Goal: Task Accomplishment & Management: Use online tool/utility

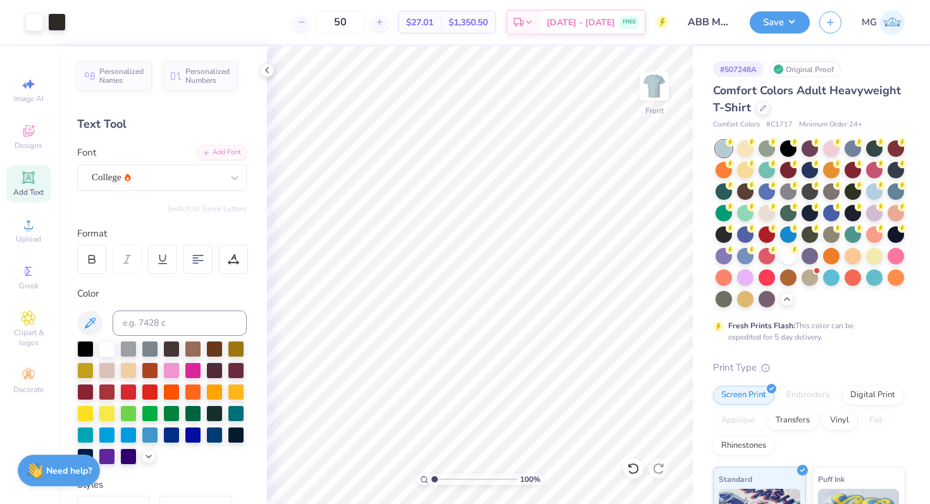
scroll to position [73, 0]
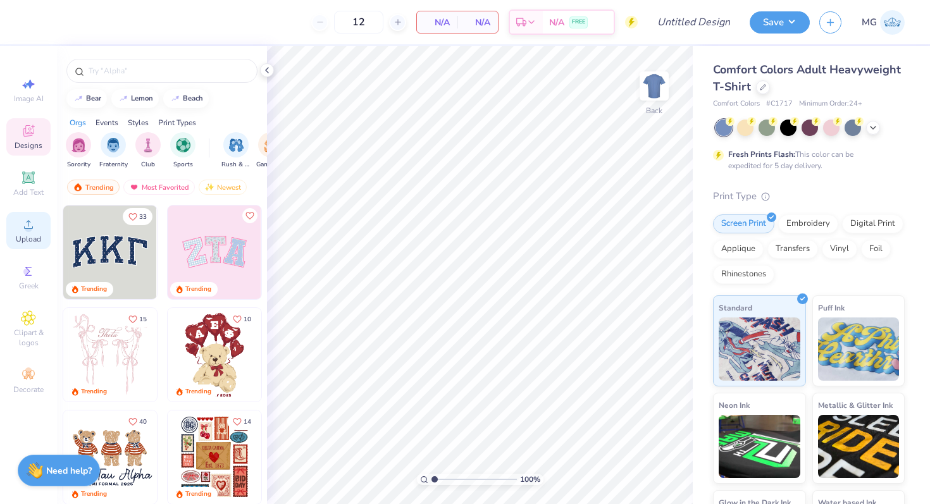
click at [25, 222] on icon at bounding box center [28, 224] width 15 height 15
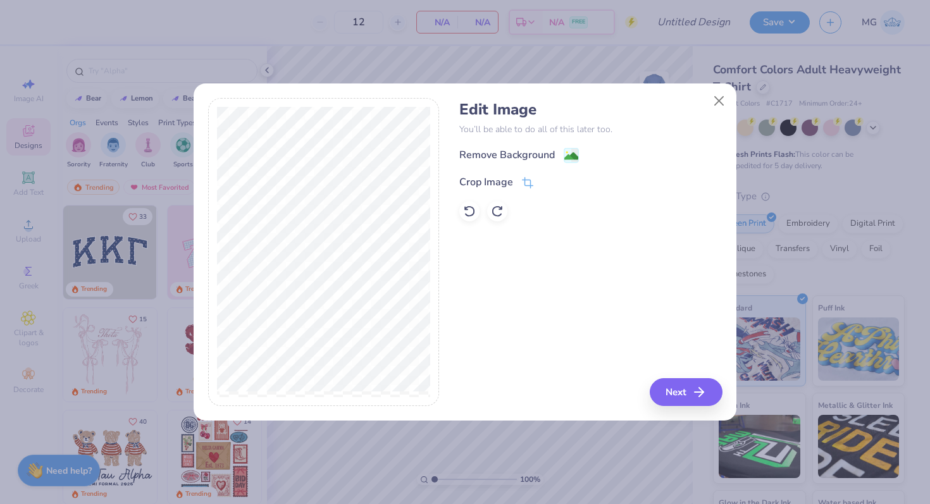
click at [467, 144] on div "Edit Image You’ll be able to do all of this later too. Remove Background Crop I…" at bounding box center [590, 161] width 263 height 121
click at [467, 149] on div "Remove Background" at bounding box center [507, 156] width 96 height 15
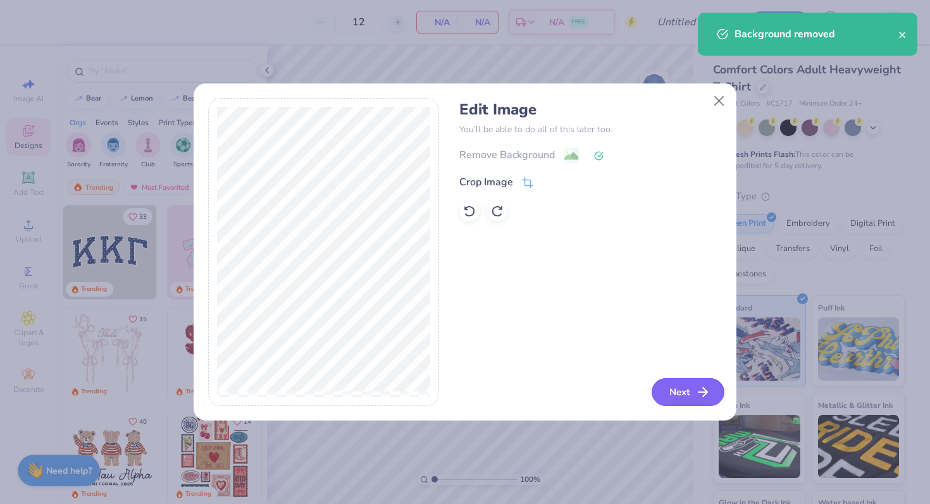
click at [667, 399] on button "Next" at bounding box center [688, 392] width 73 height 28
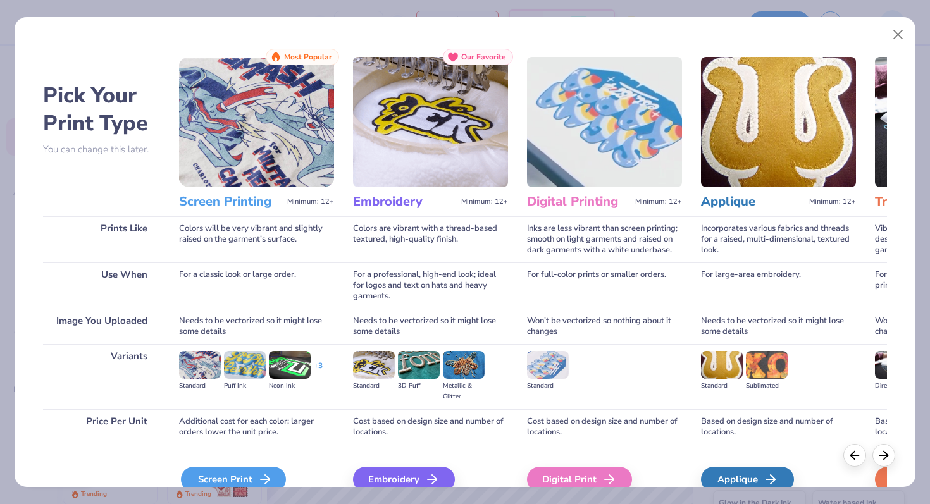
click at [233, 477] on div "Screen Print" at bounding box center [233, 479] width 105 height 25
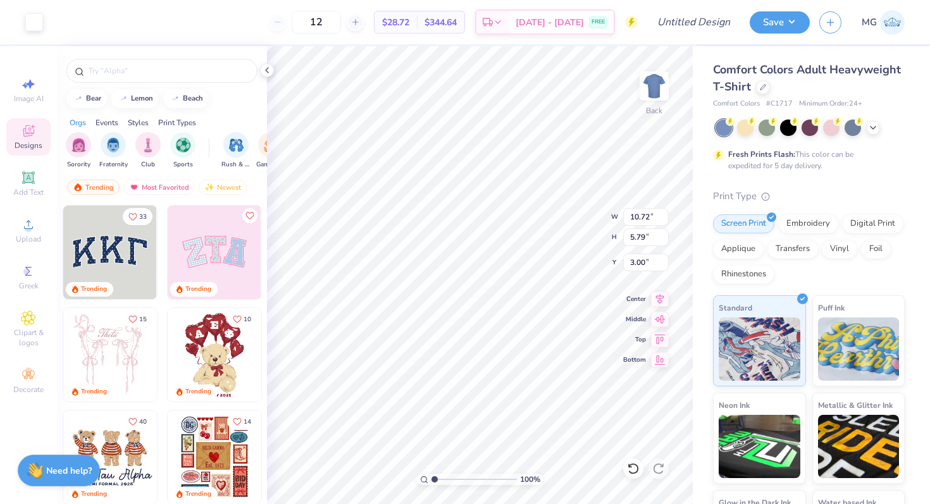
type input "3.00"
click at [807, 129] on div at bounding box center [810, 126] width 16 height 16
click at [874, 128] on icon at bounding box center [873, 126] width 10 height 10
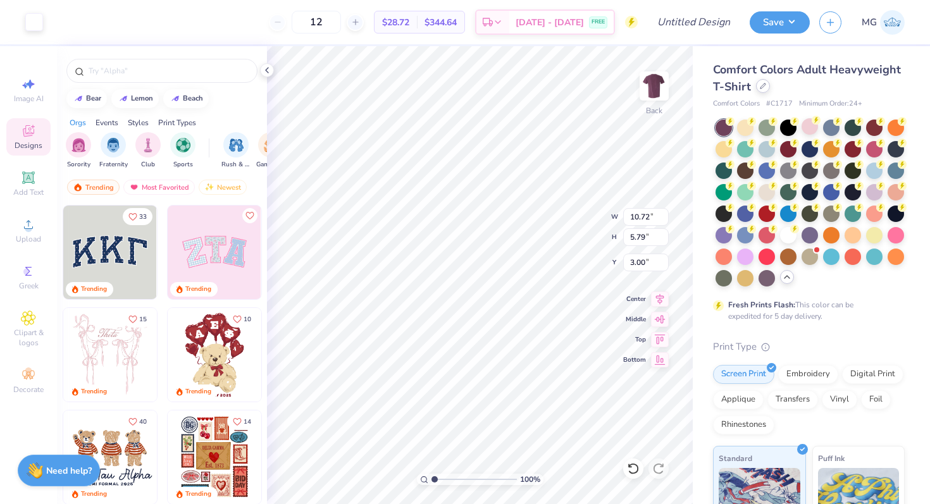
click at [761, 86] on icon at bounding box center [763, 86] width 6 height 6
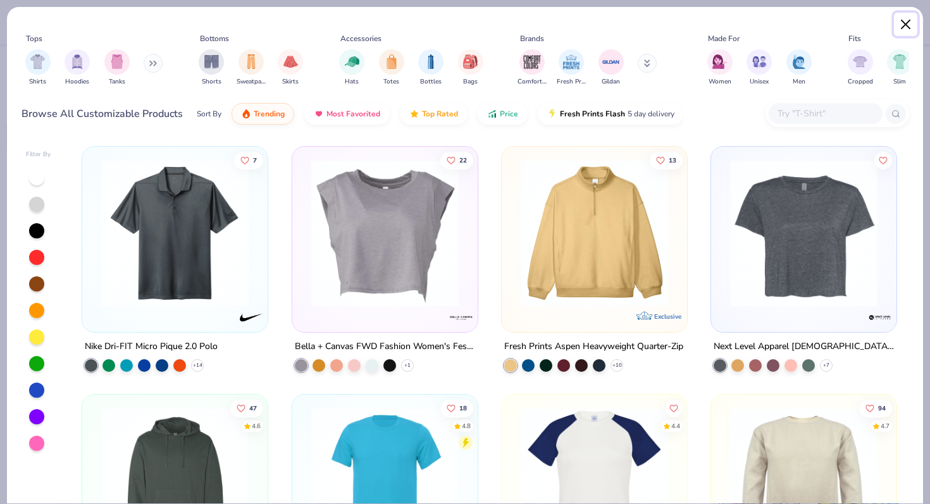
click at [904, 25] on button "Close" at bounding box center [906, 25] width 24 height 24
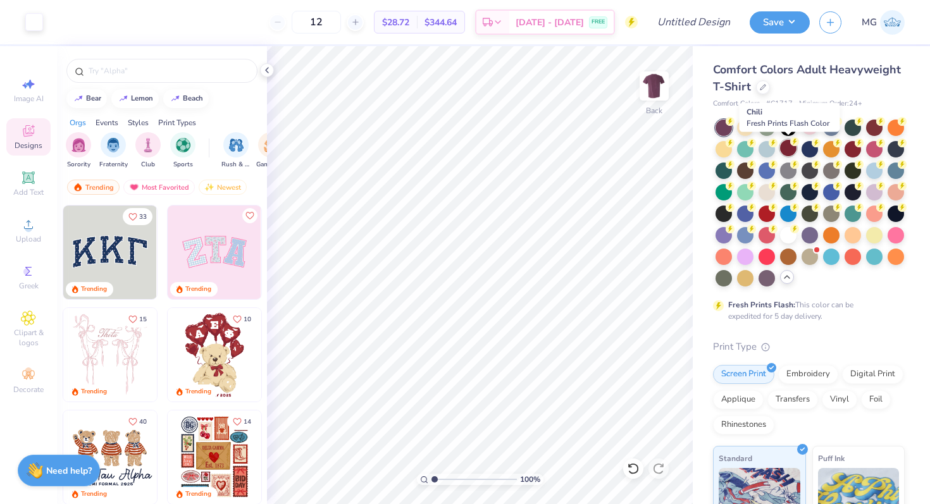
click at [788, 149] on div at bounding box center [788, 148] width 16 height 16
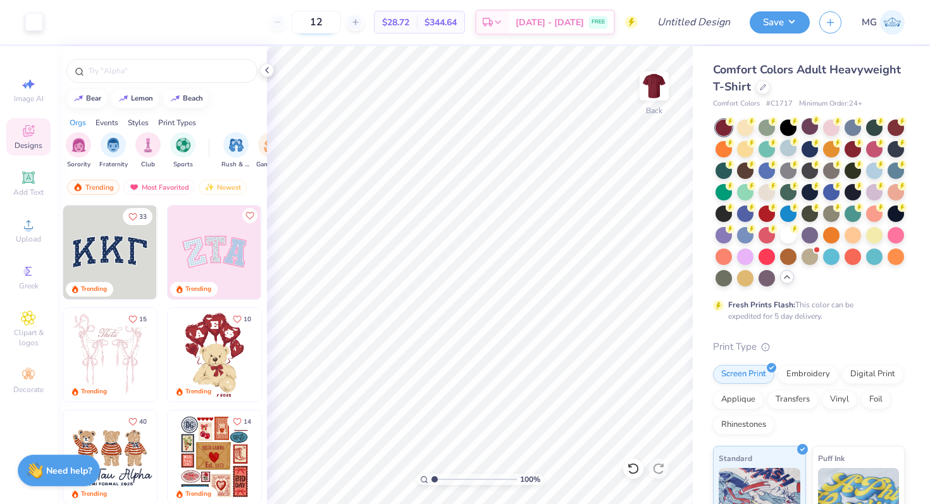
click at [330, 22] on input "12" at bounding box center [316, 22] width 49 height 23
click at [756, 87] on div at bounding box center [763, 86] width 14 height 14
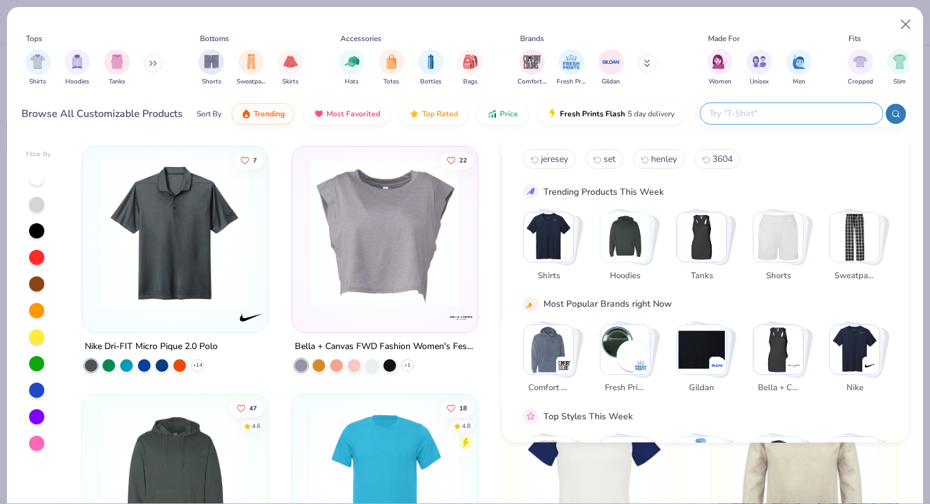
click at [787, 119] on input "text" at bounding box center [791, 113] width 166 height 15
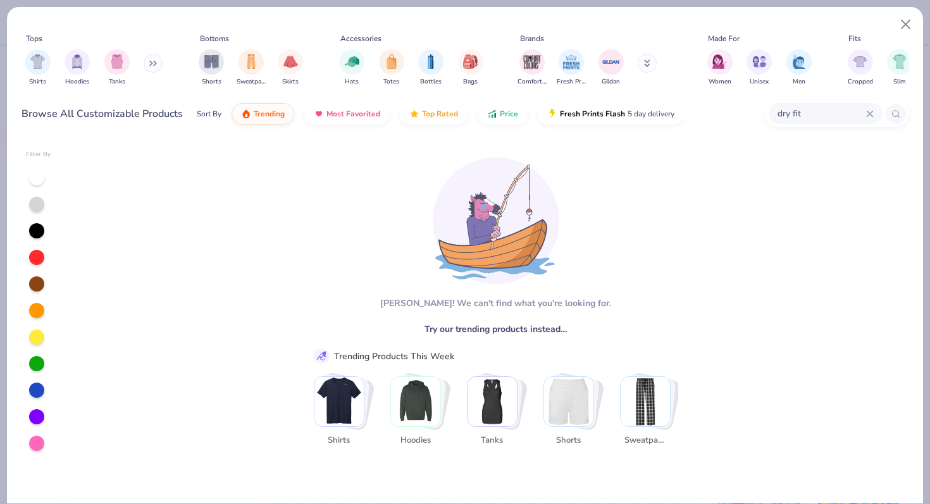
click at [798, 120] on input "dry fit" at bounding box center [821, 113] width 90 height 15
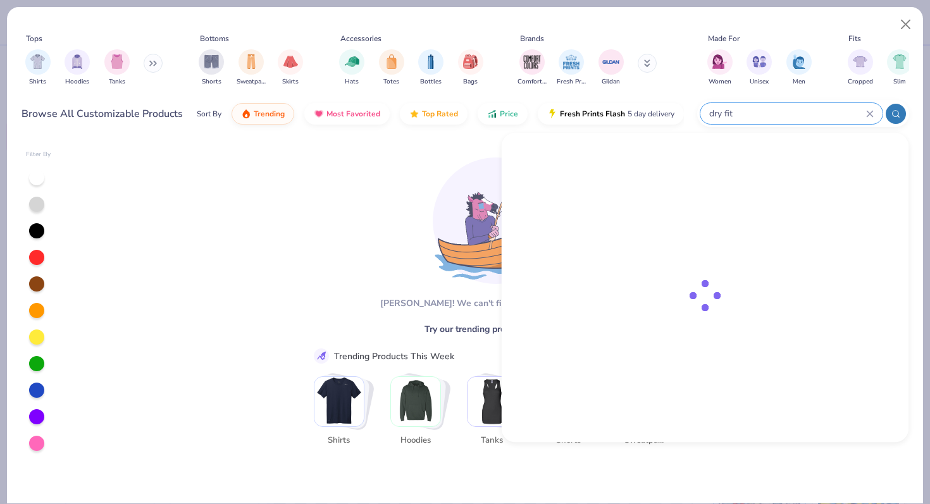
click at [798, 120] on input "dry fit" at bounding box center [787, 113] width 158 height 15
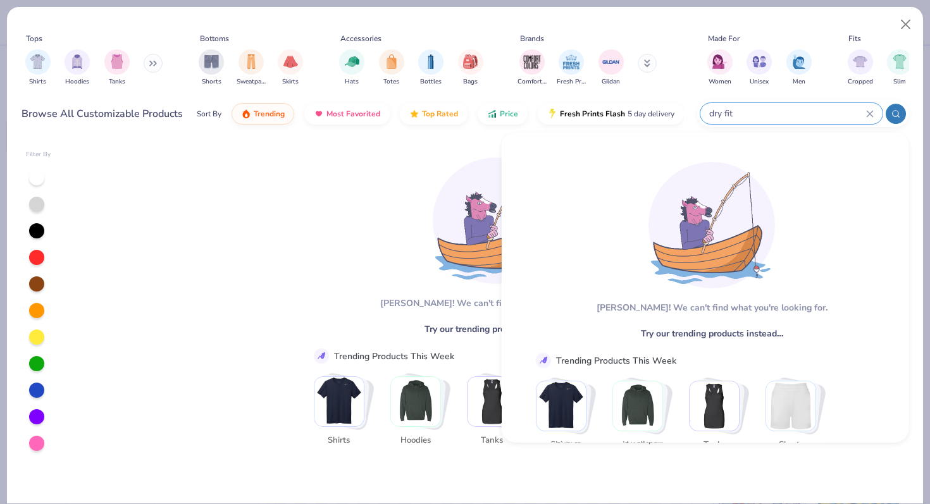
click at [794, 119] on input "dry fit" at bounding box center [787, 113] width 158 height 15
type input "t"
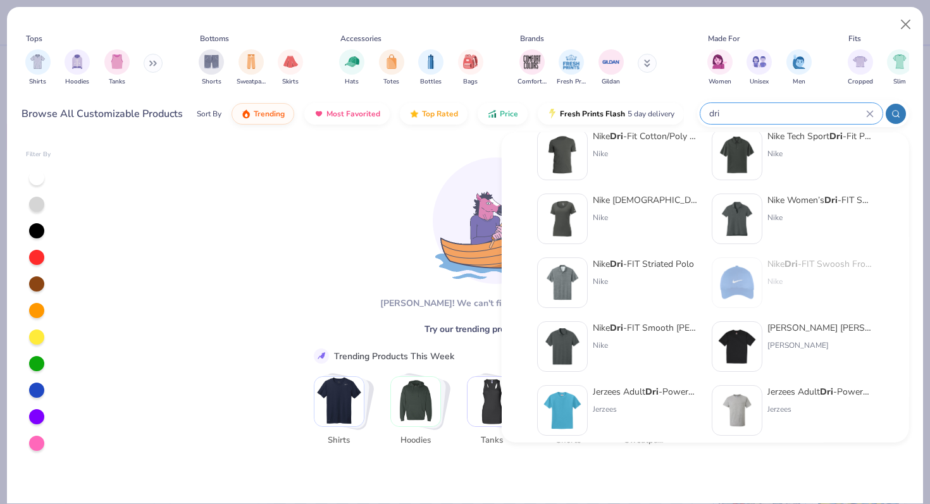
scroll to position [321, 0]
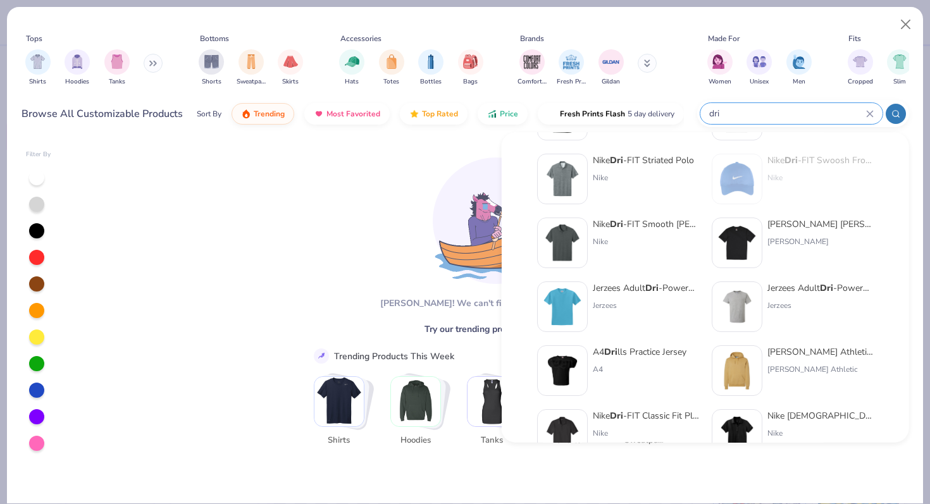
type input "dri"
click at [797, 290] on div "Jerzees Adult Dri -Power® Active Pocket T-Shirt" at bounding box center [821, 288] width 106 height 13
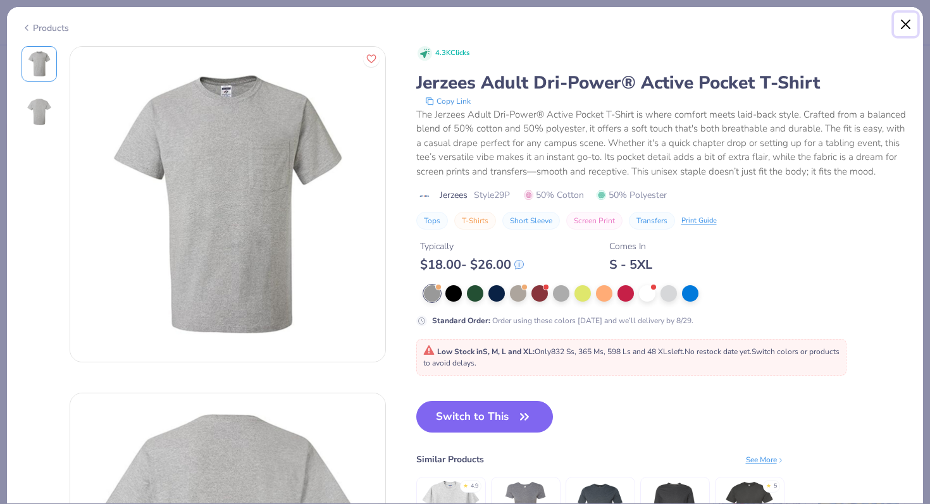
click at [904, 29] on button "Close" at bounding box center [906, 25] width 24 height 24
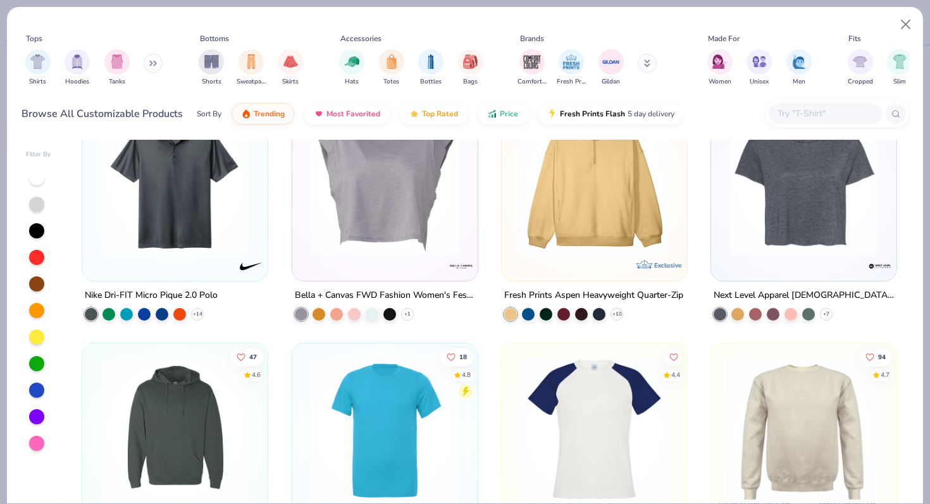
scroll to position [61, 0]
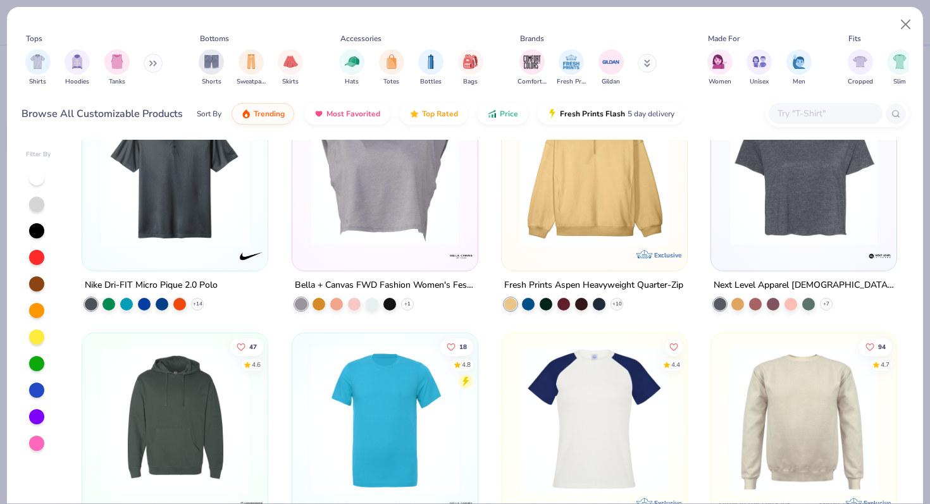
click at [144, 70] on div "Shirts Hoodies Tanks" at bounding box center [95, 67] width 146 height 47
click at [149, 68] on button at bounding box center [153, 63] width 19 height 19
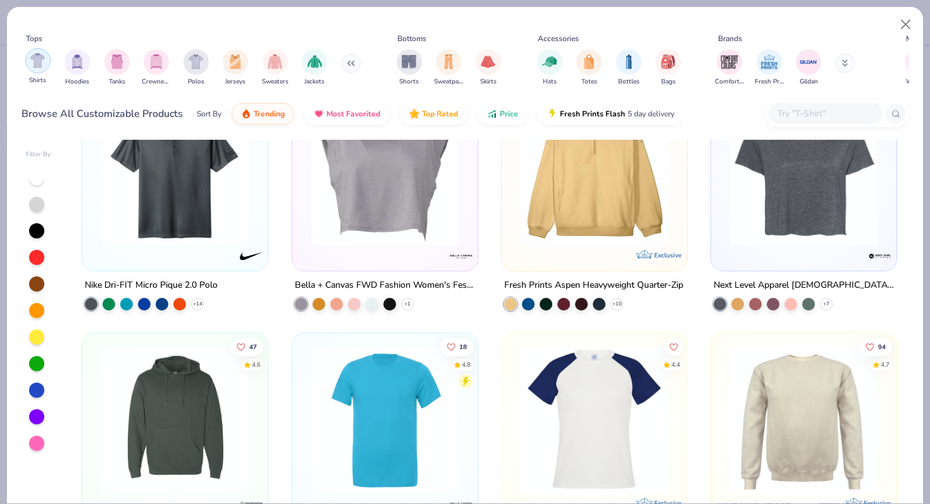
click at [32, 66] on img "filter for Shirts" at bounding box center [37, 60] width 15 height 15
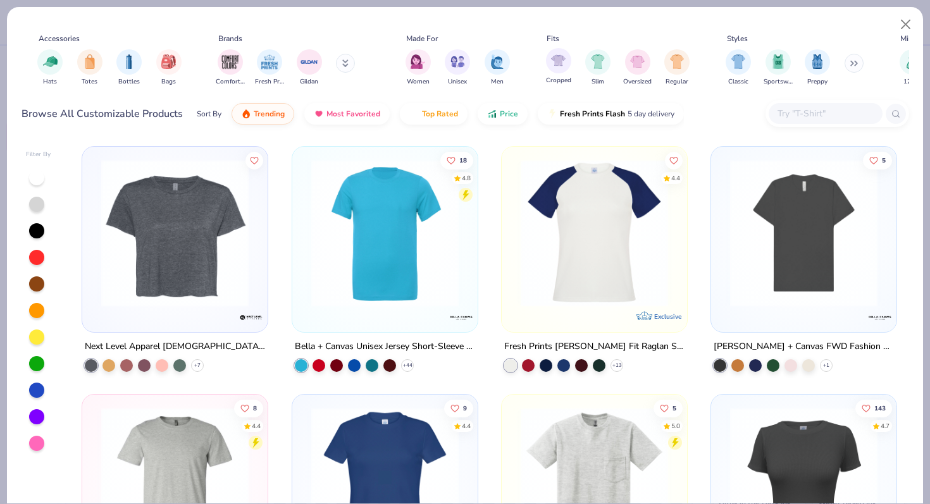
scroll to position [0, 325]
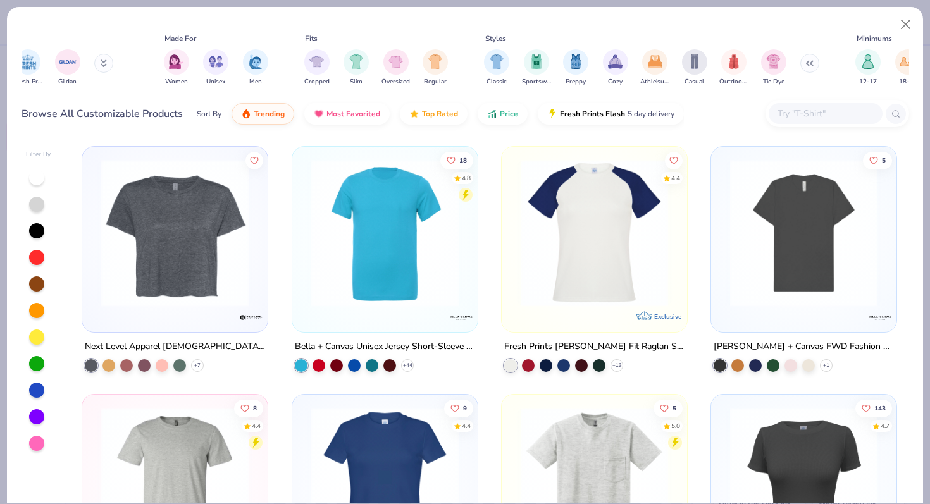
scroll to position [0, 549]
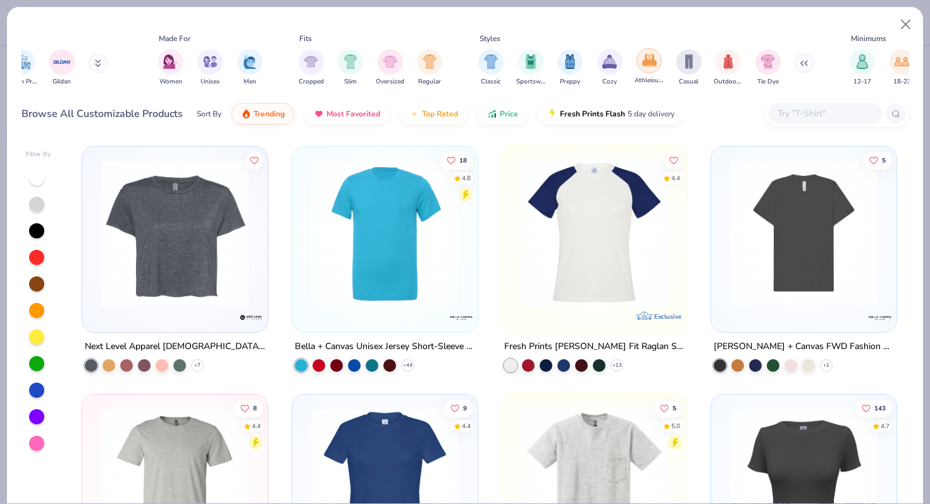
click at [649, 73] on div "Athleisure" at bounding box center [649, 66] width 29 height 37
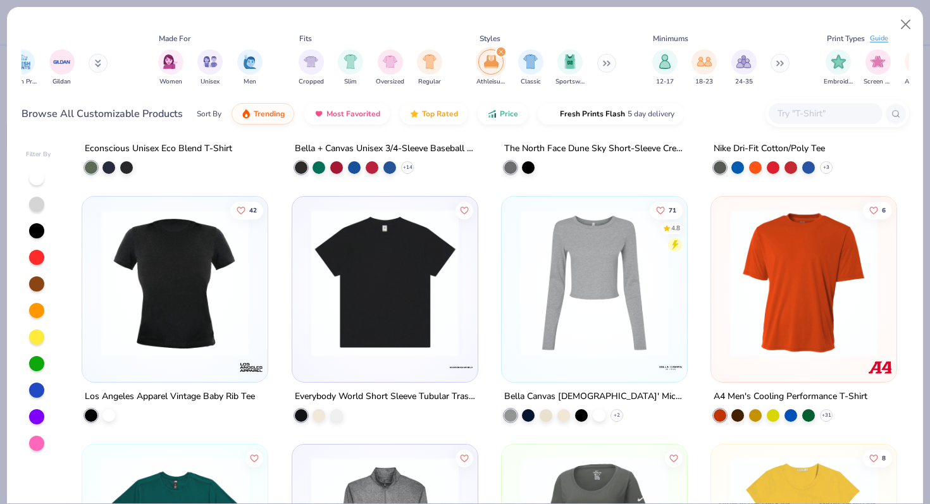
scroll to position [499, 0]
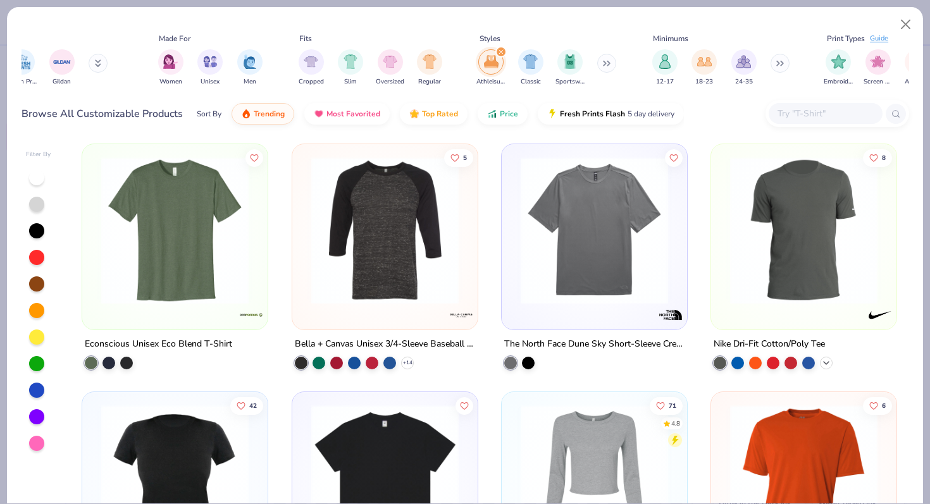
click at [830, 357] on div "+ 3" at bounding box center [826, 363] width 13 height 13
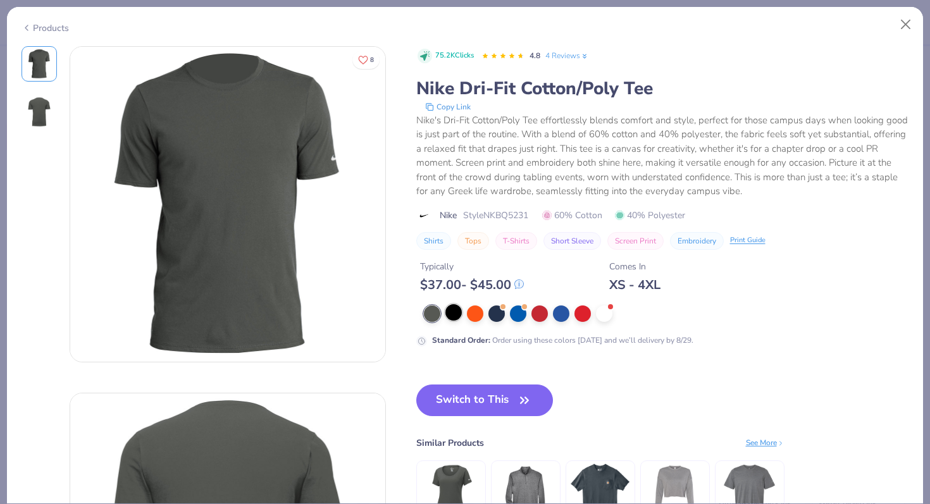
click at [451, 312] on div at bounding box center [453, 312] width 16 height 16
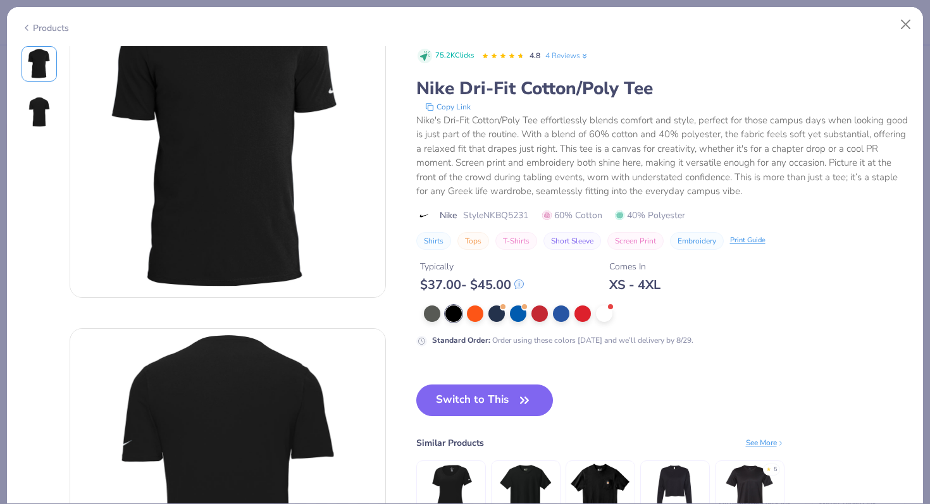
scroll to position [65, 0]
click at [473, 404] on button "Switch to This" at bounding box center [484, 401] width 137 height 32
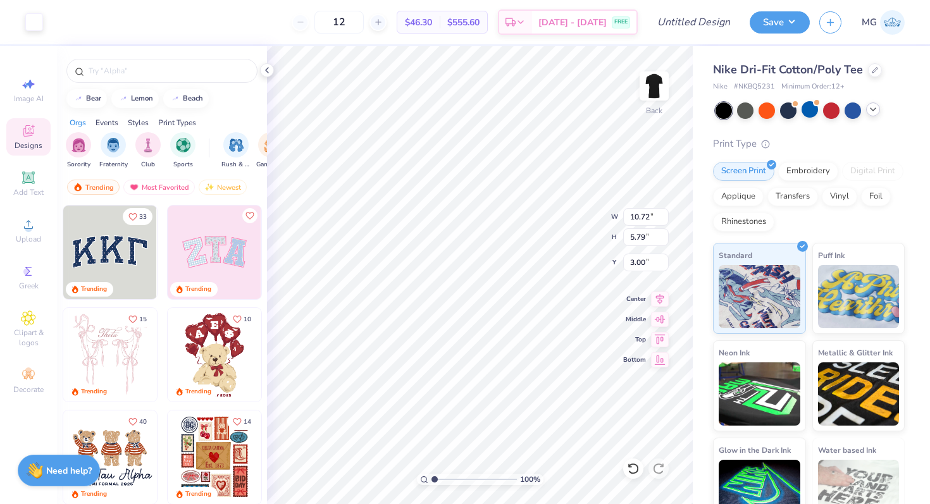
type input "3.00"
click at [876, 108] on icon at bounding box center [873, 109] width 10 height 10
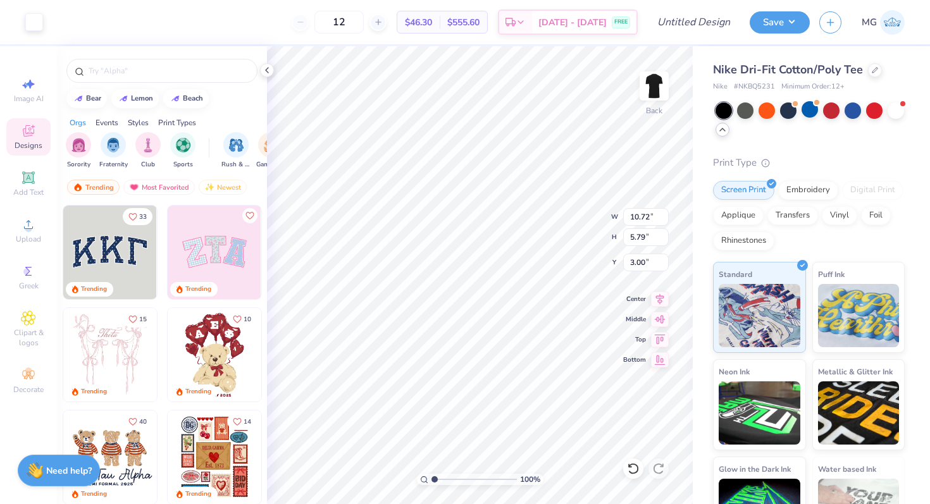
click at [873, 62] on div "Nike Dri-Fit Cotton/Poly Tee" at bounding box center [809, 69] width 192 height 17
click at [872, 66] on icon at bounding box center [875, 69] width 6 height 6
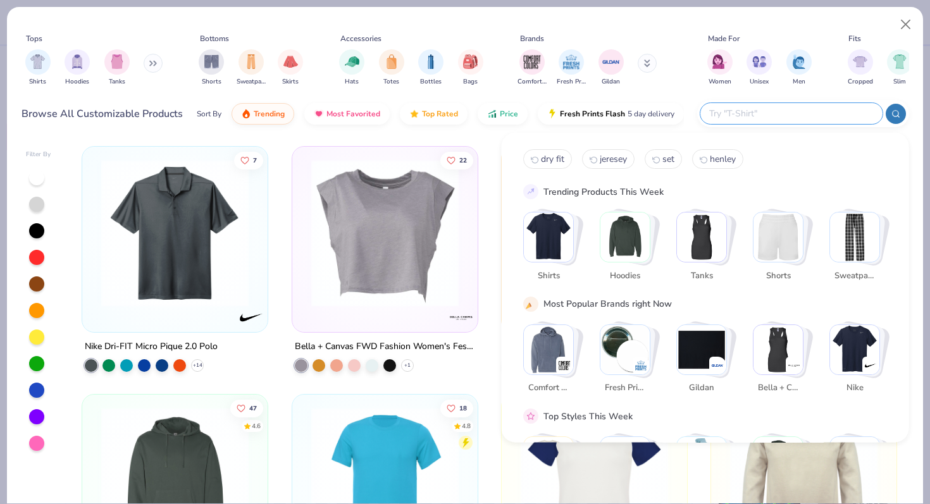
click at [811, 109] on input "text" at bounding box center [791, 113] width 166 height 15
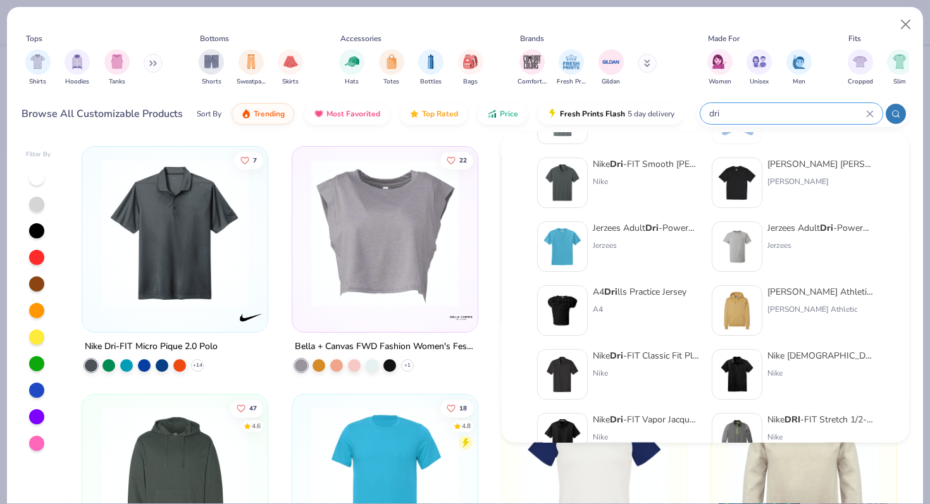
scroll to position [361, 0]
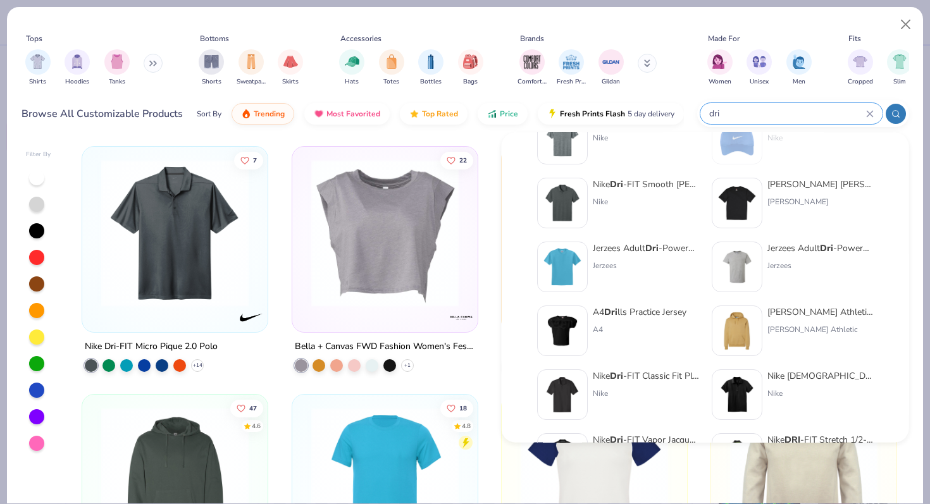
type input "dri"
click at [750, 255] on img at bounding box center [737, 267] width 39 height 39
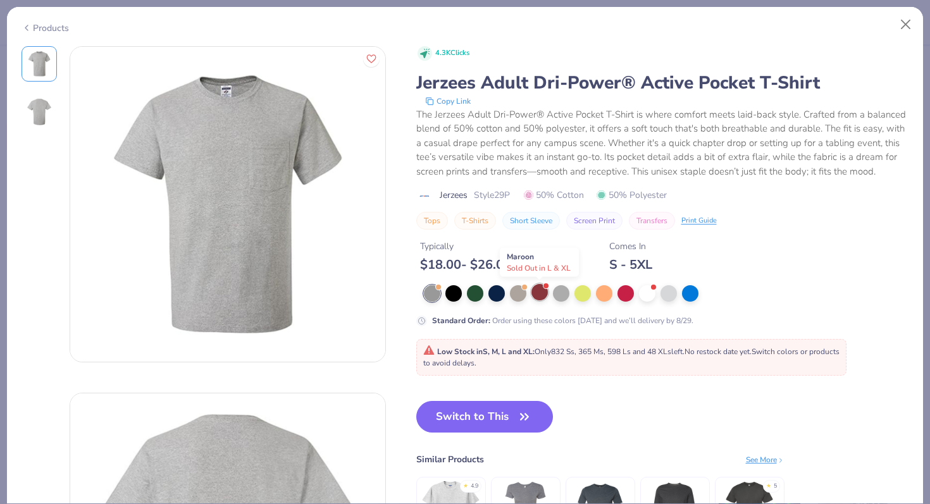
click at [537, 294] on div at bounding box center [540, 292] width 16 height 16
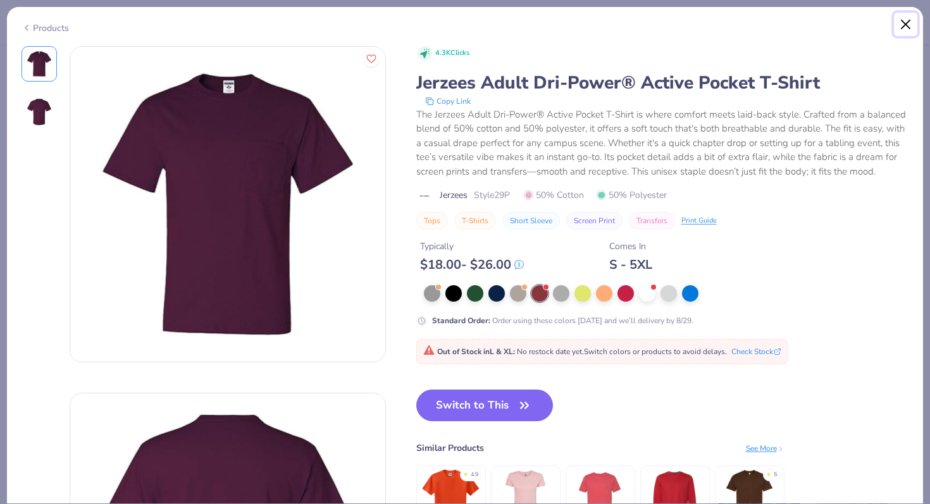
click at [903, 22] on button "Close" at bounding box center [906, 25] width 24 height 24
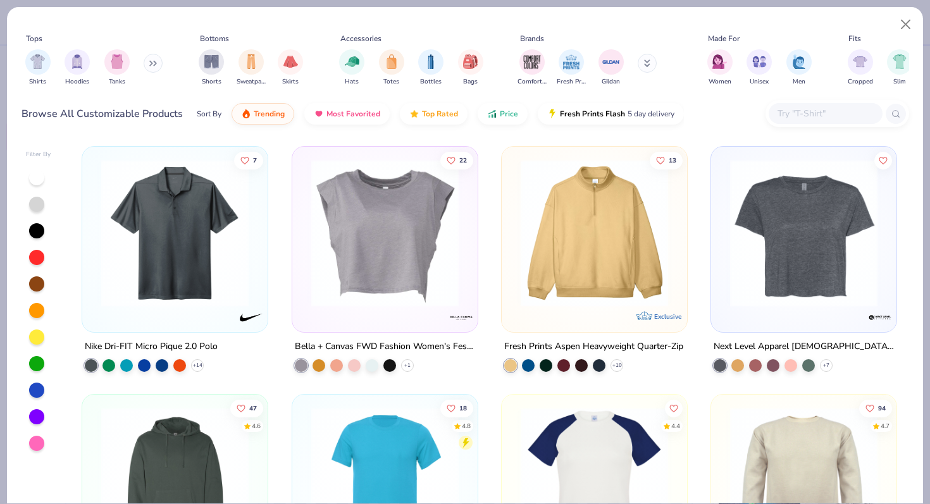
click at [801, 117] on input "text" at bounding box center [824, 113] width 97 height 15
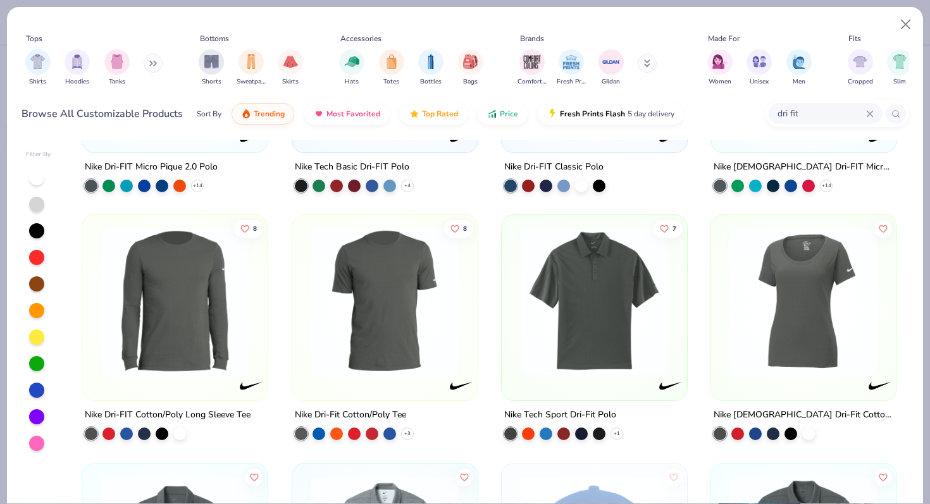
scroll to position [196, 0]
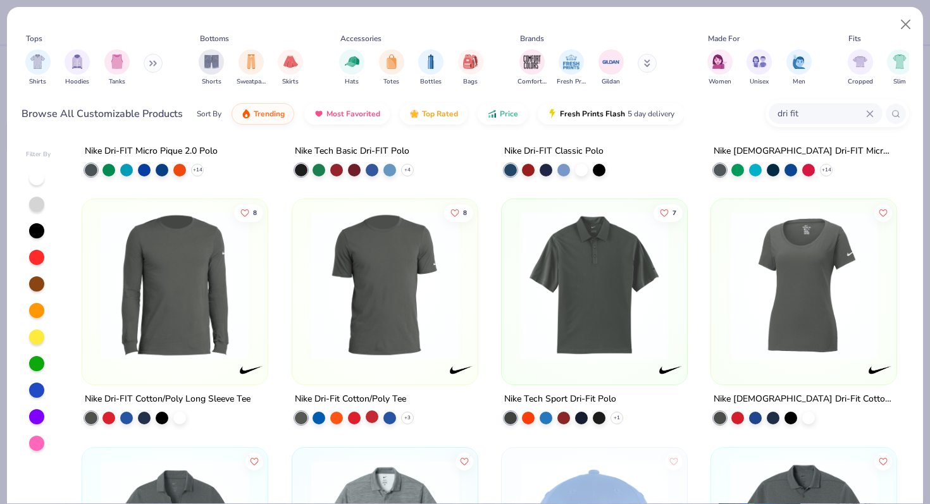
click at [376, 416] on div at bounding box center [372, 417] width 13 height 13
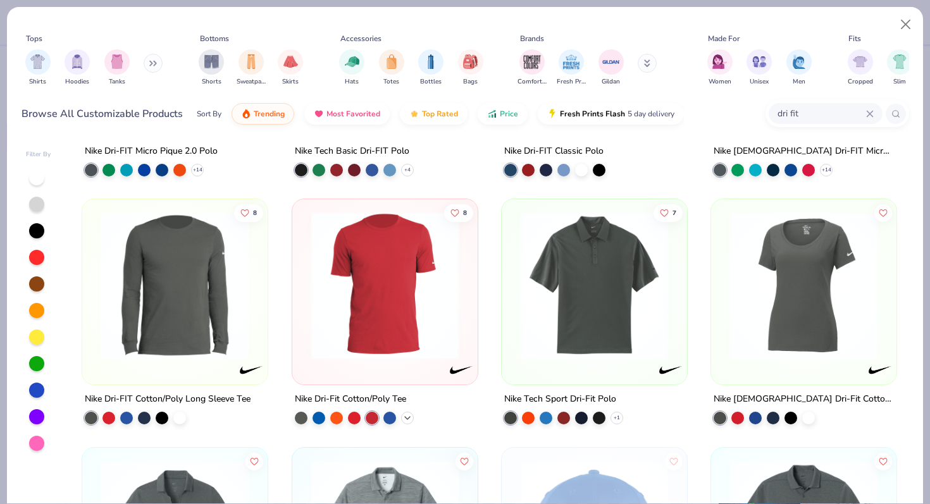
click at [409, 417] on icon at bounding box center [407, 418] width 10 height 10
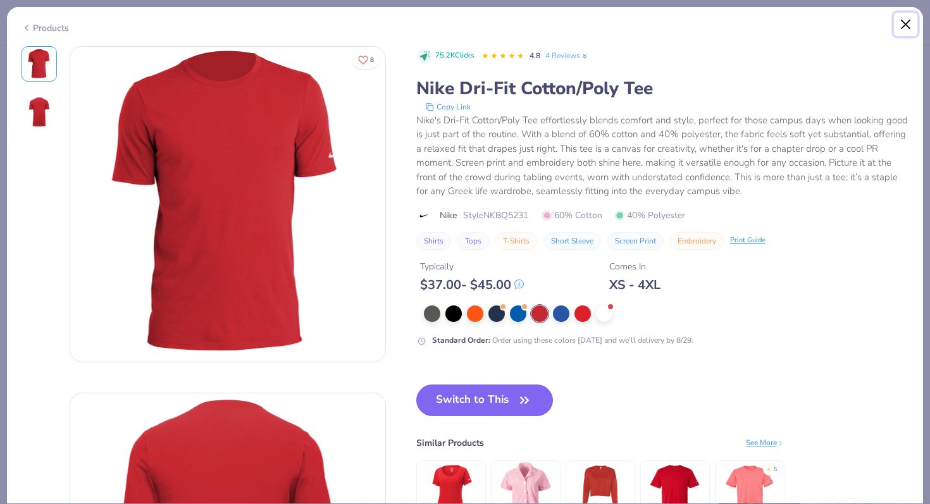
click at [904, 22] on button "Close" at bounding box center [906, 25] width 24 height 24
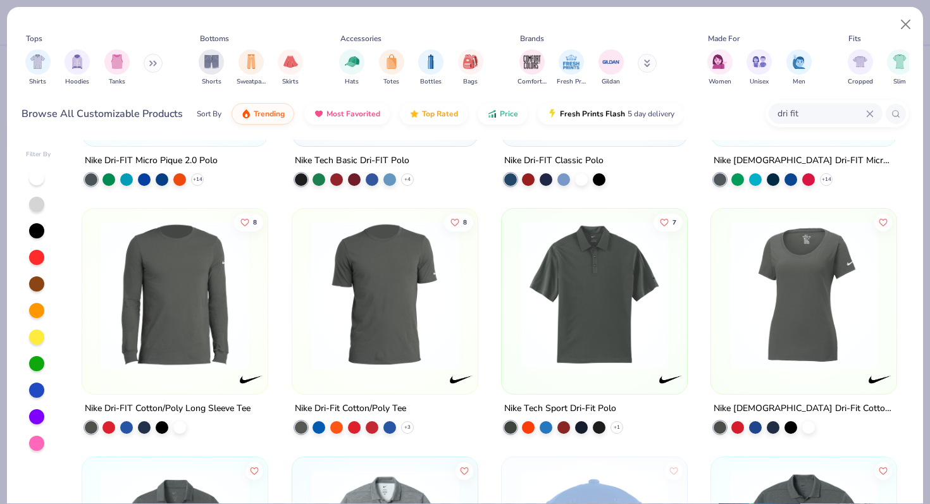
scroll to position [187, 0]
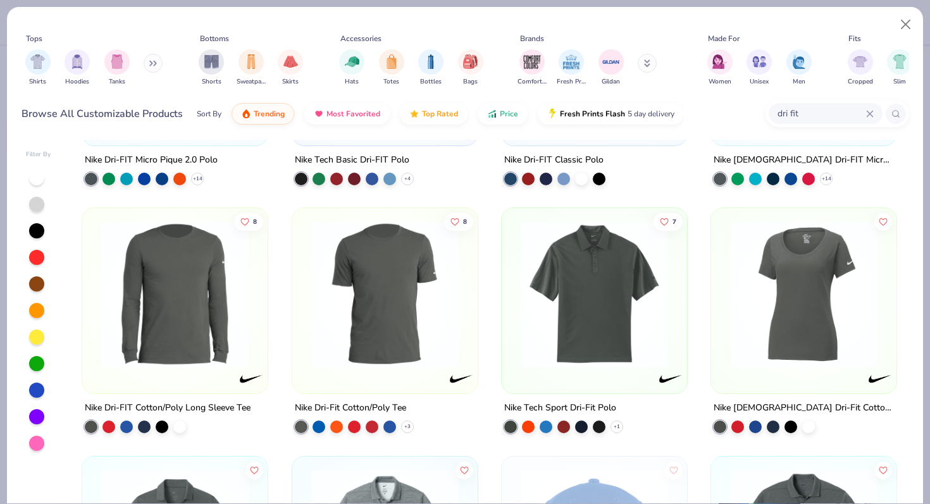
click at [795, 115] on input "dri fit" at bounding box center [821, 113] width 90 height 15
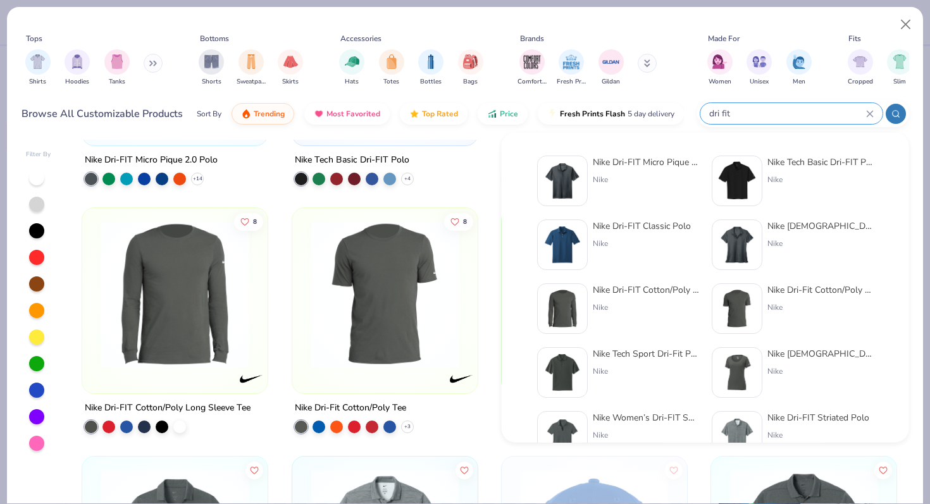
click at [795, 115] on input "dri fit" at bounding box center [787, 113] width 158 height 15
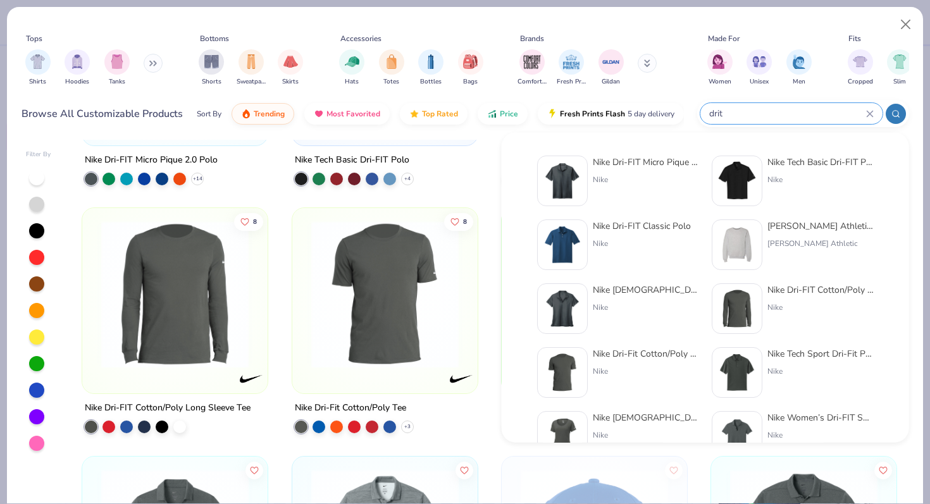
scroll to position [7, 0]
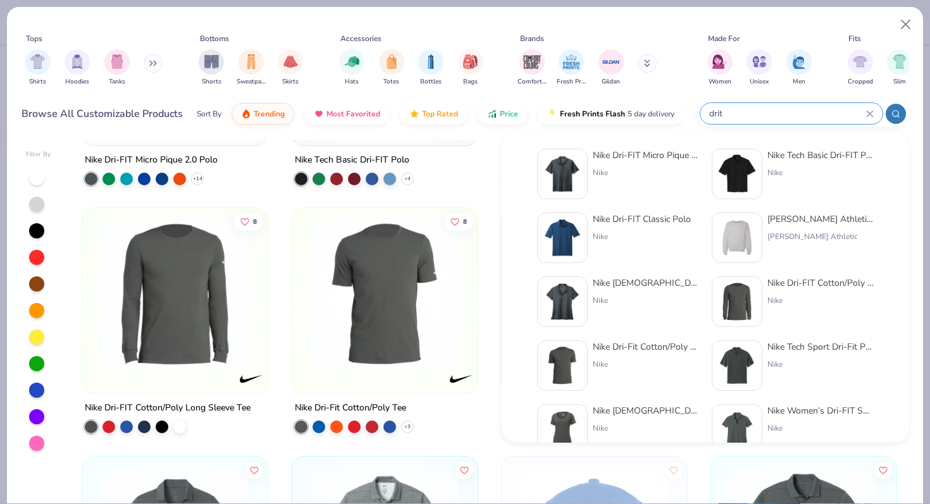
type input "drit"
click at [757, 367] on div at bounding box center [737, 365] width 51 height 51
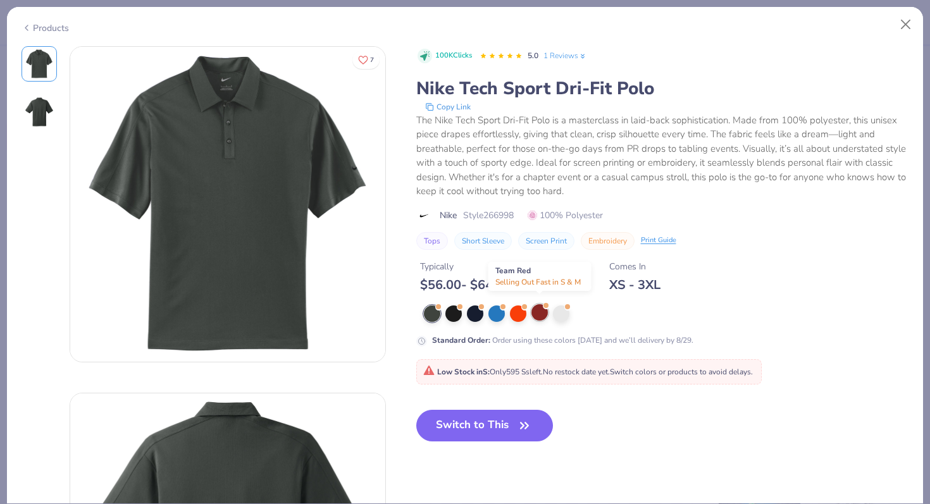
click at [538, 308] on div at bounding box center [540, 312] width 16 height 16
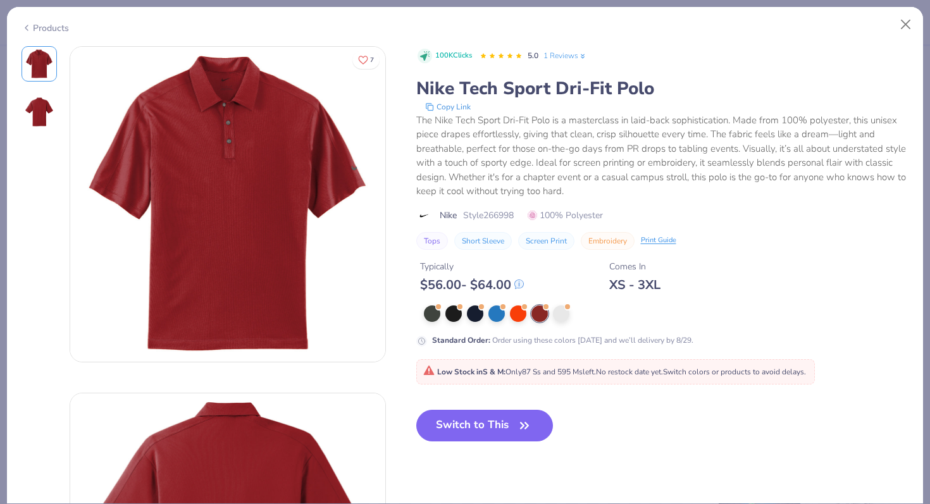
click at [893, 21] on div "Products" at bounding box center [465, 23] width 916 height 33
click at [897, 26] on button "Close" at bounding box center [906, 25] width 24 height 24
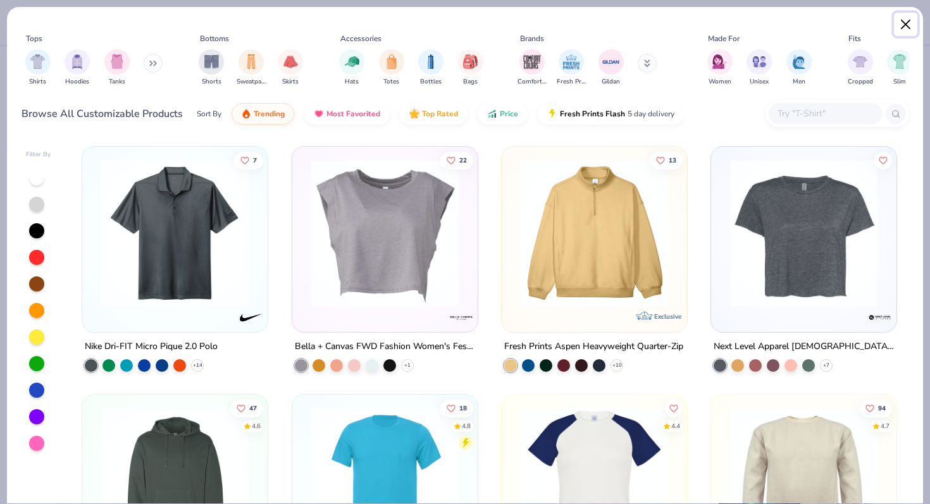
click at [903, 22] on button "Close" at bounding box center [906, 25] width 24 height 24
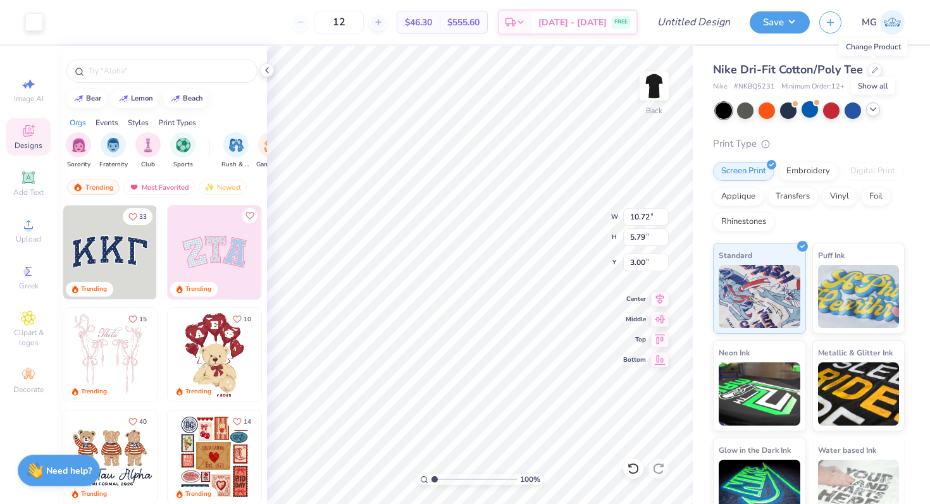
click at [870, 115] on div at bounding box center [873, 110] width 14 height 14
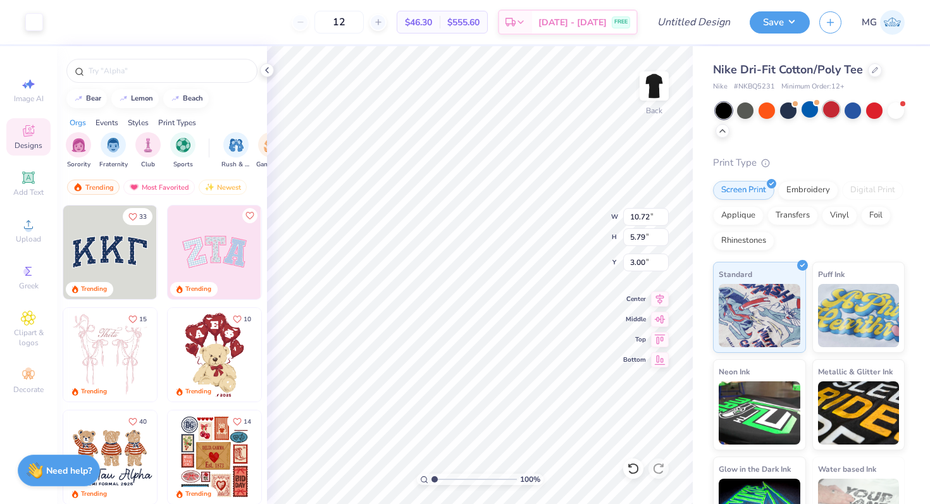
click at [835, 109] on div at bounding box center [831, 109] width 16 height 16
click at [364, 18] on input "12" at bounding box center [338, 22] width 49 height 23
type input "120"
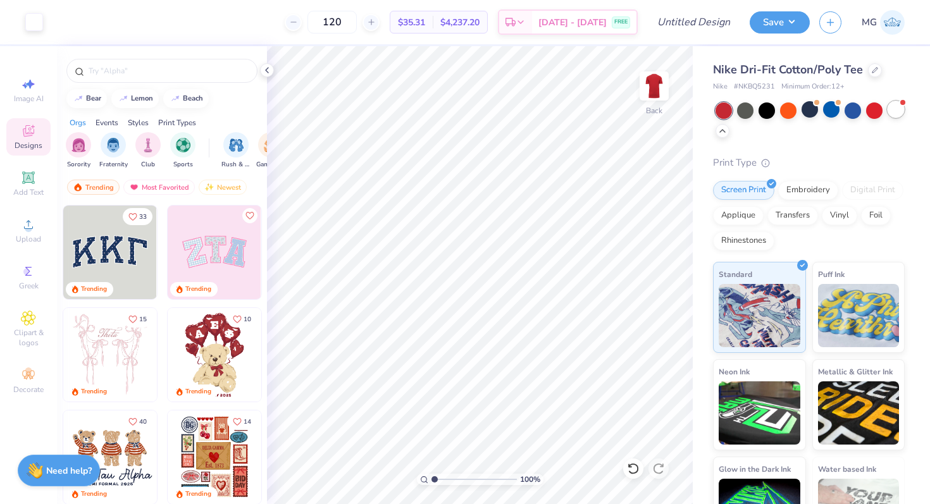
click at [890, 107] on div at bounding box center [896, 109] width 16 height 16
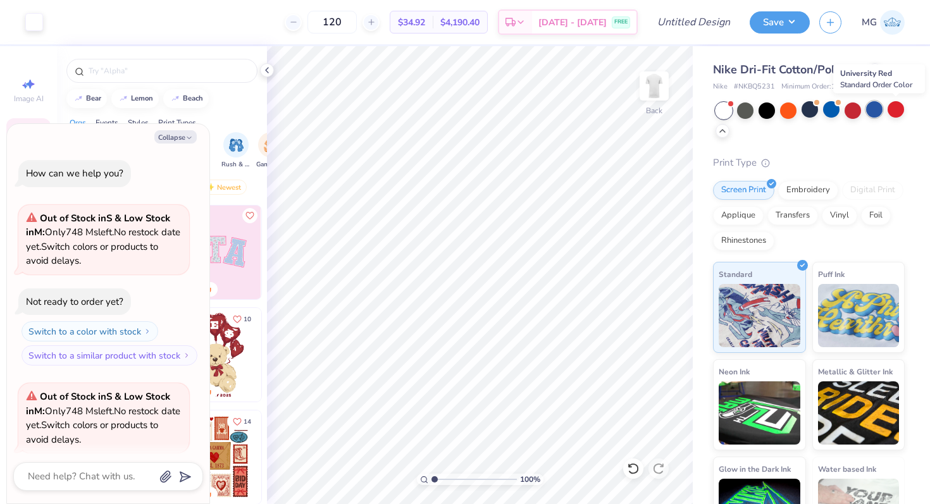
scroll to position [98, 0]
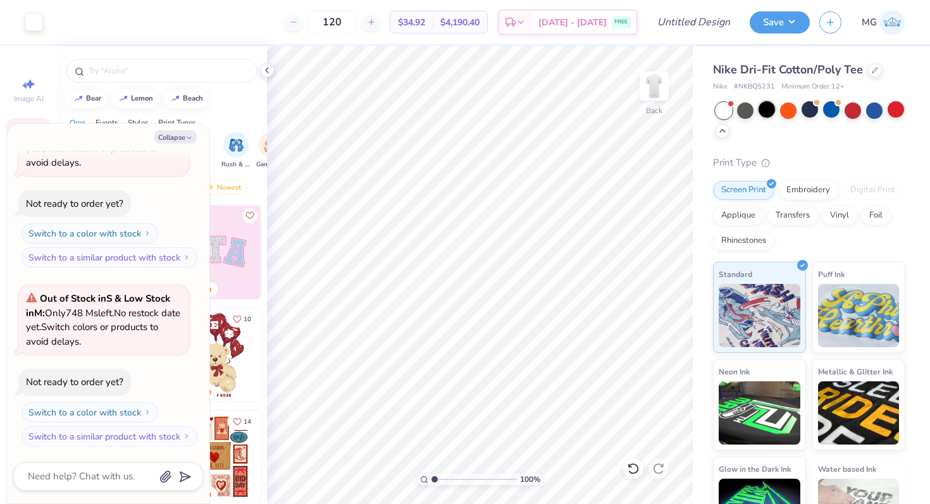
click at [762, 111] on div at bounding box center [767, 109] width 16 height 16
click at [844, 69] on span "Nike Dri-Fit Cotton/Poly Tee" at bounding box center [788, 69] width 150 height 15
click at [866, 75] on div "Nike Dri-Fit Cotton/Poly Tee" at bounding box center [809, 69] width 192 height 17
click at [873, 72] on div at bounding box center [875, 69] width 14 height 14
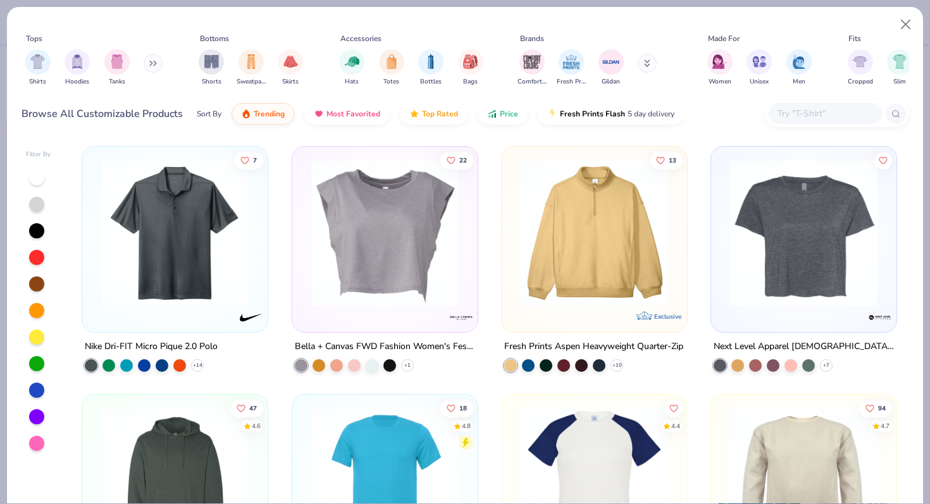
click at [797, 121] on div at bounding box center [826, 113] width 114 height 21
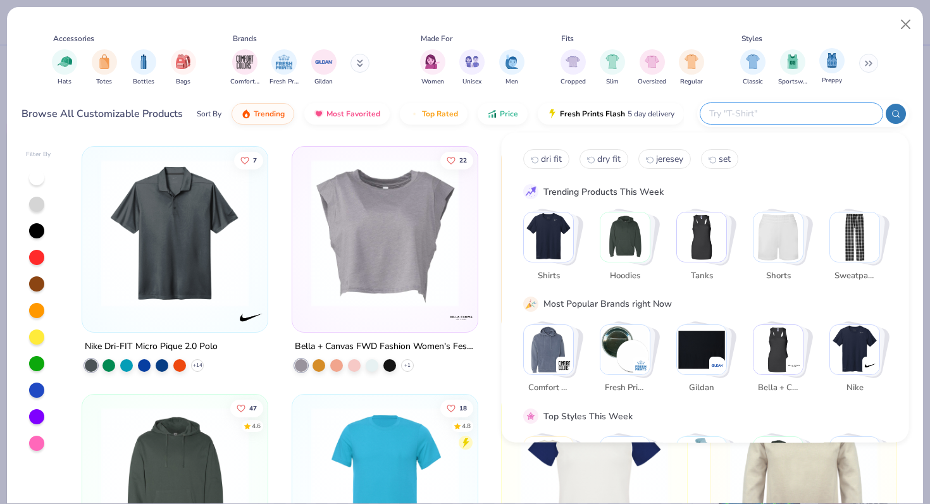
scroll to position [0, 289]
click at [862, 67] on button at bounding box center [867, 63] width 19 height 19
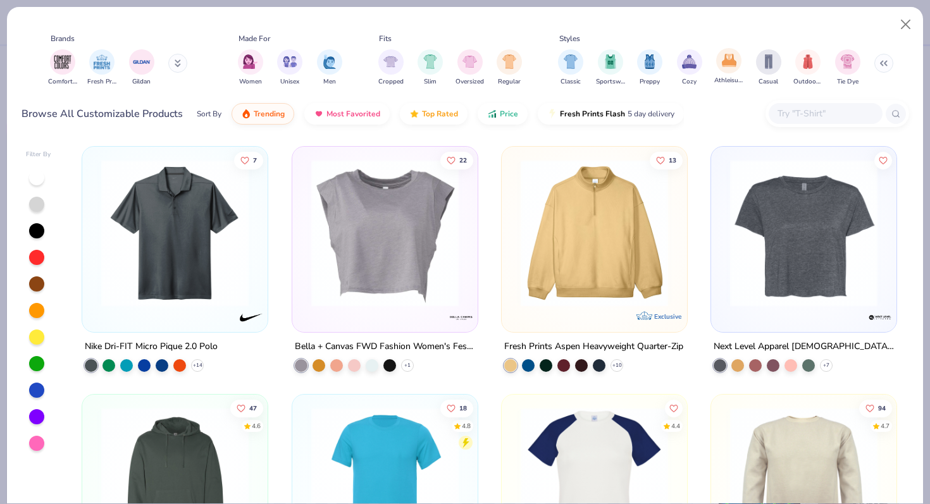
scroll to position [0, 477]
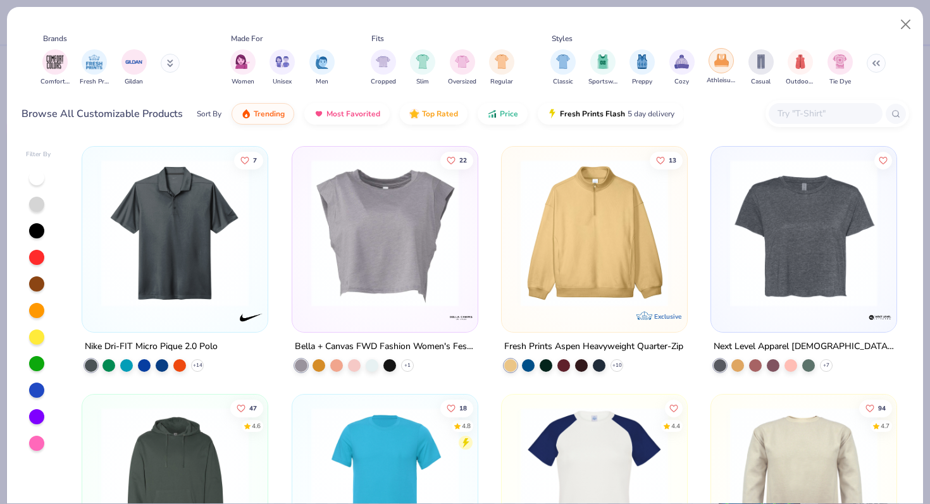
click at [718, 65] on img "filter for Athleisure" at bounding box center [721, 60] width 15 height 15
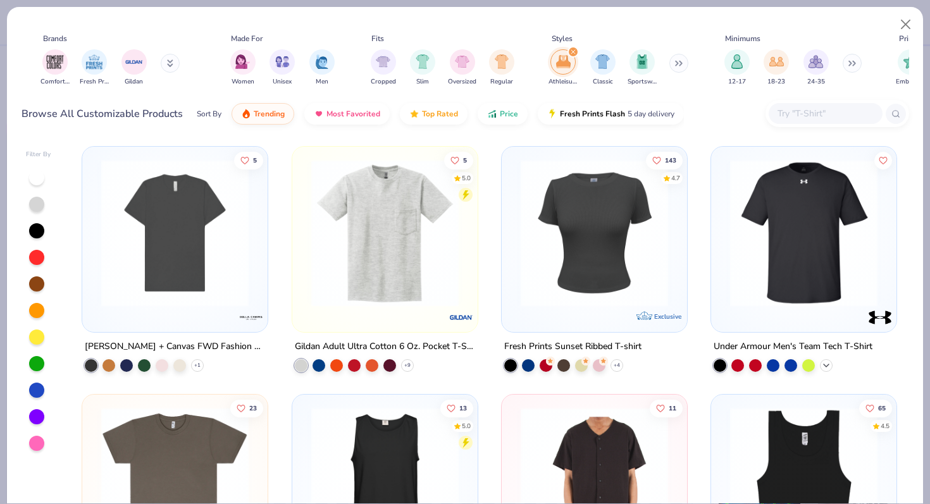
click at [822, 365] on icon at bounding box center [826, 366] width 10 height 10
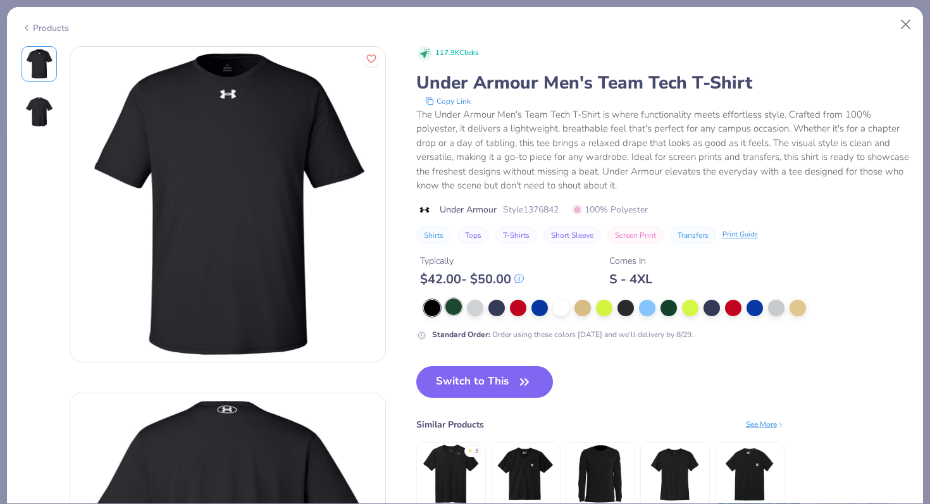
click at [455, 310] on div at bounding box center [453, 307] width 16 height 16
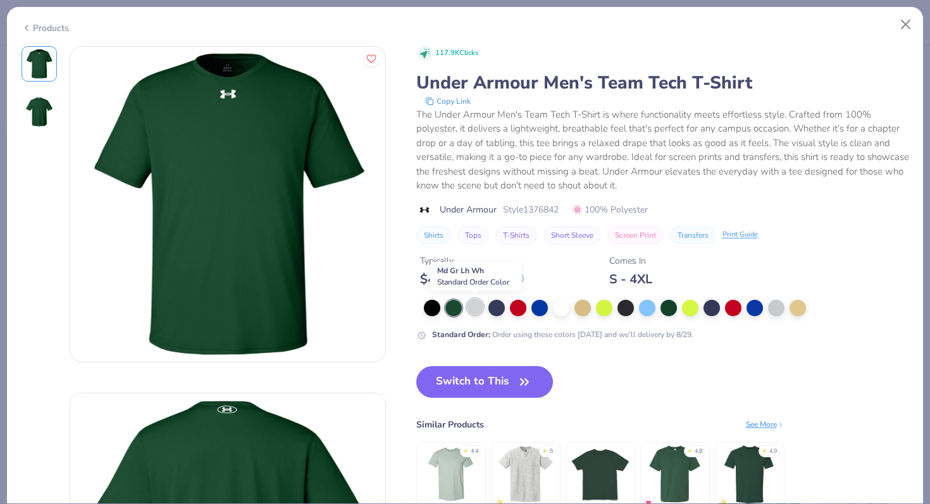
click at [478, 306] on div at bounding box center [475, 307] width 16 height 16
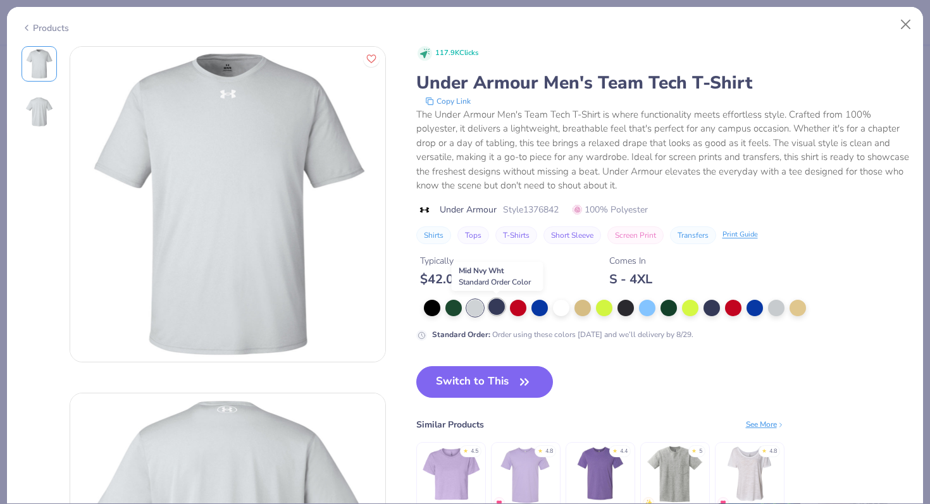
click at [499, 302] on div at bounding box center [496, 307] width 16 height 16
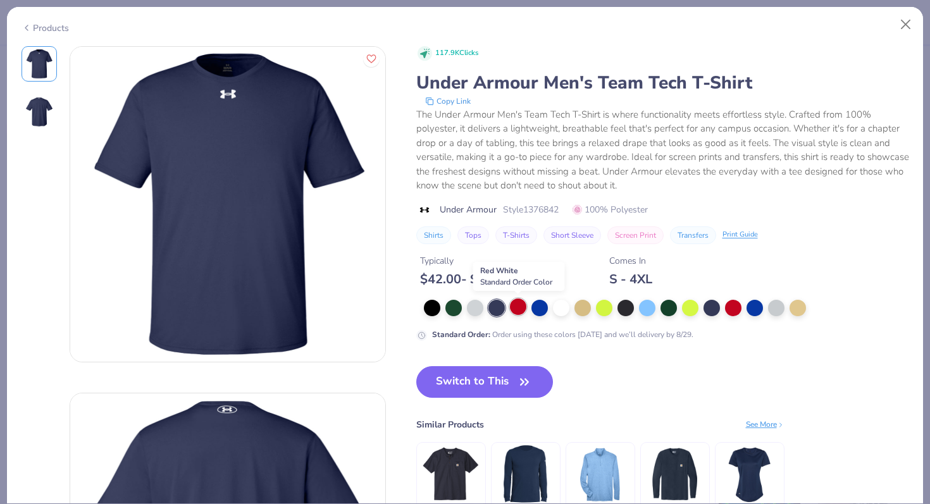
click at [522, 309] on div at bounding box center [518, 307] width 16 height 16
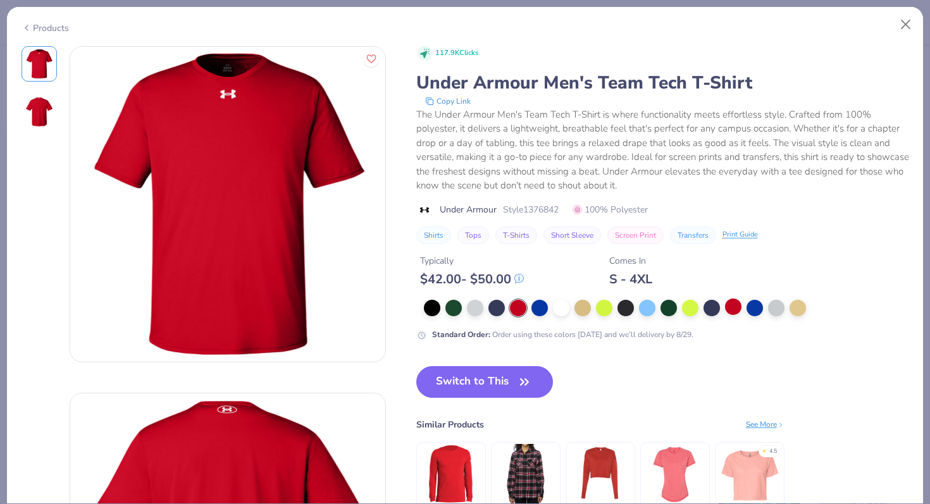
click at [727, 314] on div at bounding box center [733, 307] width 16 height 16
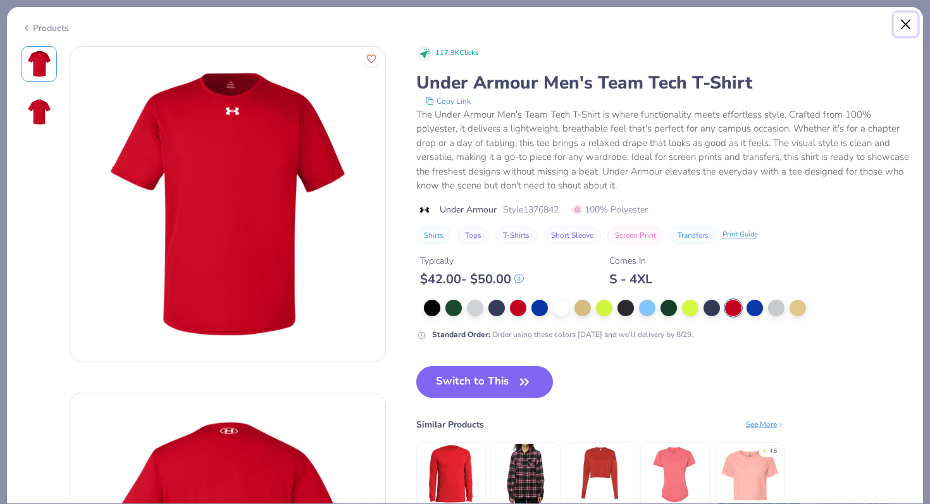
click at [905, 22] on button "Close" at bounding box center [906, 25] width 24 height 24
type textarea "x"
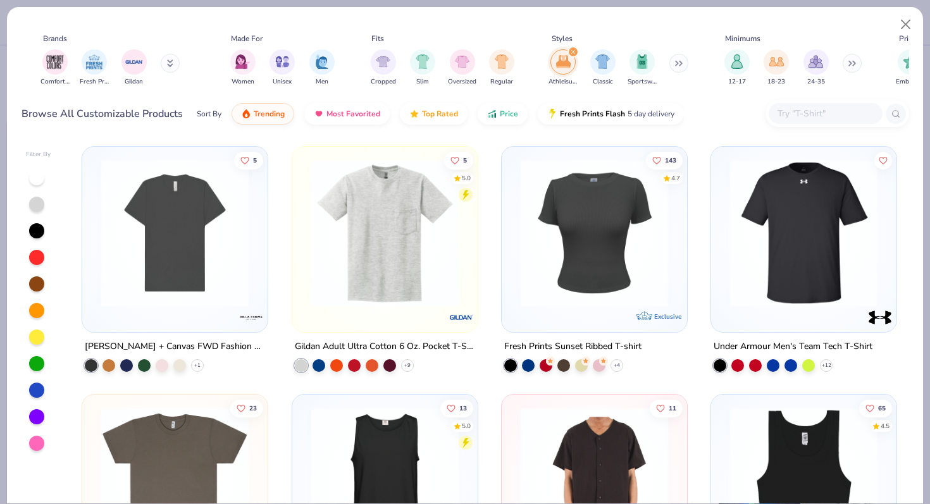
click at [790, 106] on div at bounding box center [826, 113] width 114 height 21
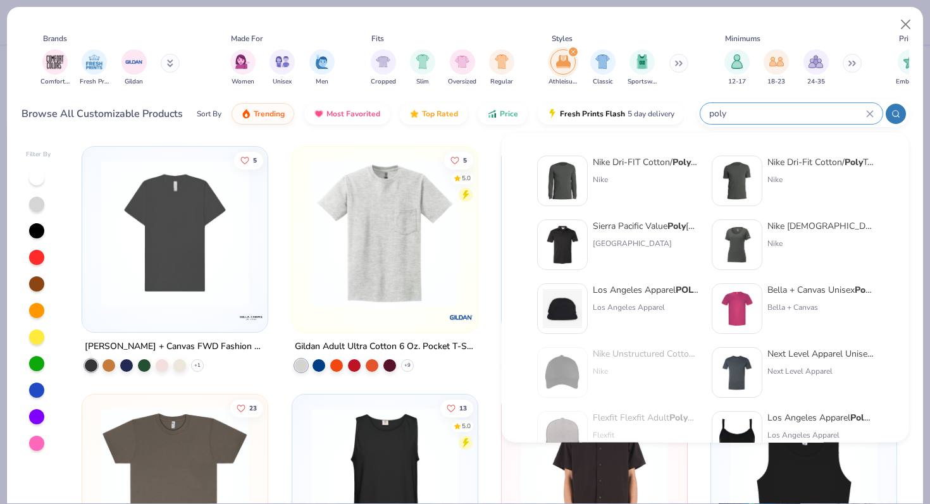
type input "poly"
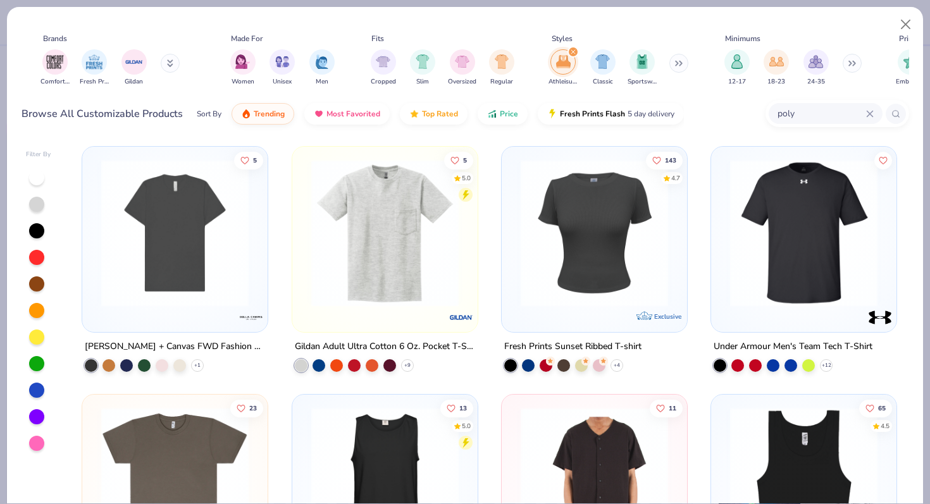
click at [571, 49] on icon "filter for Athleisure" at bounding box center [573, 51] width 5 height 5
type textarea "x"
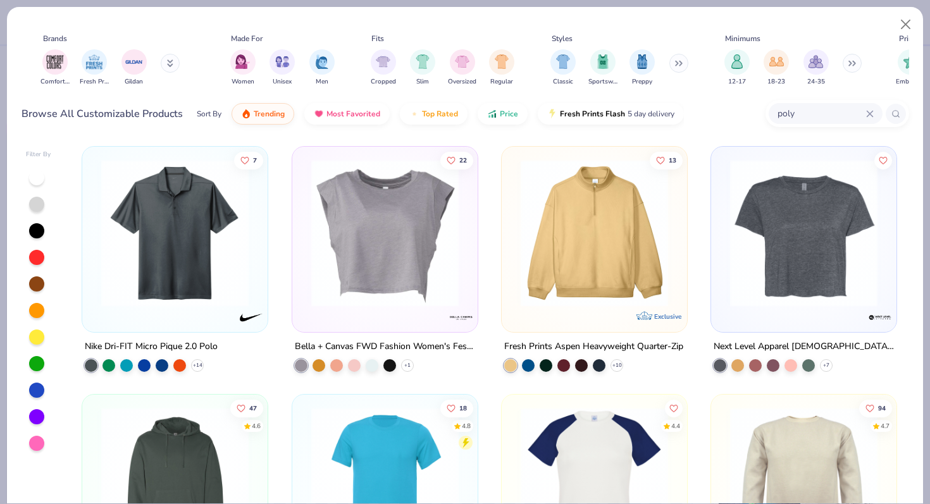
click at [805, 115] on input "poly" at bounding box center [821, 113] width 90 height 15
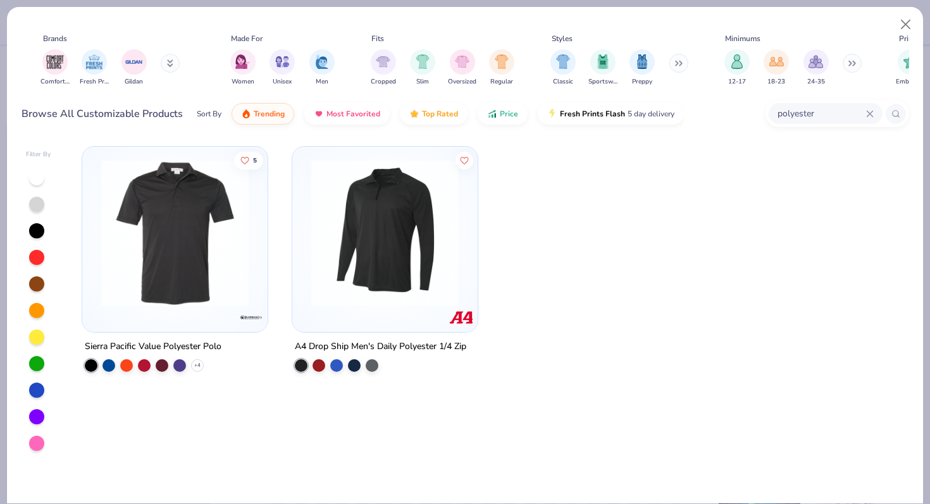
click at [840, 116] on input "polyester" at bounding box center [821, 113] width 90 height 15
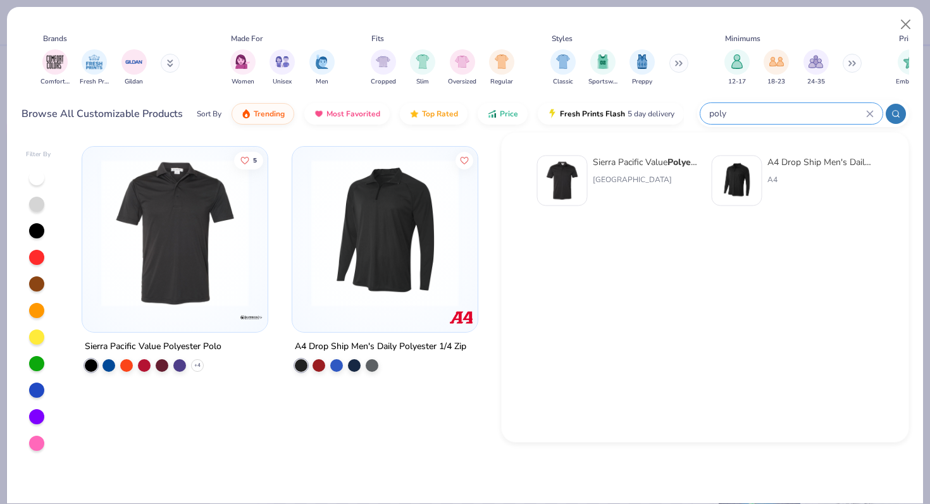
type input "poly"
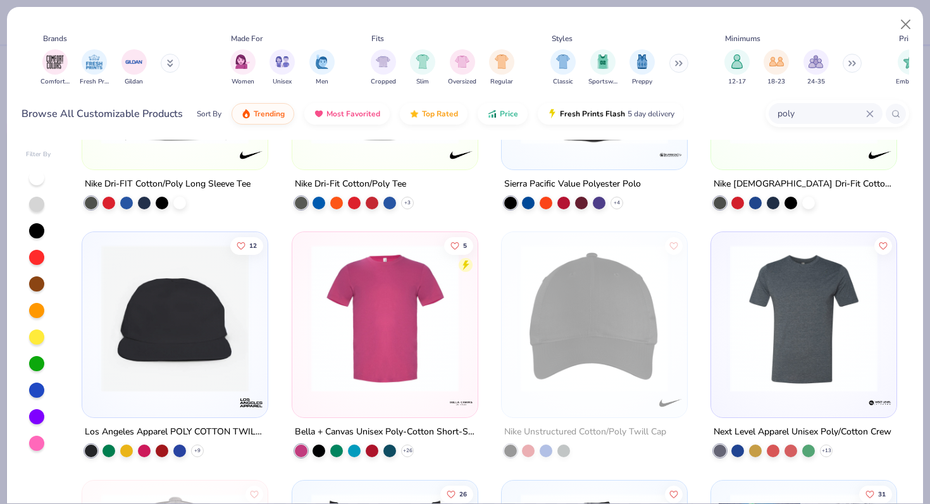
scroll to position [169, 0]
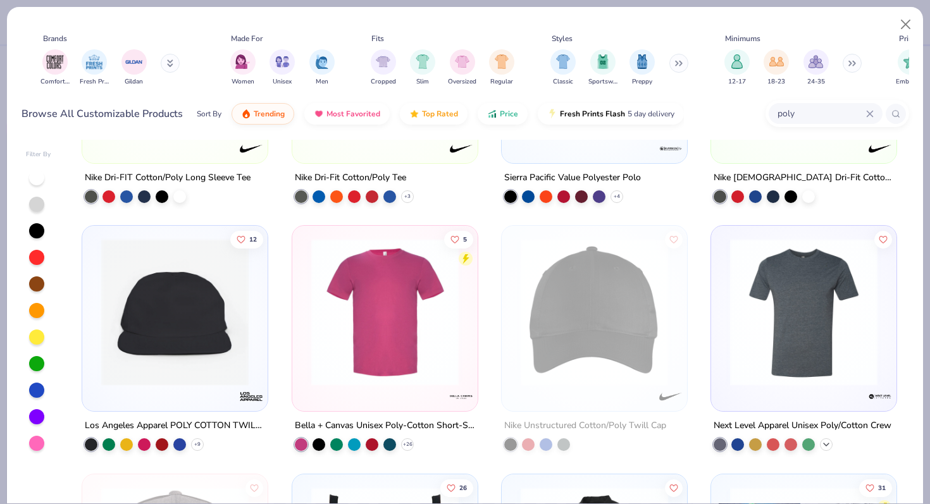
click at [827, 444] on icon at bounding box center [826, 445] width 10 height 10
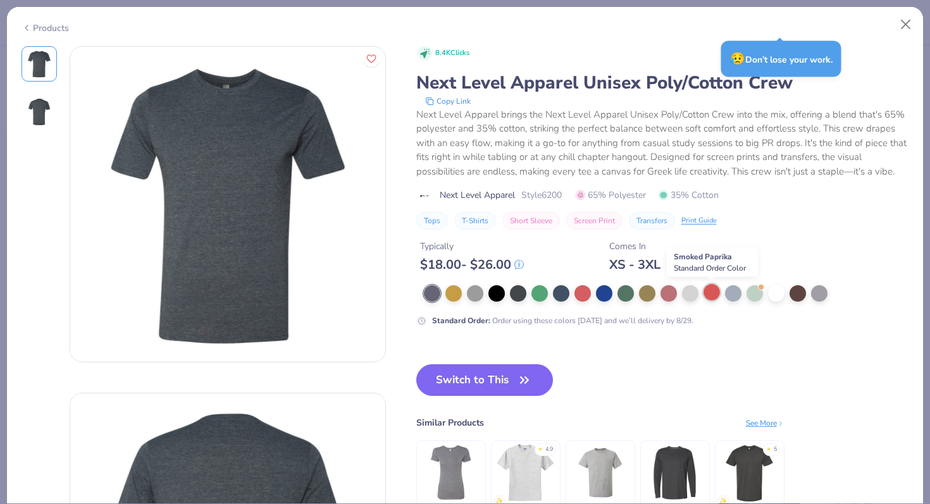
click at [706, 297] on div at bounding box center [712, 292] width 16 height 16
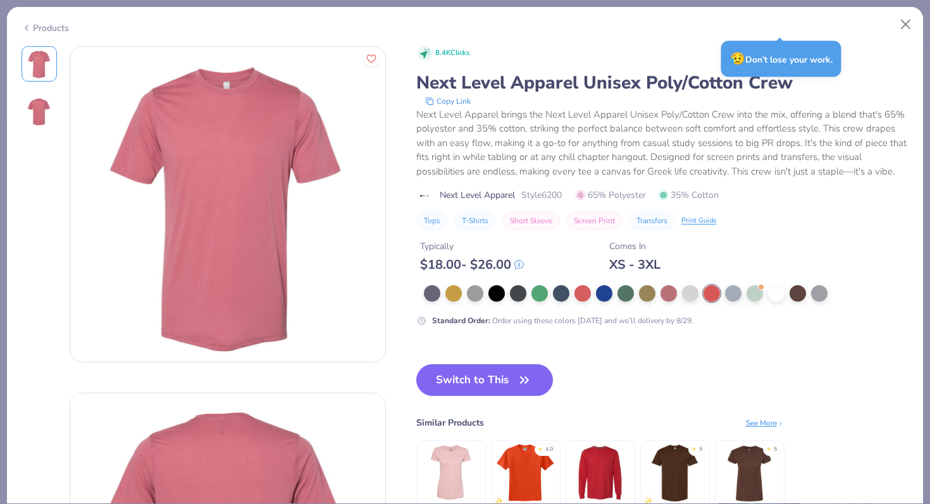
click at [420, 300] on div at bounding box center [662, 293] width 493 height 16
click at [433, 296] on div at bounding box center [432, 292] width 16 height 16
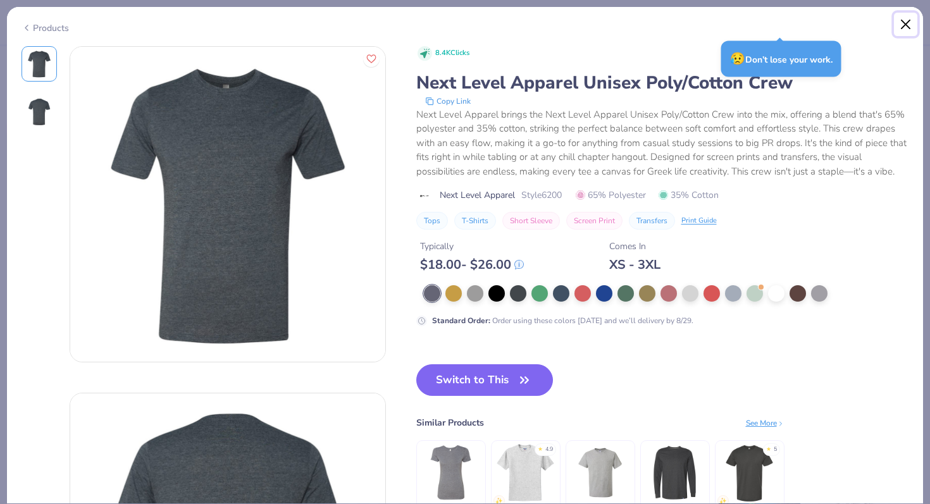
click at [910, 29] on button "Close" at bounding box center [906, 25] width 24 height 24
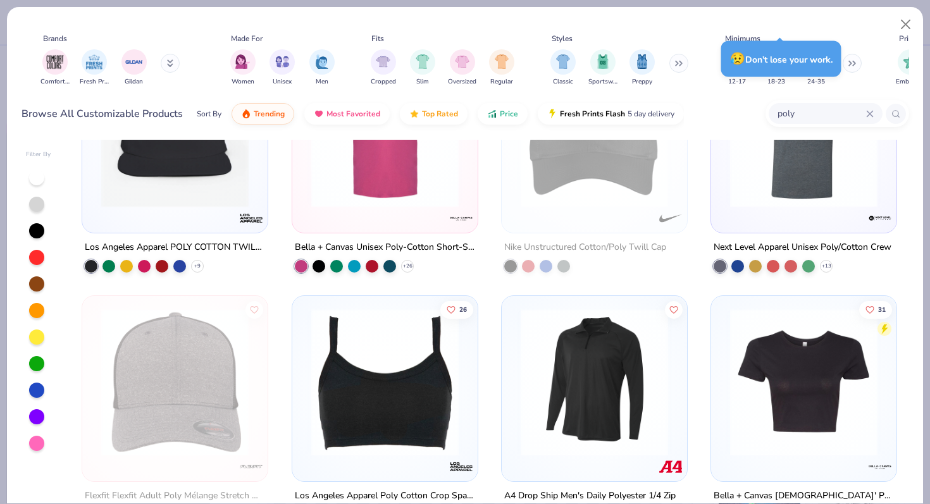
scroll to position [346, 0]
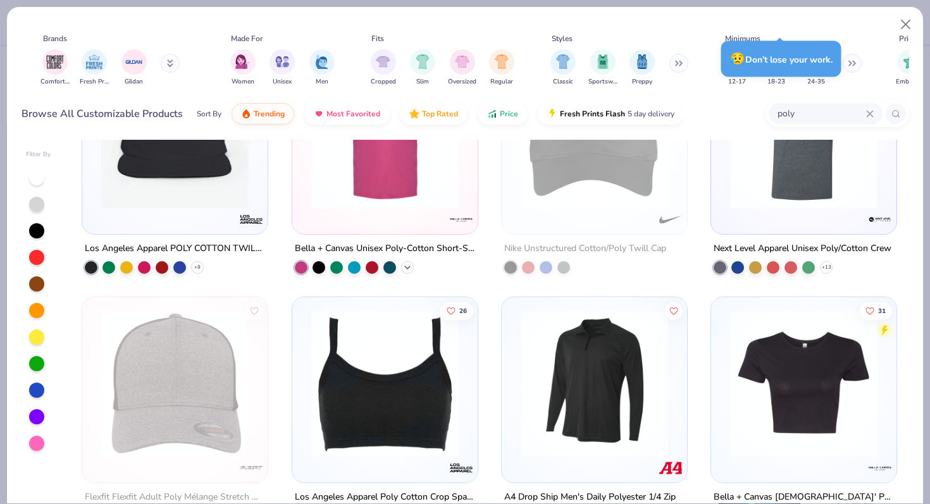
click at [411, 270] on icon at bounding box center [407, 268] width 10 height 10
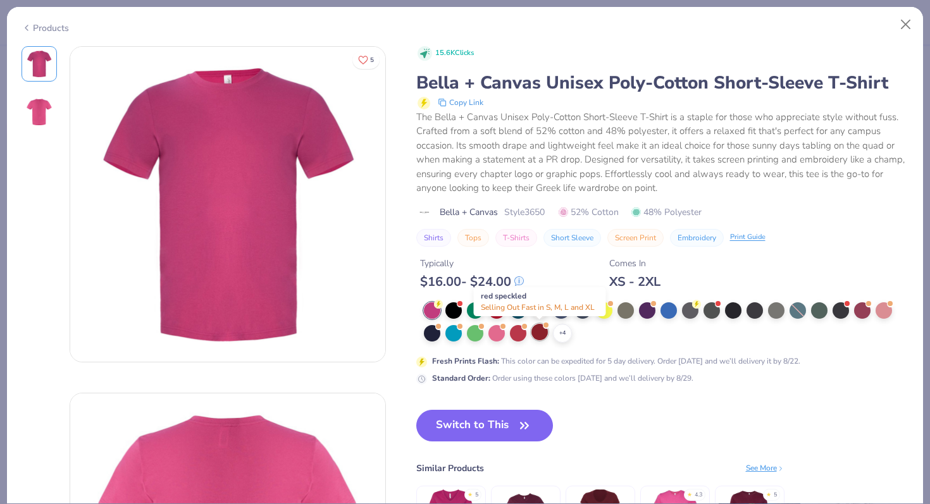
click at [536, 338] on div at bounding box center [540, 332] width 16 height 16
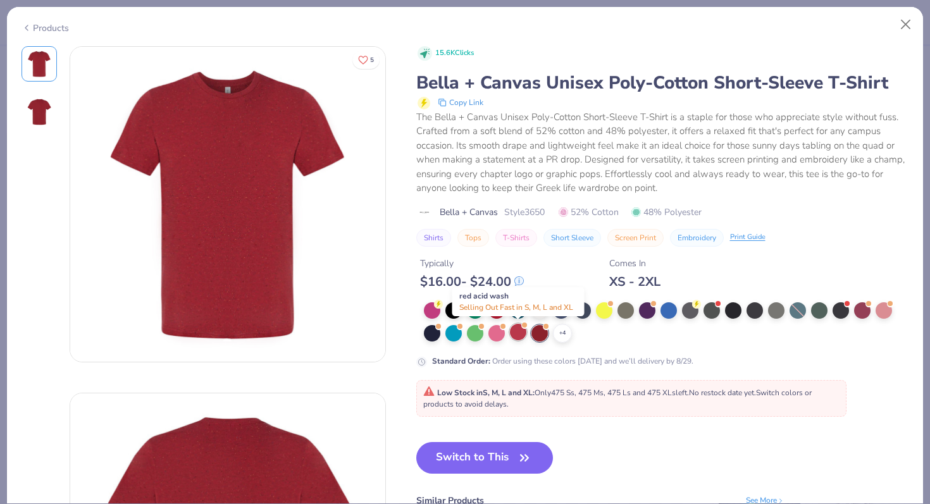
click at [524, 334] on div at bounding box center [518, 332] width 16 height 16
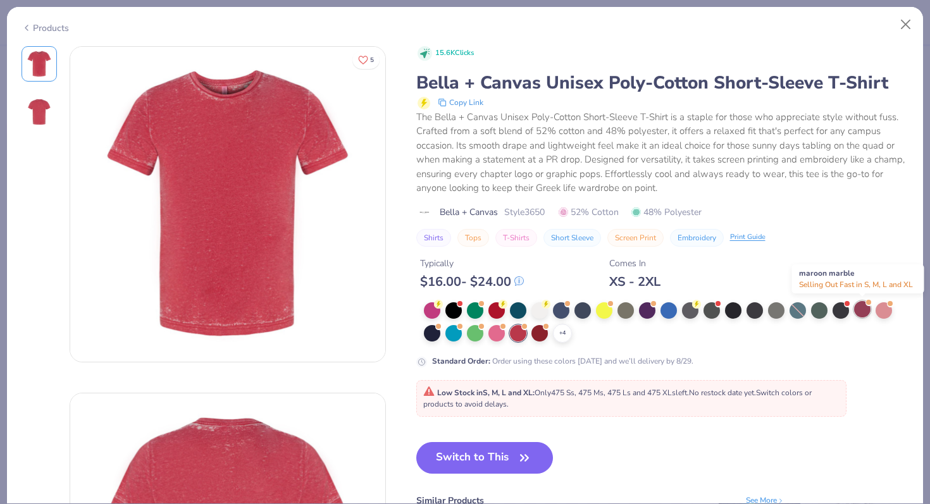
click at [862, 302] on div at bounding box center [862, 309] width 16 height 16
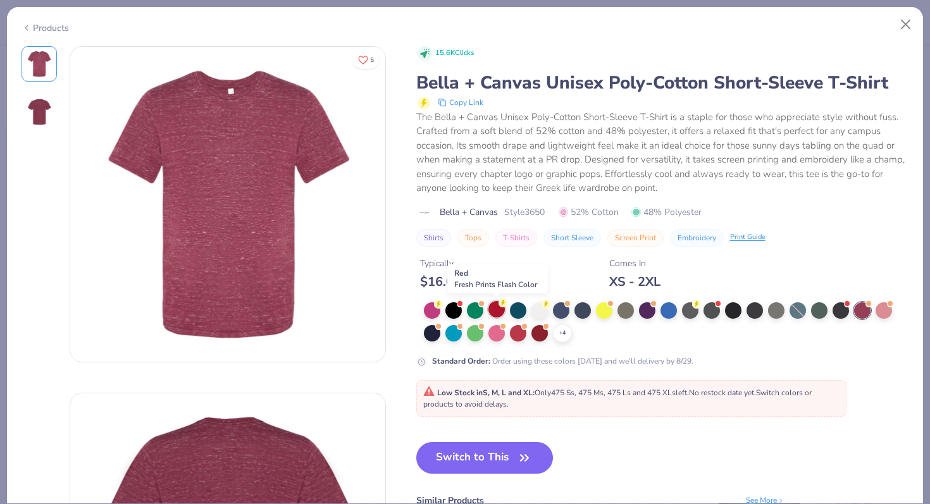
click at [492, 308] on div at bounding box center [496, 309] width 16 height 16
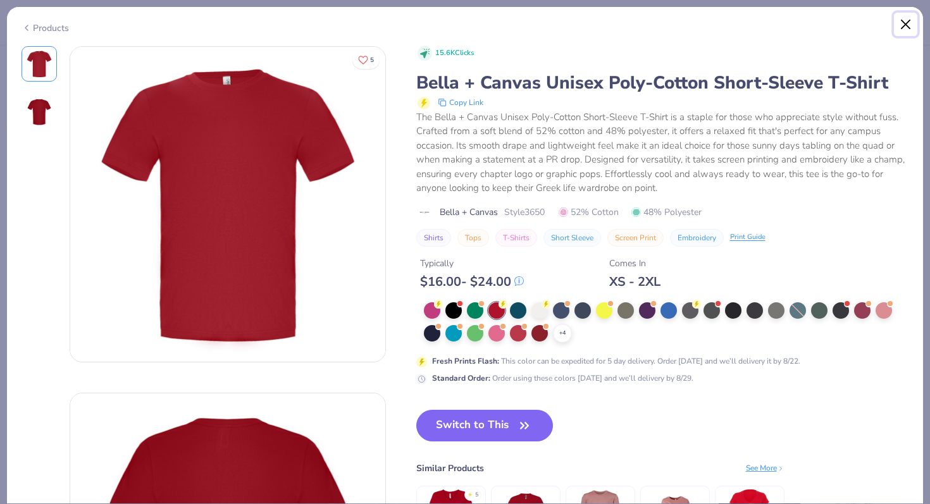
click at [902, 20] on button "Close" at bounding box center [906, 25] width 24 height 24
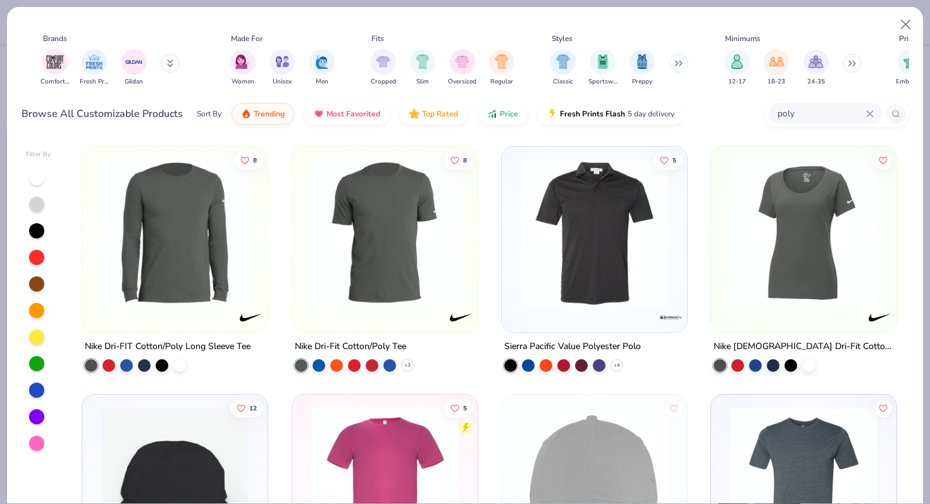
click at [415, 361] on div "Nike Dri-Fit Cotton/Poly Tee + 3" at bounding box center [385, 355] width 187 height 33
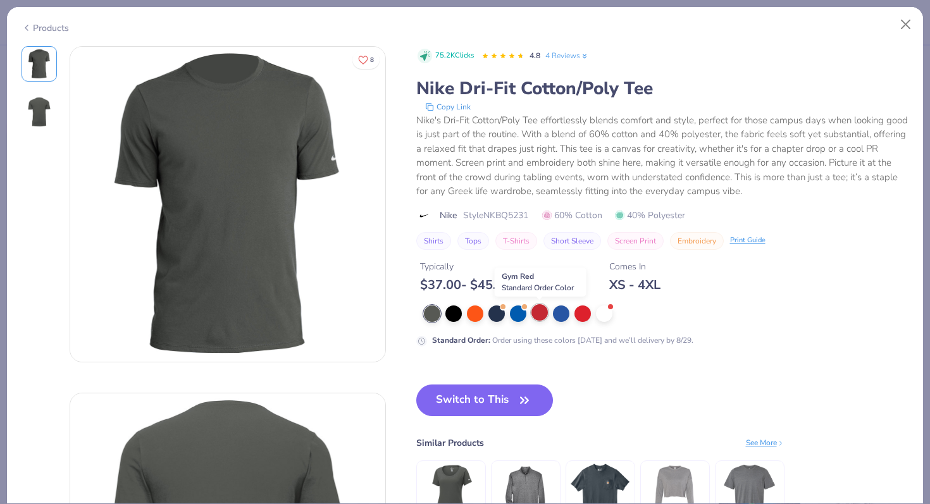
click at [545, 310] on div at bounding box center [540, 312] width 16 height 16
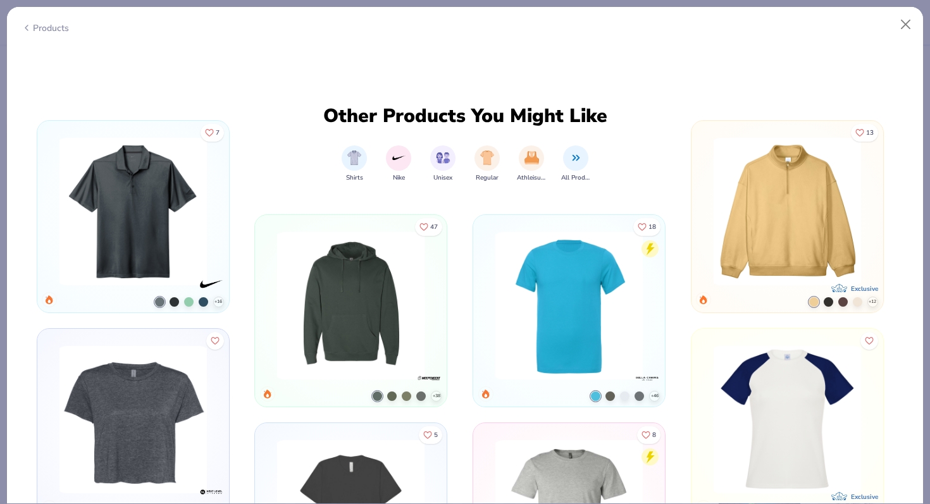
scroll to position [698, 0]
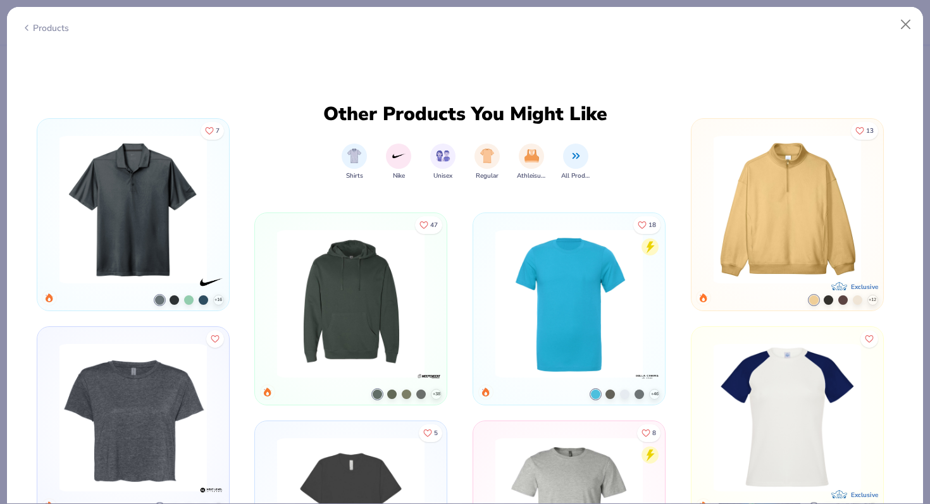
click at [0, 0] on icon at bounding box center [0, 0] width 0 height 0
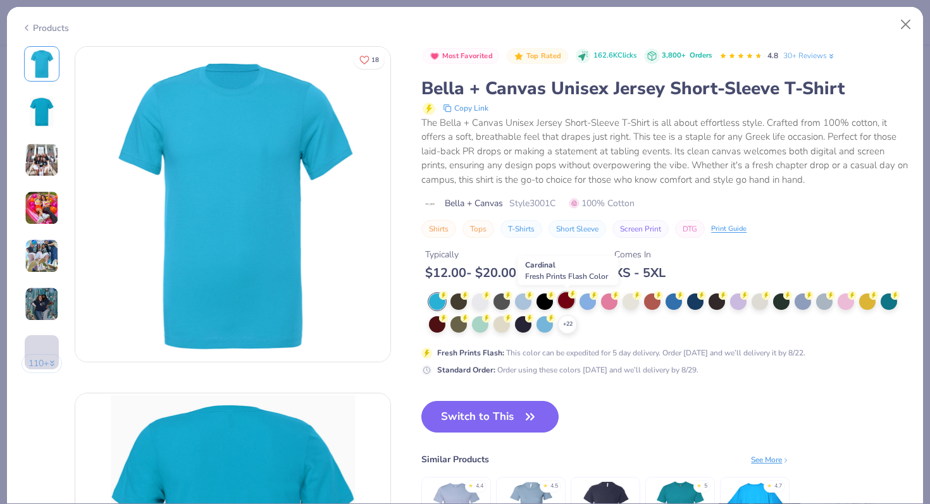
click at [572, 302] on div at bounding box center [566, 300] width 16 height 16
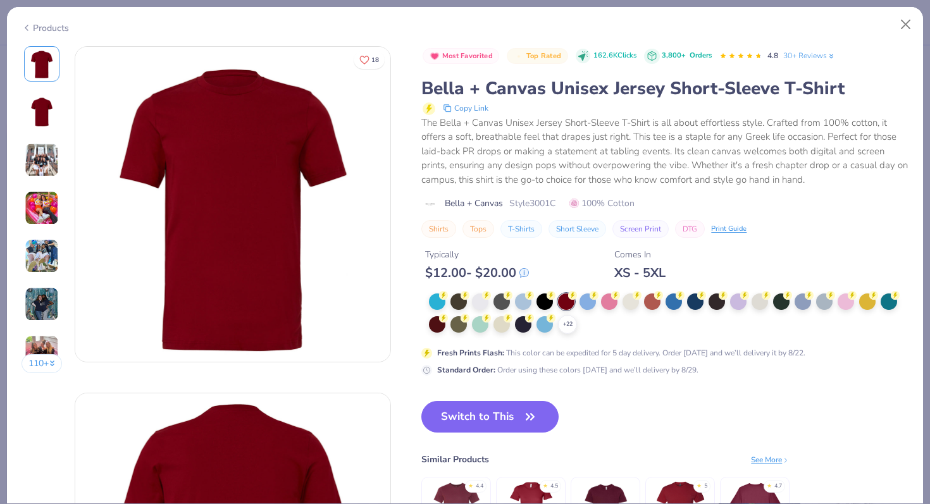
click at [42, 210] on img at bounding box center [42, 208] width 34 height 34
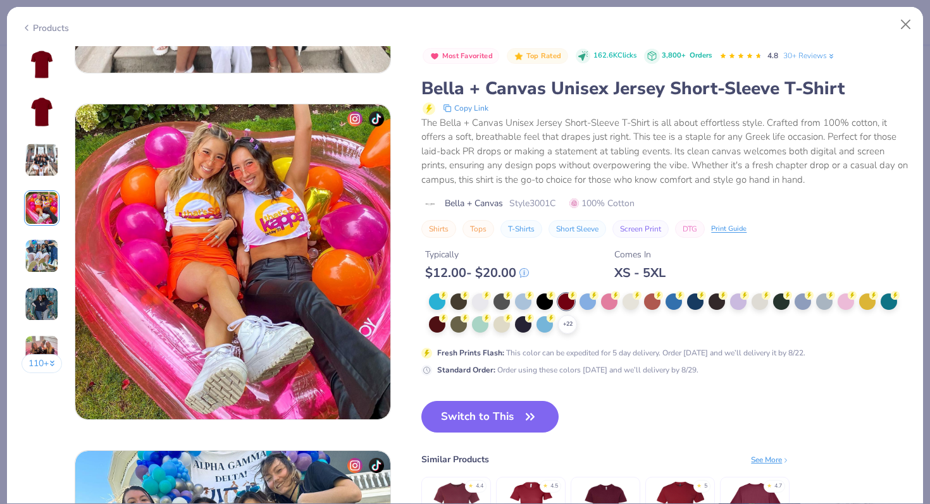
scroll to position [1040, 0]
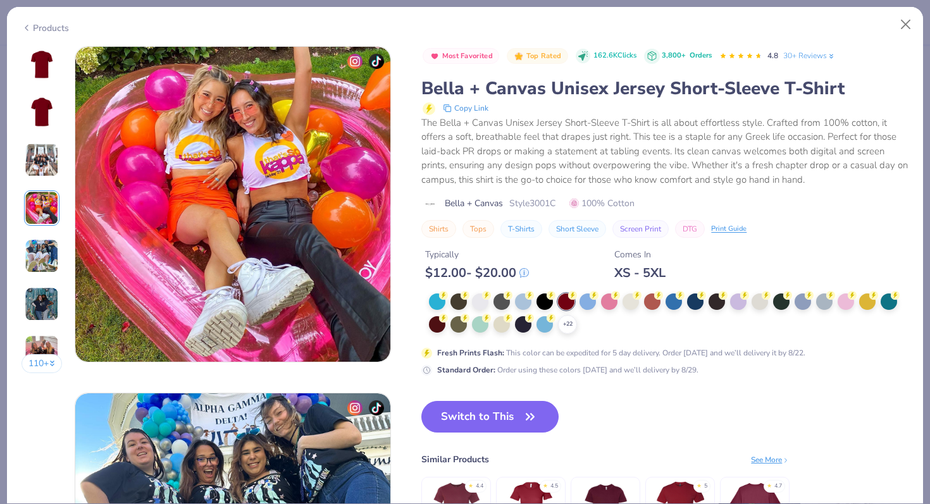
click at [46, 63] on img at bounding box center [42, 64] width 30 height 30
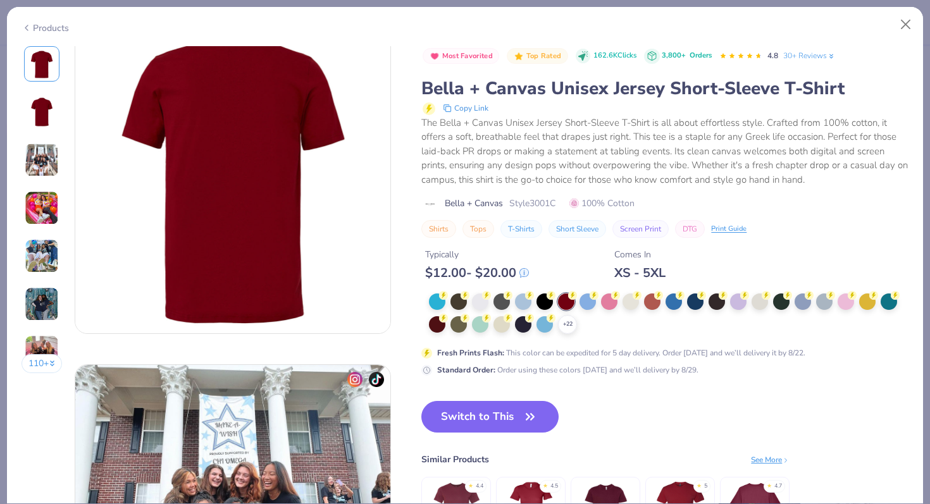
scroll to position [385, 0]
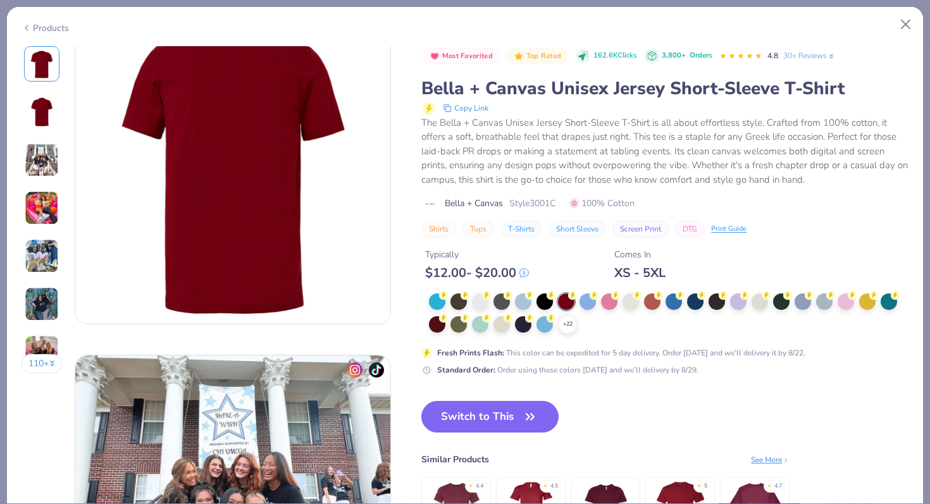
click at [778, 458] on div "See More" at bounding box center [770, 459] width 39 height 11
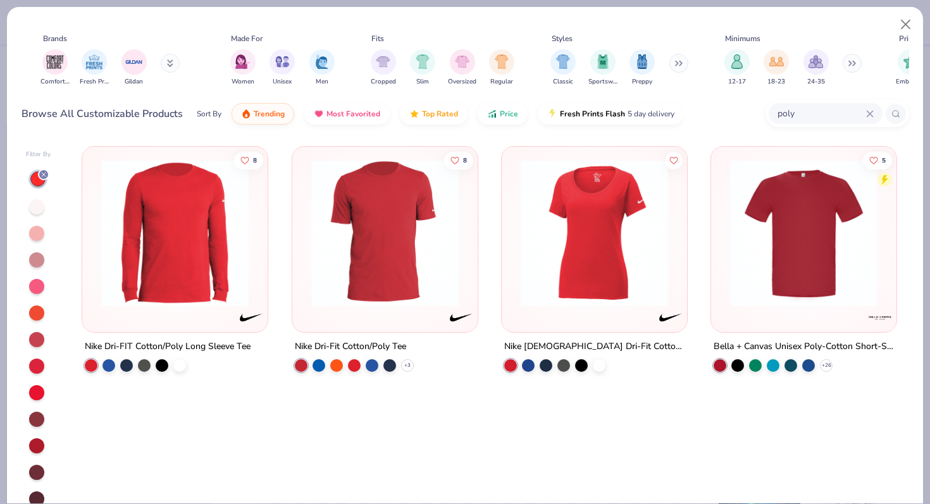
click at [846, 318] on div "5" at bounding box center [803, 239] width 185 height 185
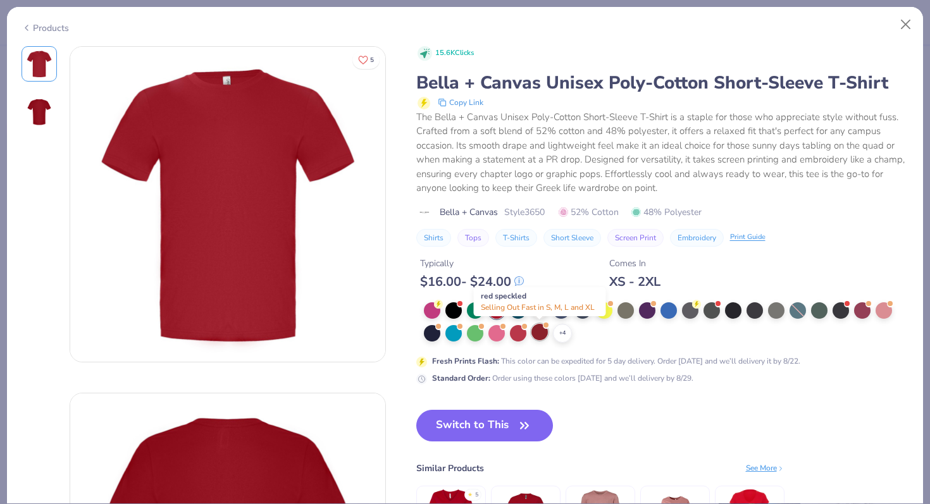
click at [538, 339] on div at bounding box center [540, 332] width 16 height 16
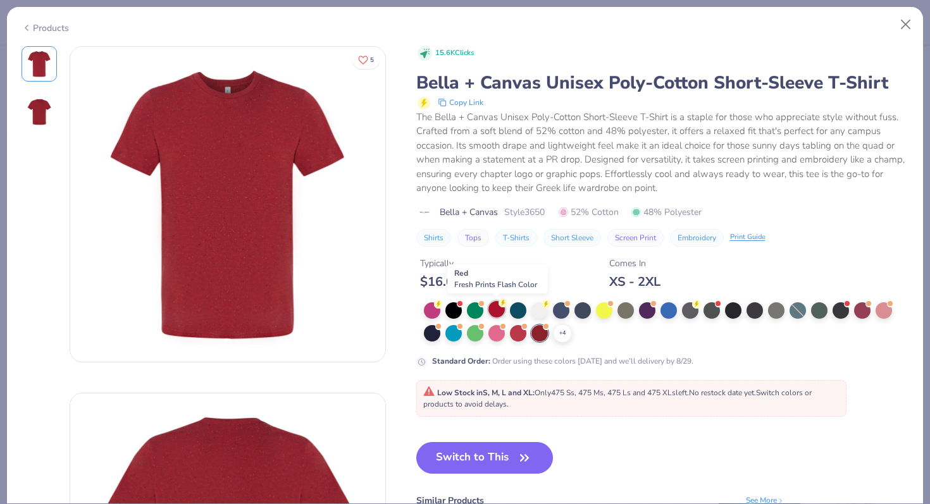
click at [501, 312] on div at bounding box center [496, 309] width 16 height 16
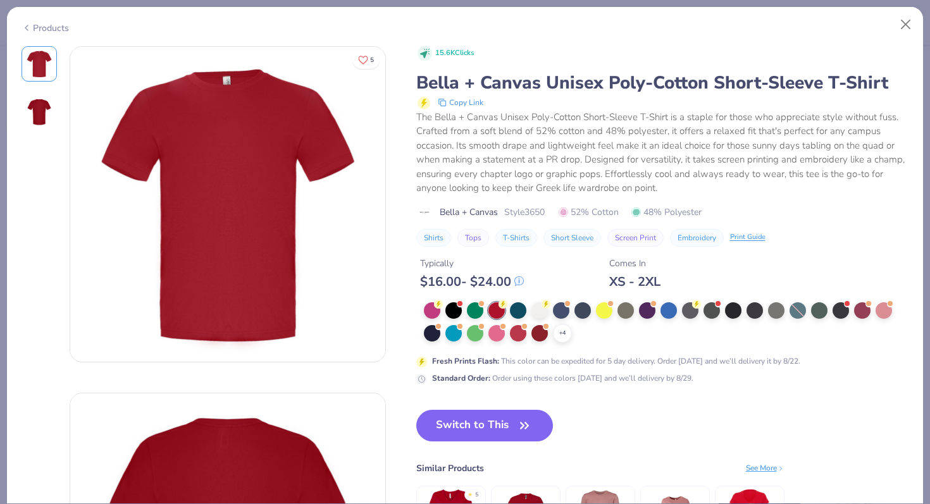
click at [618, 350] on div "+ 4 Fresh Prints Flash : This color can be expedited for 5 day delivery. Order …" at bounding box center [662, 343] width 493 height 82
click at [497, 427] on button "Switch to This" at bounding box center [484, 426] width 137 height 32
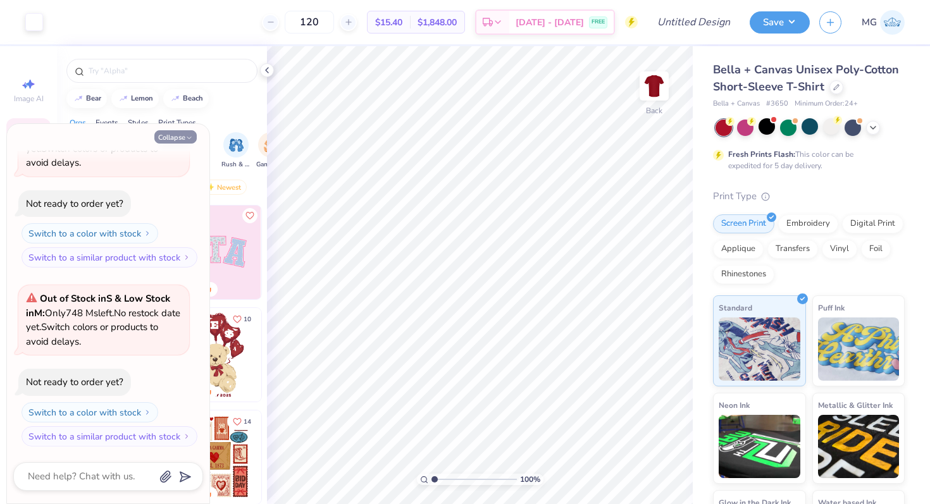
click at [186, 132] on button "Collapse" at bounding box center [175, 136] width 42 height 13
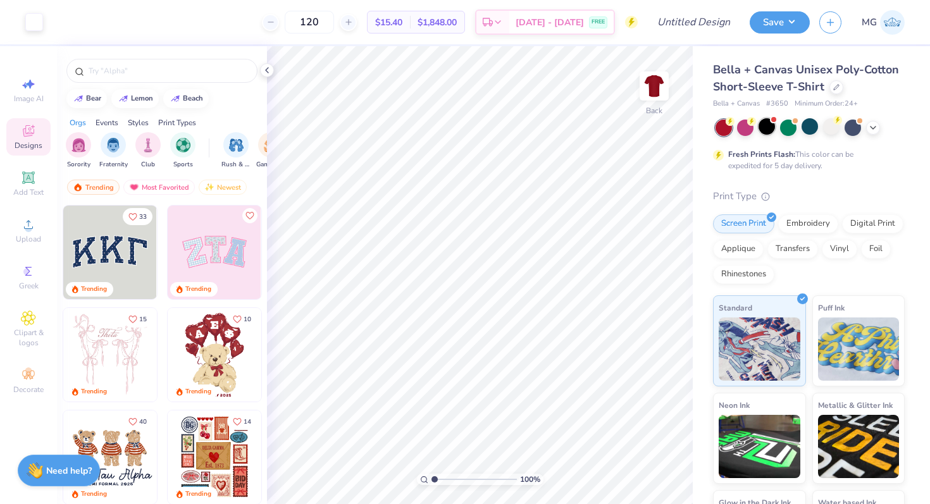
click at [767, 132] on div at bounding box center [767, 126] width 16 height 16
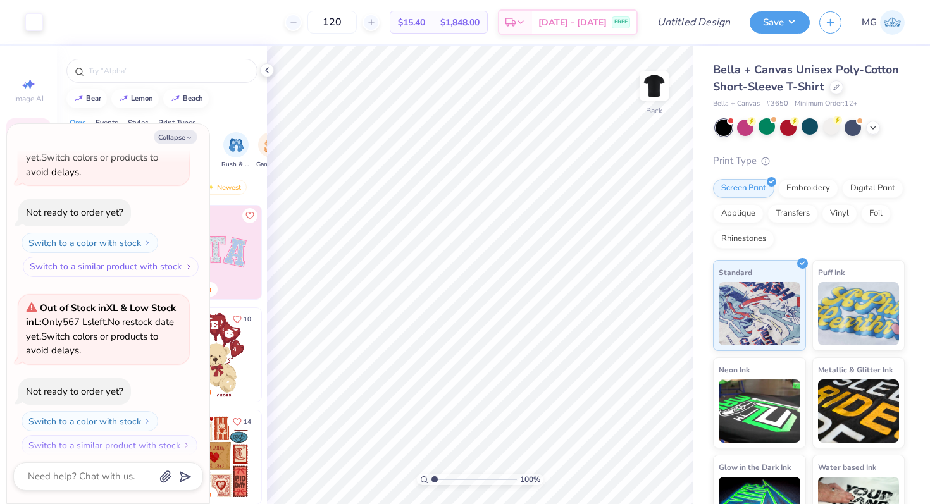
scroll to position [277, 0]
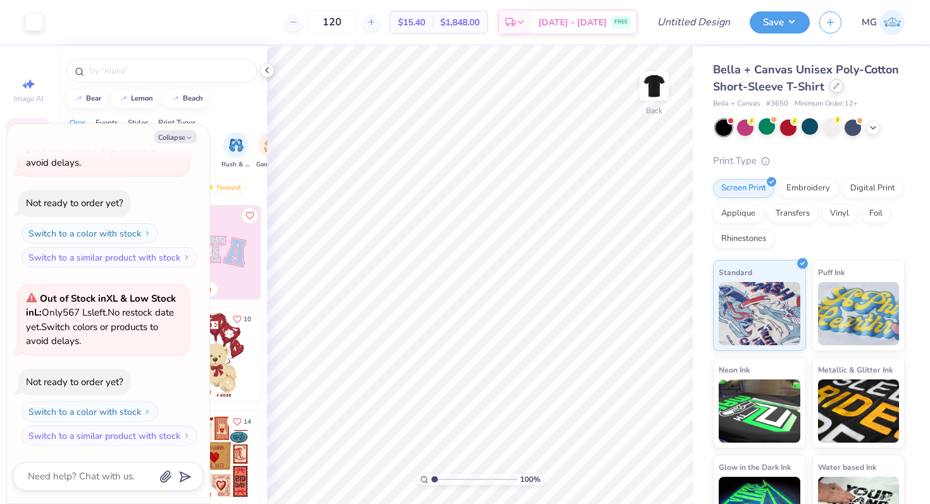
click at [833, 87] on icon at bounding box center [836, 86] width 6 height 6
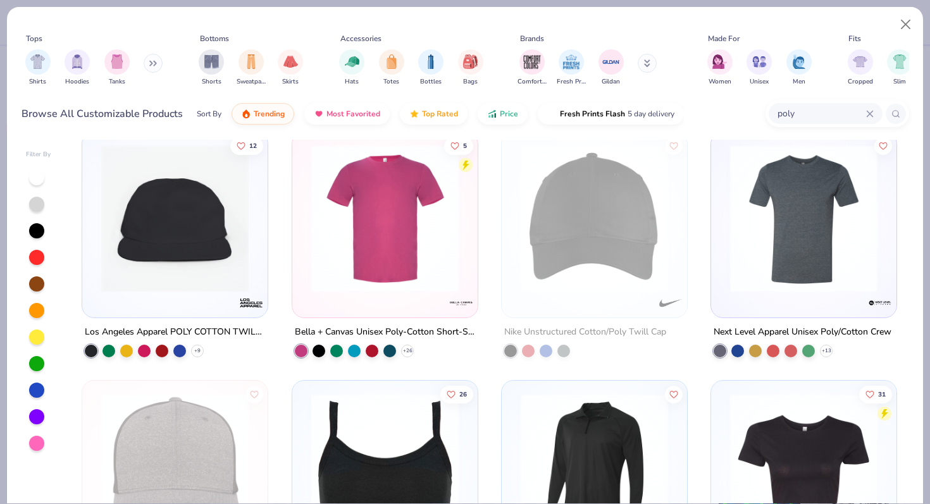
scroll to position [272, 0]
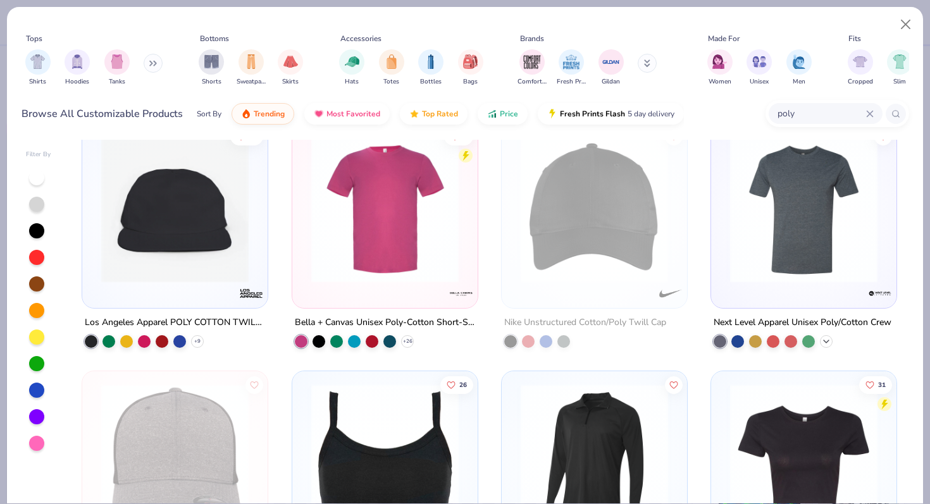
click at [825, 340] on icon at bounding box center [826, 342] width 10 height 10
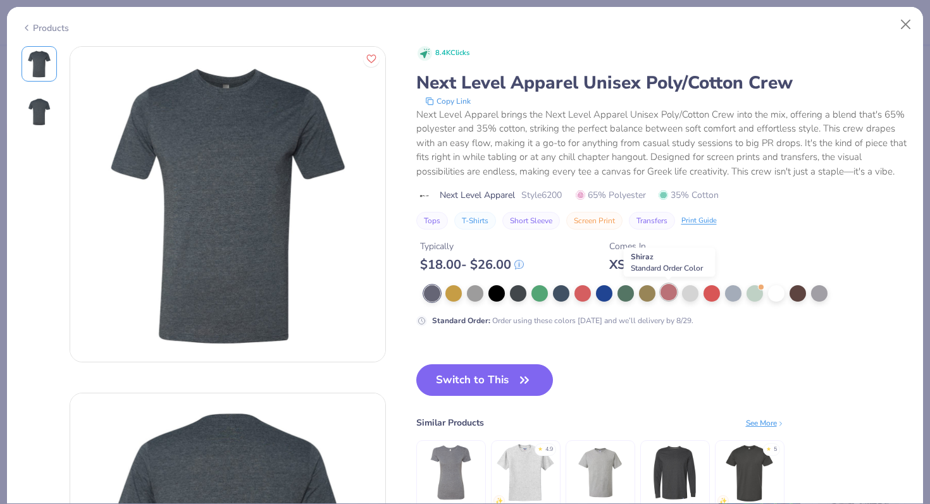
click at [668, 290] on div at bounding box center [669, 292] width 16 height 16
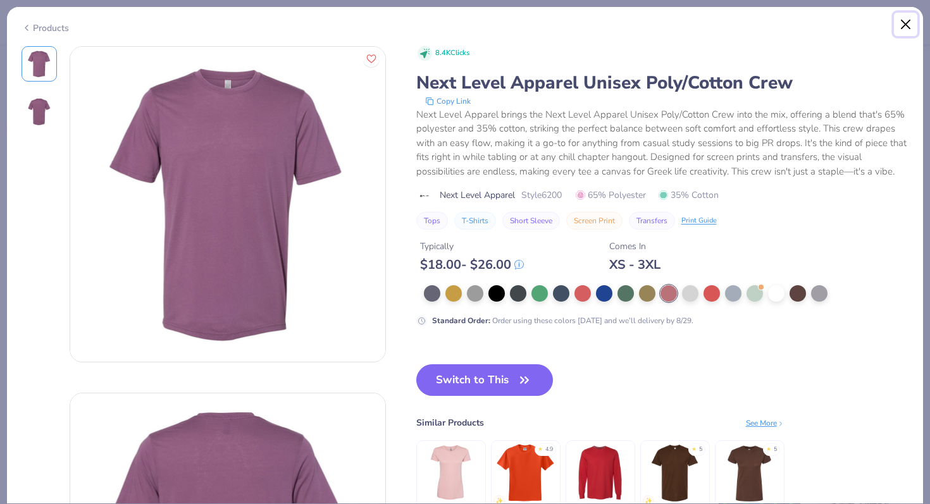
click at [912, 28] on button "Close" at bounding box center [906, 25] width 24 height 24
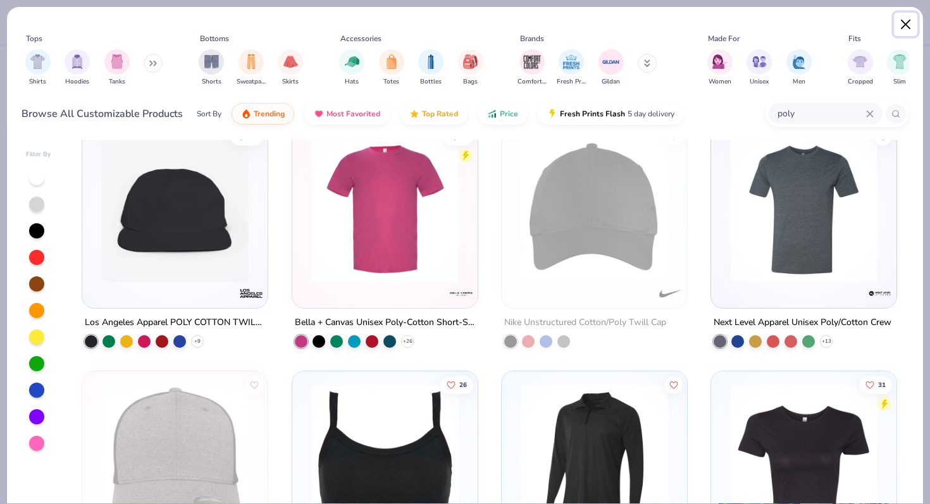
click at [907, 25] on button "Close" at bounding box center [906, 25] width 24 height 24
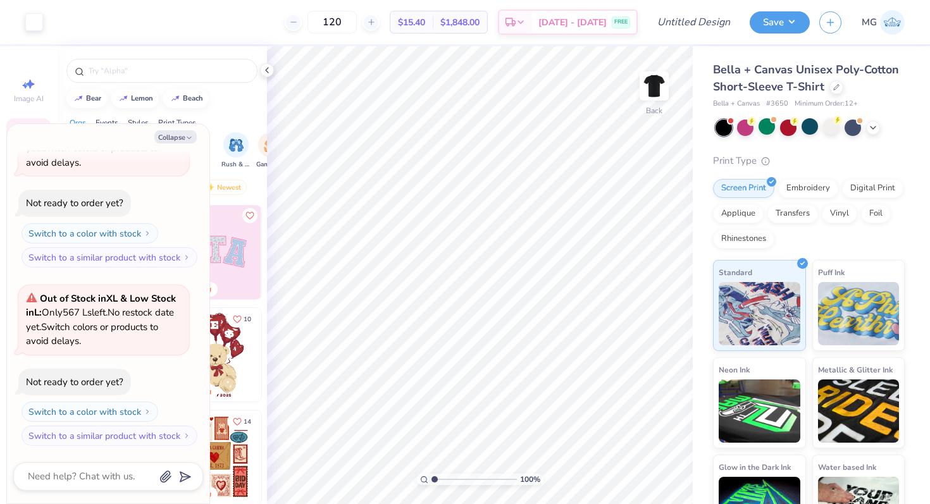
click at [756, 77] on div "Bella + Canvas Unisex Poly-Cotton Short-Sleeve T-Shirt" at bounding box center [809, 78] width 192 height 34
click at [754, 74] on span "Bella + Canvas Unisex Poly-Cotton Short-Sleeve T-Shirt" at bounding box center [806, 78] width 186 height 32
drag, startPoint x: 713, startPoint y: 68, endPoint x: 823, endPoint y: 93, distance: 112.2
click at [823, 93] on div "Bella + Canvas Unisex Poly-Cotton Short-Sleeve T-Shirt" at bounding box center [809, 78] width 192 height 34
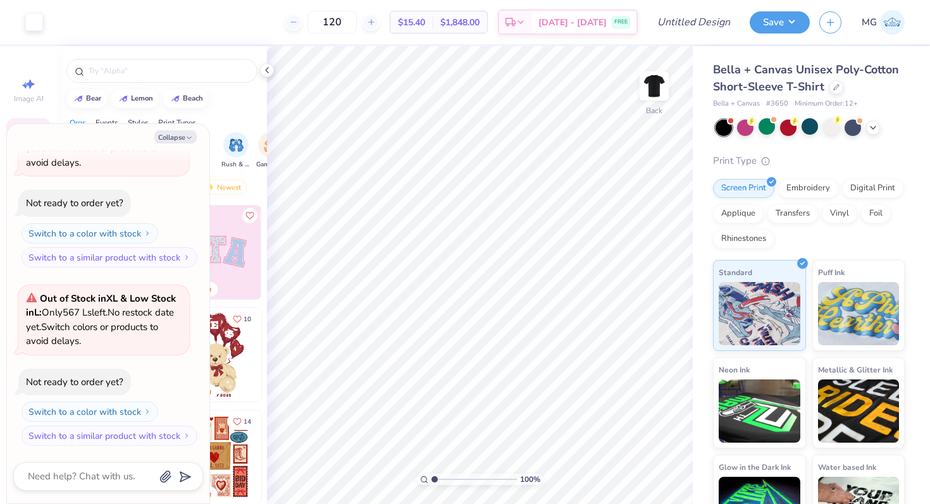
click at [823, 93] on div "Bella + Canvas Unisex Poly-Cotton Short-Sleeve T-Shirt" at bounding box center [809, 78] width 192 height 34
click at [835, 89] on icon at bounding box center [836, 86] width 6 height 6
type textarea "x"
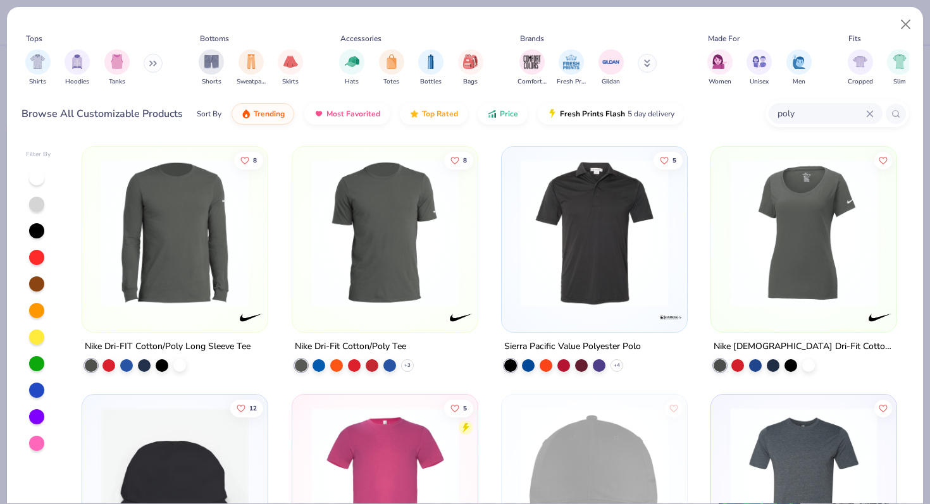
click at [839, 119] on input "poly" at bounding box center [821, 113] width 90 height 15
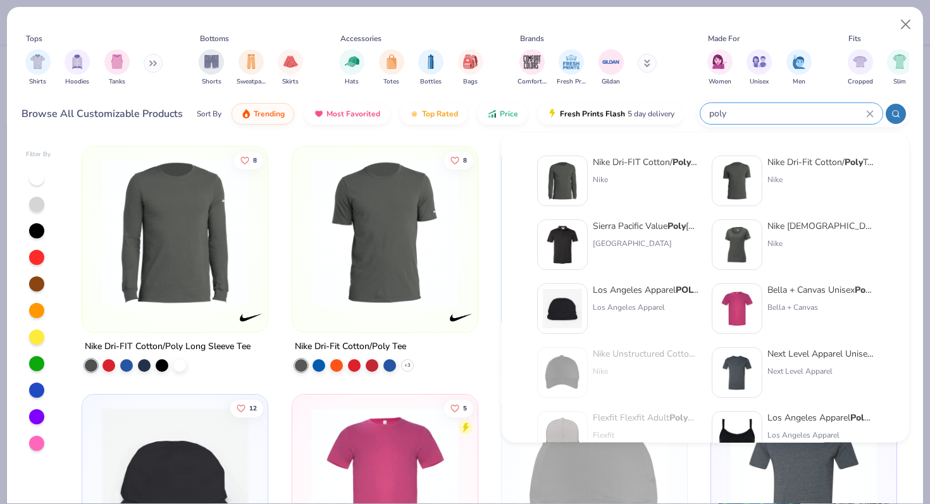
click at [839, 119] on input "poly" at bounding box center [787, 113] width 158 height 15
type input "p"
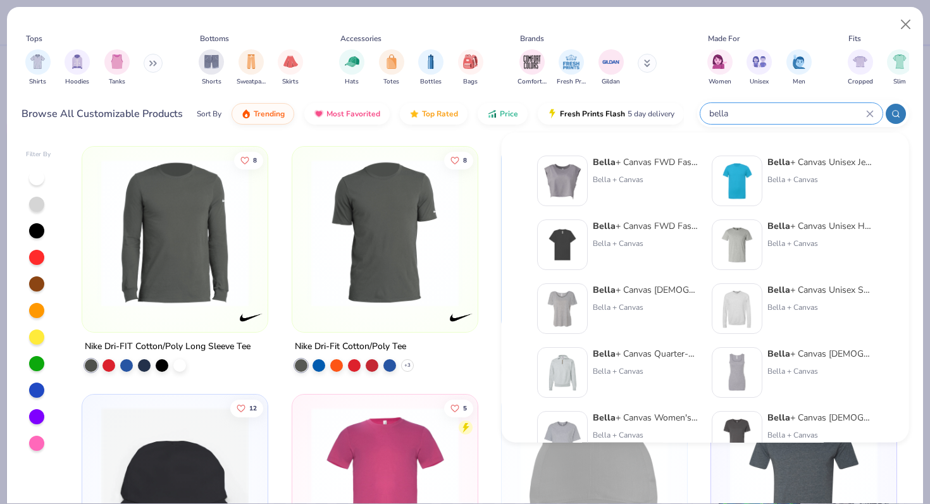
scroll to position [19, 0]
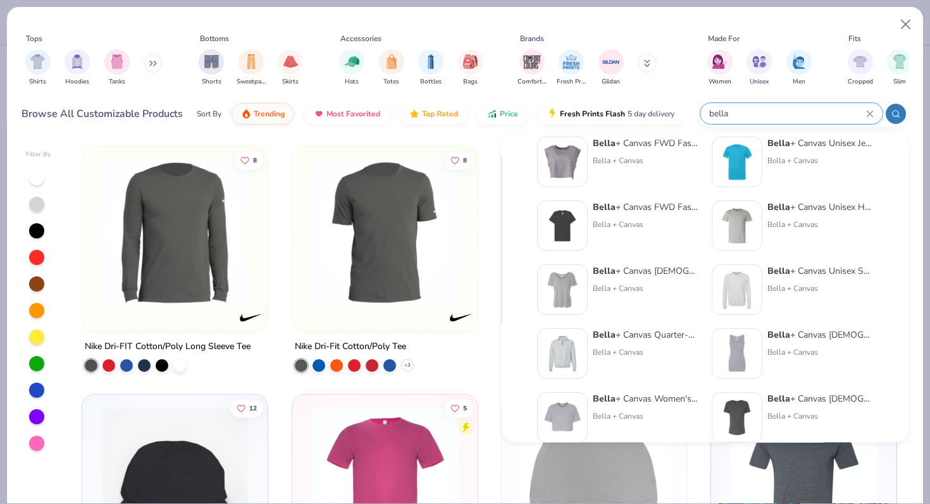
type input "bella"
click at [803, 144] on div "Bella + Canvas Unisex Jersey Short-Sleeve T-Shirt" at bounding box center [821, 143] width 106 height 13
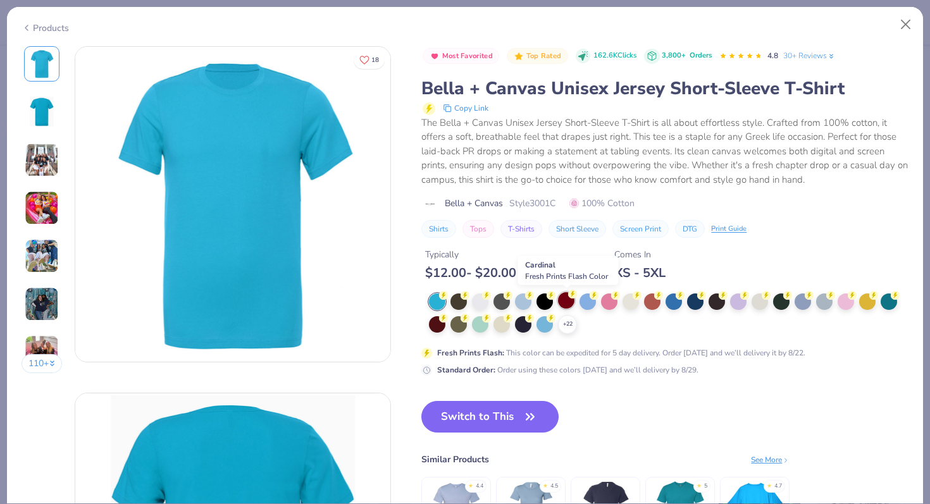
click at [568, 299] on div at bounding box center [566, 300] width 16 height 16
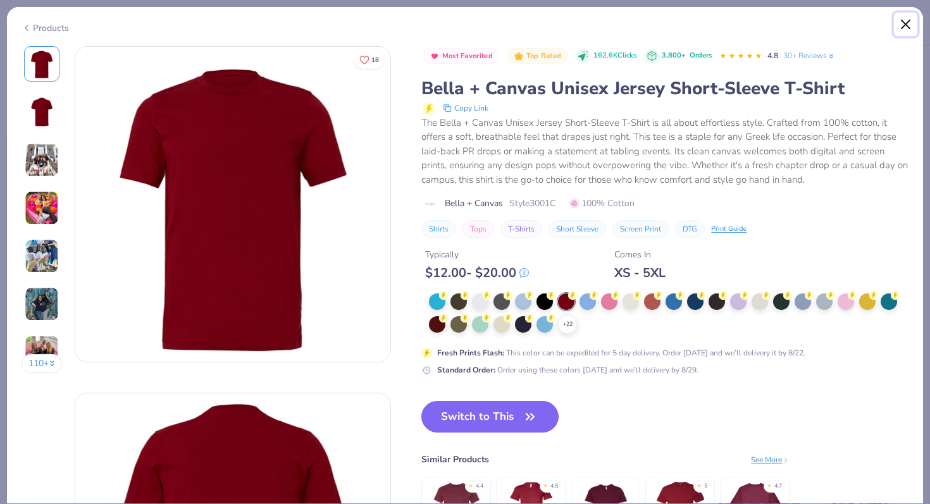
click at [899, 24] on button "Close" at bounding box center [906, 25] width 24 height 24
type textarea "x"
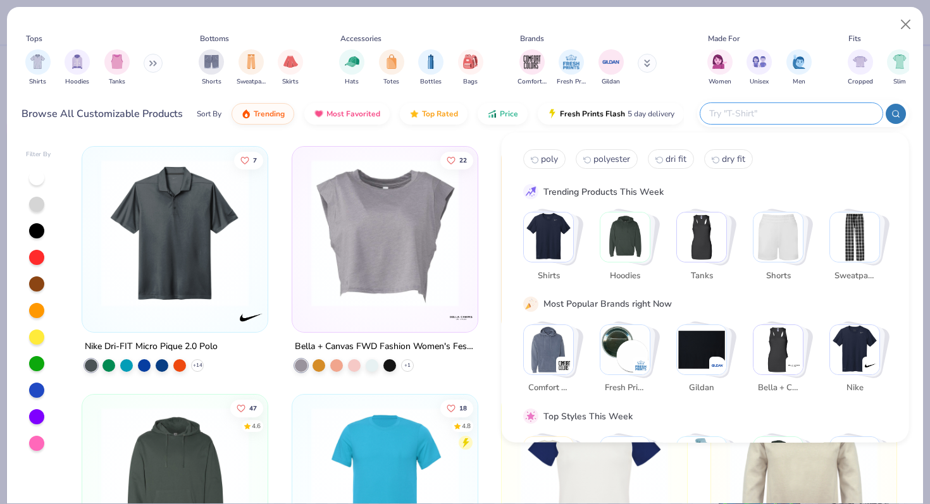
click at [843, 108] on input "text" at bounding box center [791, 113] width 166 height 15
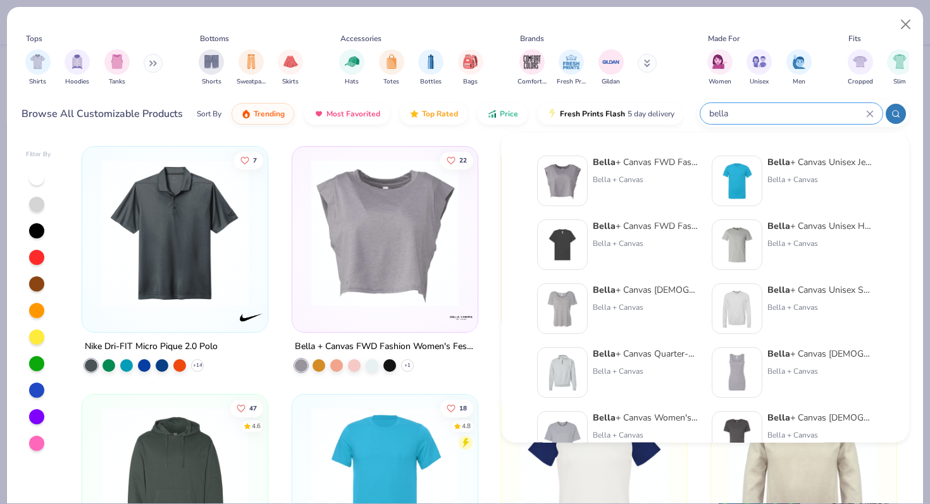
scroll to position [26, 0]
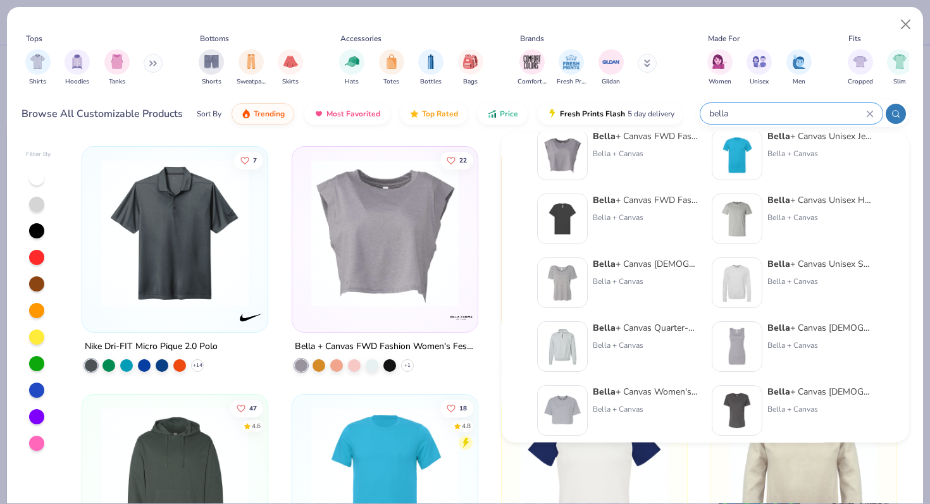
type input "bella"
click at [788, 201] on div "Bella + Canvas Unisex Heather CVC T-Shirt" at bounding box center [821, 200] width 106 height 13
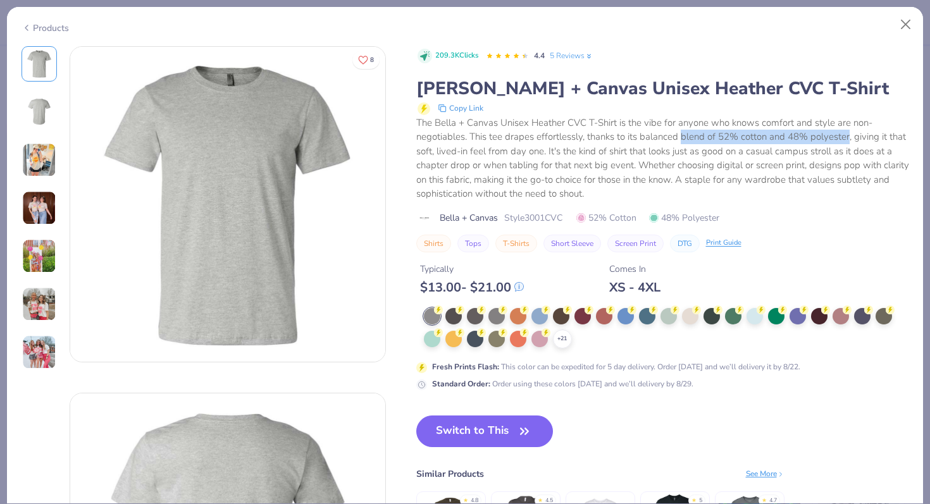
drag, startPoint x: 680, startPoint y: 139, endPoint x: 846, endPoint y: 142, distance: 165.8
click at [846, 142] on div "The Bella + Canvas Unisex Heather CVC T-Shirt is the vibe for anyone who knows …" at bounding box center [662, 158] width 493 height 85
copy div "blend of 52% cotton and 48% polyester"
click at [36, 192] on img at bounding box center [39, 208] width 34 height 34
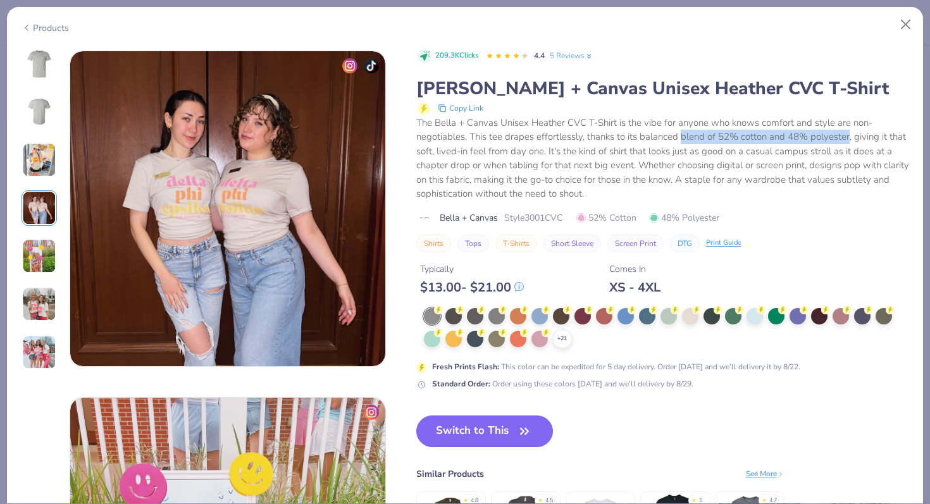
scroll to position [1040, 0]
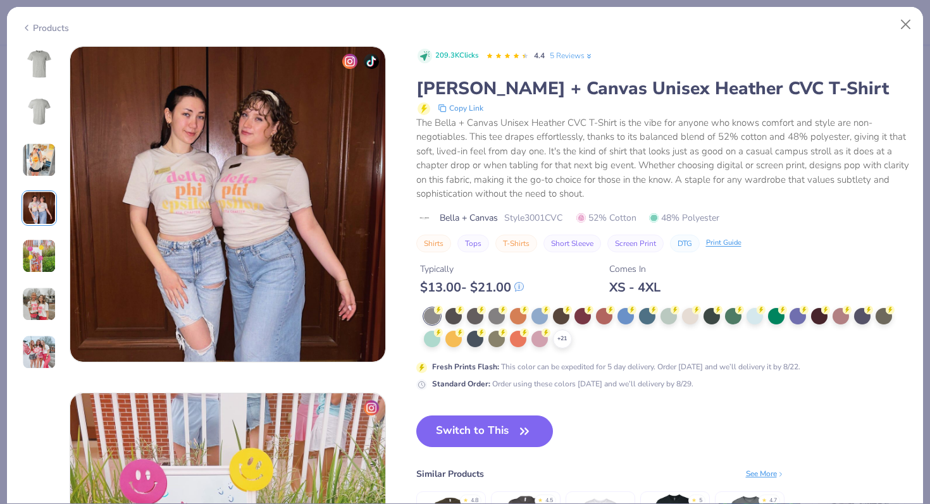
click at [44, 237] on div at bounding box center [39, 208] width 35 height 324
click at [49, 259] on img at bounding box center [39, 256] width 34 height 34
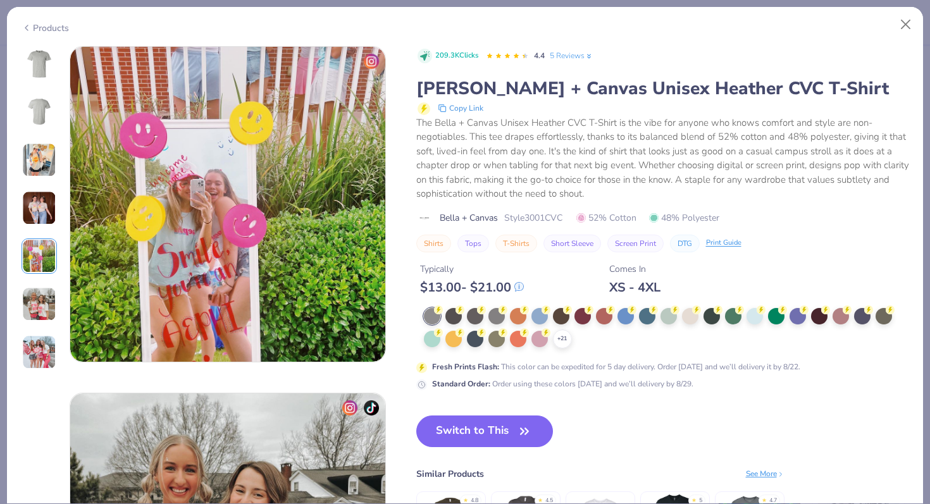
click at [43, 291] on img at bounding box center [39, 304] width 34 height 34
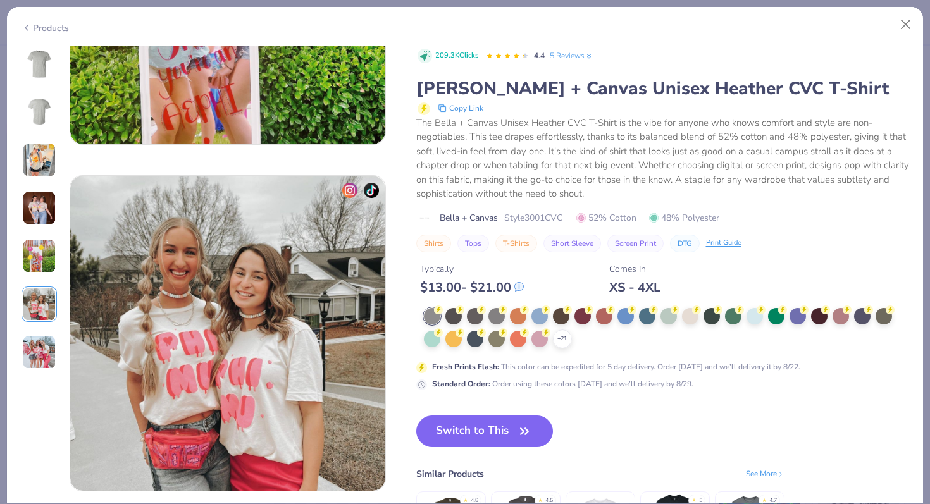
scroll to position [1734, 0]
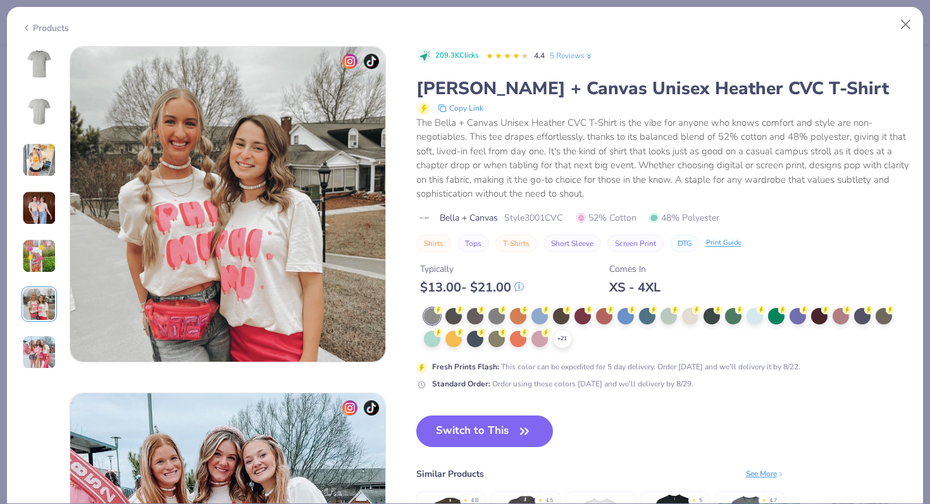
click at [901, 12] on div "Products" at bounding box center [465, 23] width 916 height 33
click at [902, 13] on button "Close" at bounding box center [906, 25] width 24 height 24
type textarea "x"
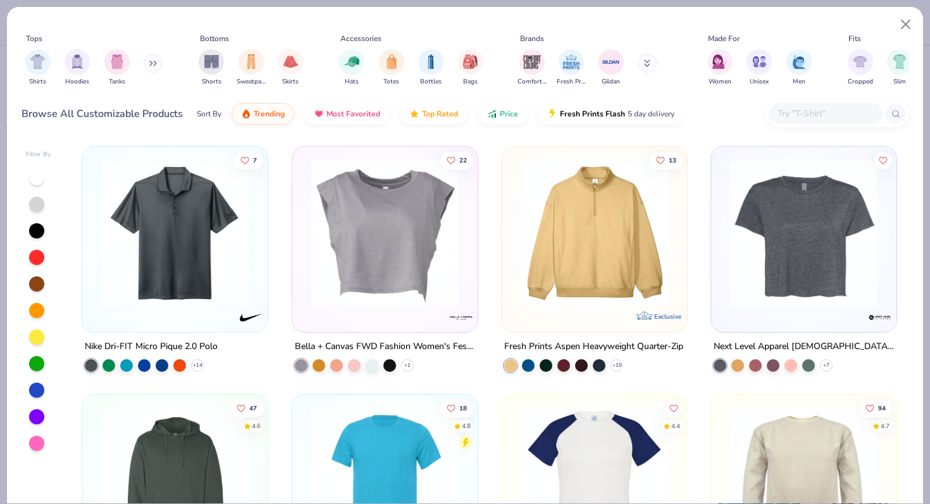
click at [824, 113] on input "text" at bounding box center [824, 113] width 97 height 15
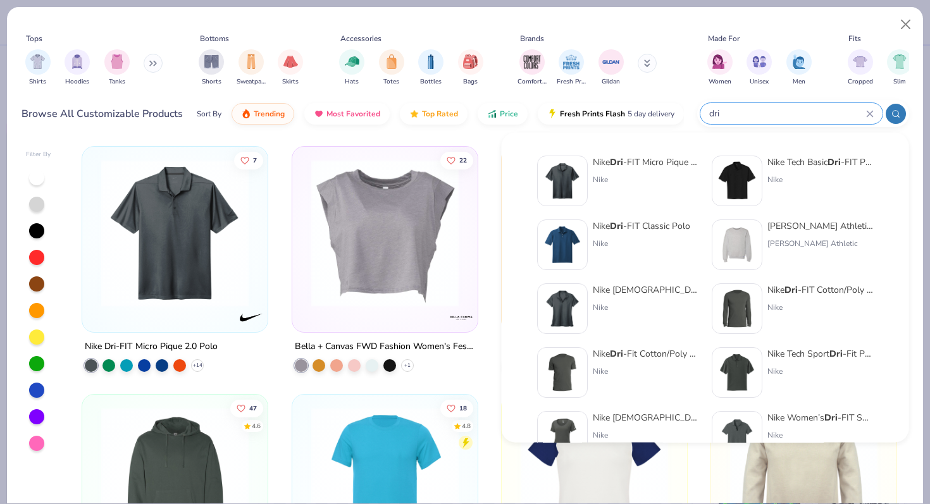
type input "dri"
click at [621, 359] on strong "Dri" at bounding box center [616, 354] width 13 height 12
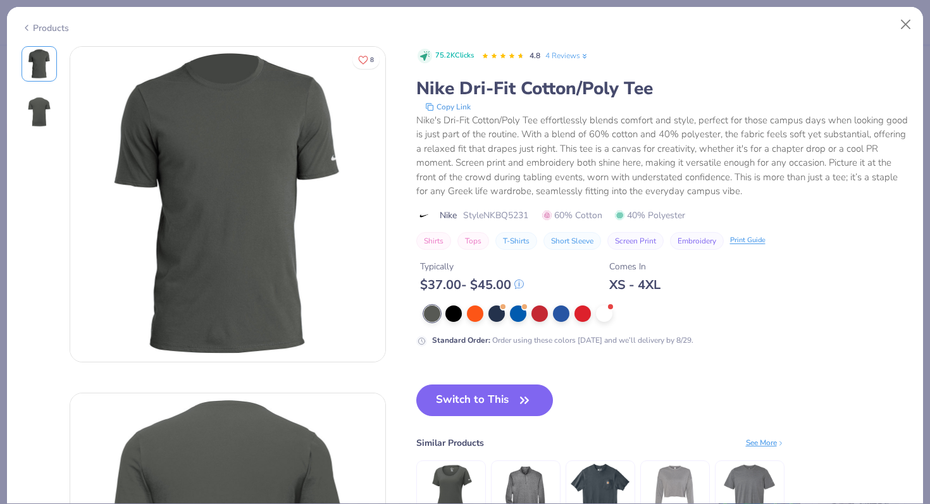
click at [592, 326] on div "Standard Order : Order using these colors today and we’ll delivery by 8/29." at bounding box center [662, 326] width 493 height 41
click at [590, 321] on div at bounding box center [666, 314] width 485 height 16
click at [578, 323] on div "Standard Order : Order using these colors today and we’ll delivery by 8/29." at bounding box center [662, 326] width 493 height 41
click at [582, 314] on div at bounding box center [583, 312] width 16 height 16
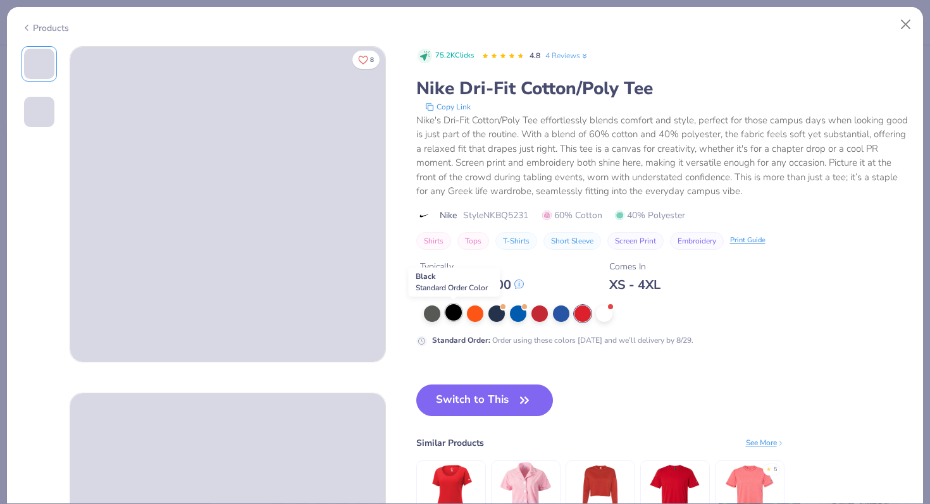
click at [453, 315] on div at bounding box center [453, 312] width 16 height 16
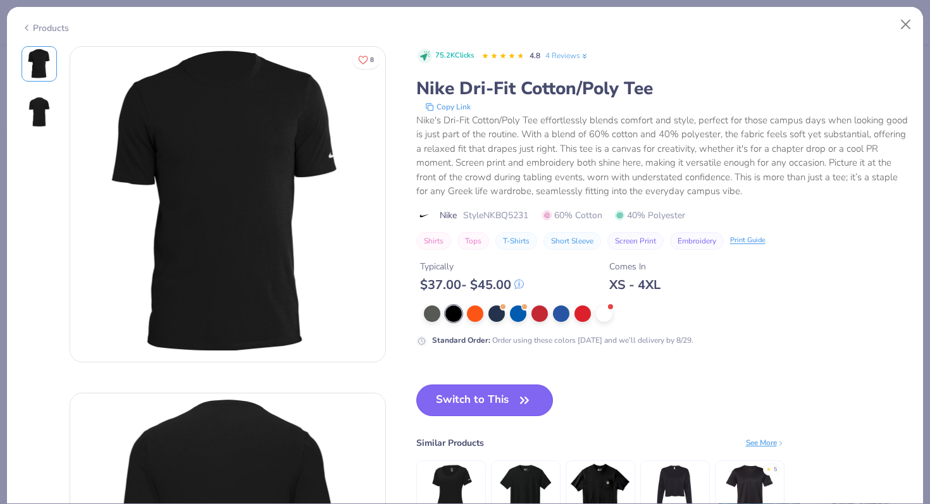
click at [454, 401] on button "Switch to This" at bounding box center [484, 401] width 137 height 32
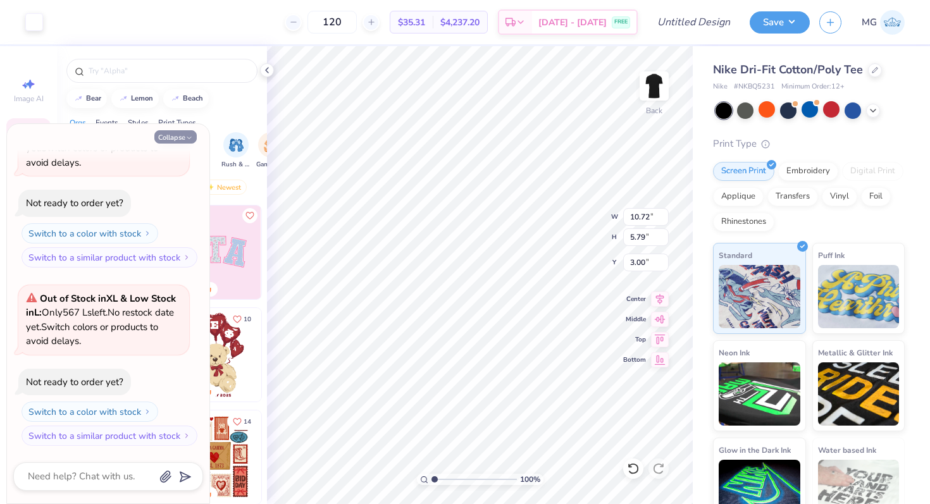
click at [183, 139] on button "Collapse" at bounding box center [175, 136] width 42 height 13
type textarea "x"
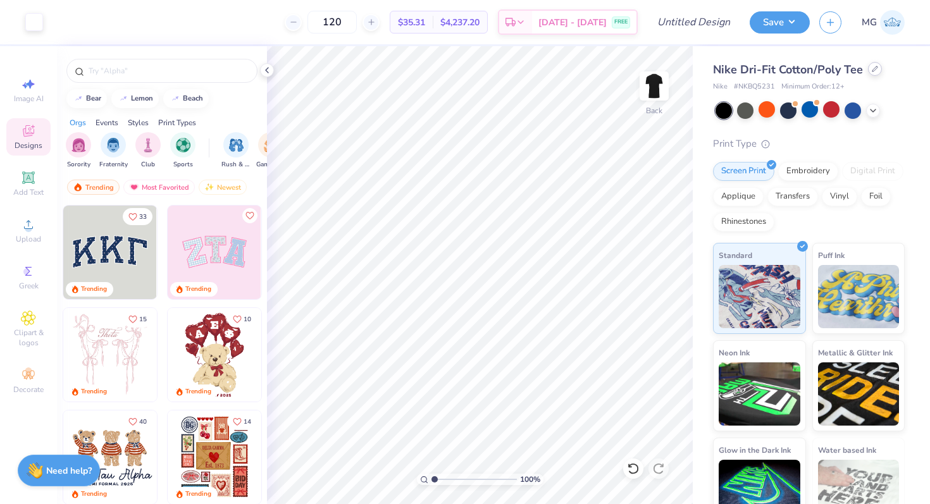
click at [873, 72] on icon at bounding box center [875, 68] width 5 height 5
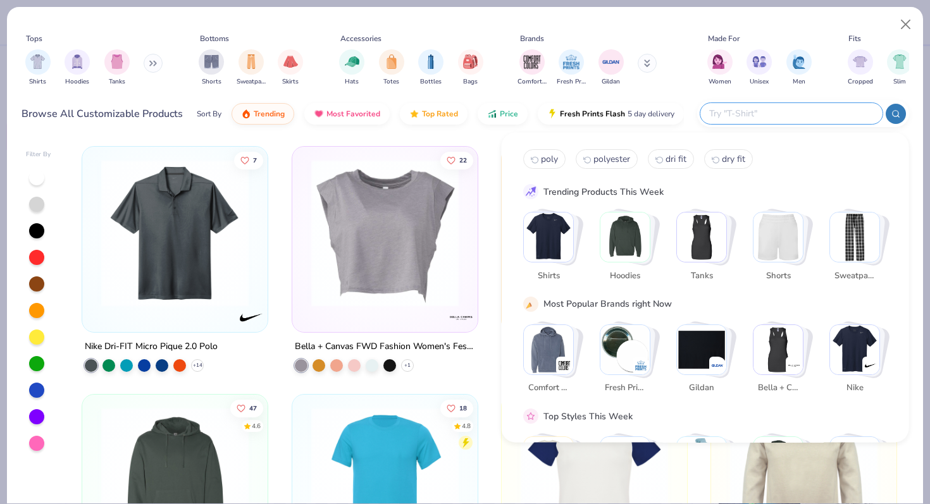
click at [801, 120] on input "text" at bounding box center [791, 113] width 166 height 15
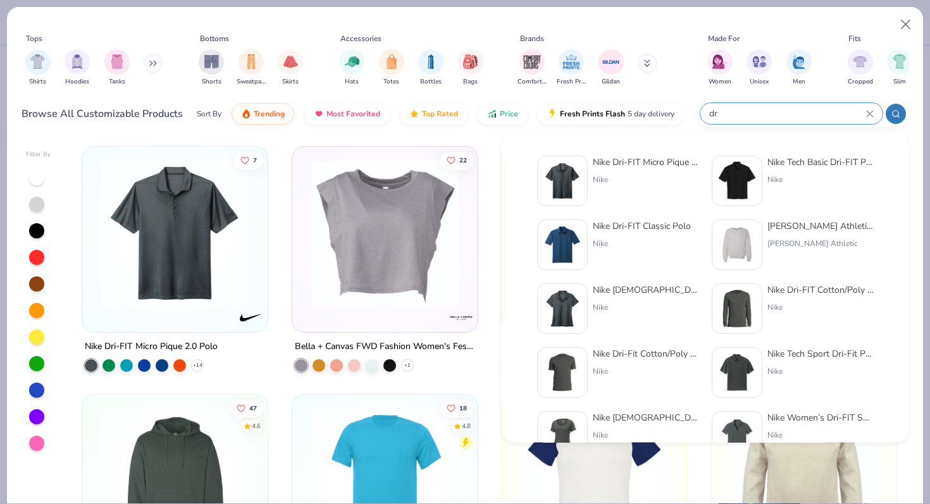
type input "d"
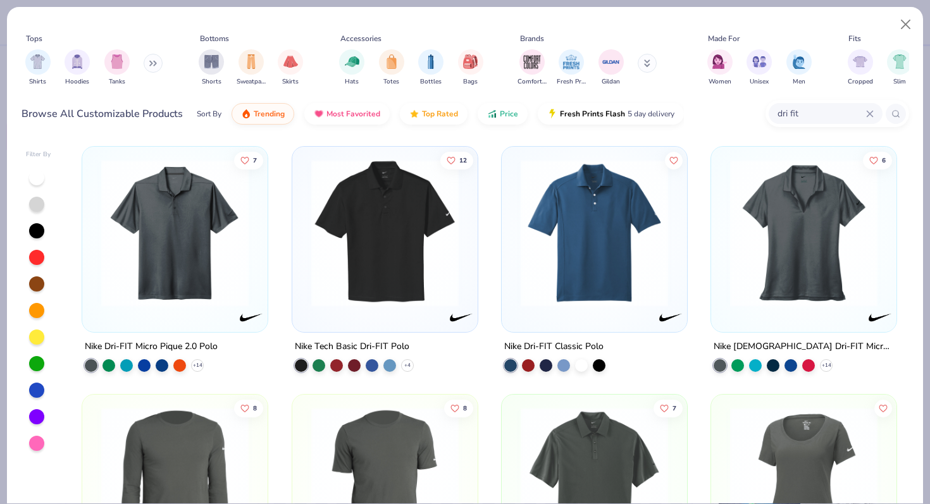
click at [814, 118] on input "dri fit" at bounding box center [821, 113] width 90 height 15
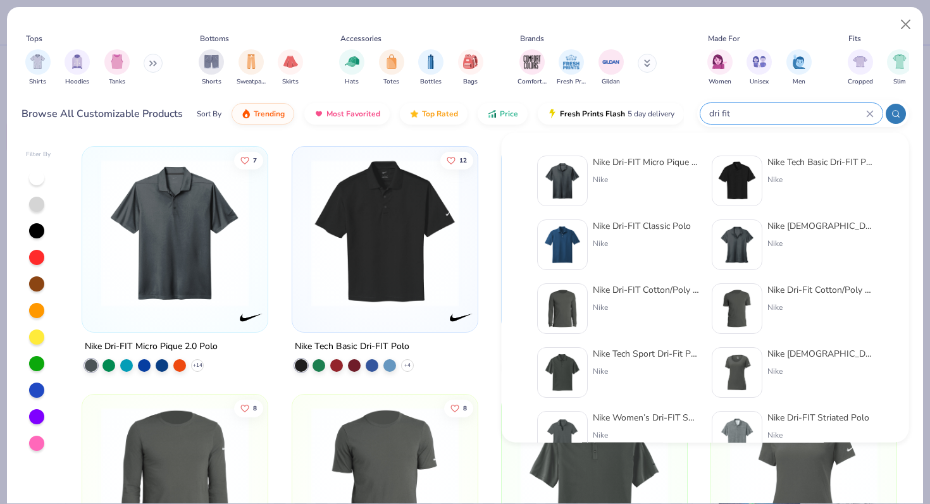
click at [814, 118] on input "dri fit" at bounding box center [787, 113] width 158 height 15
click at [809, 116] on input "dri fit" at bounding box center [787, 113] width 158 height 15
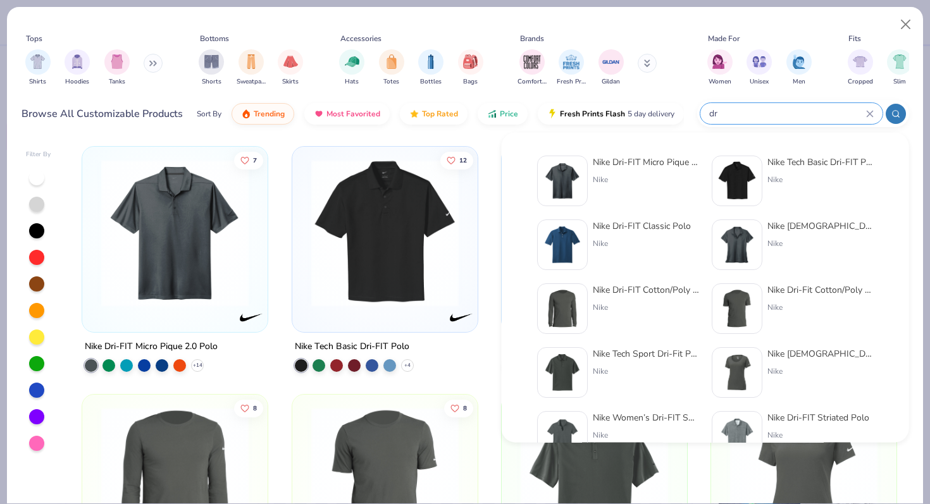
type input "d"
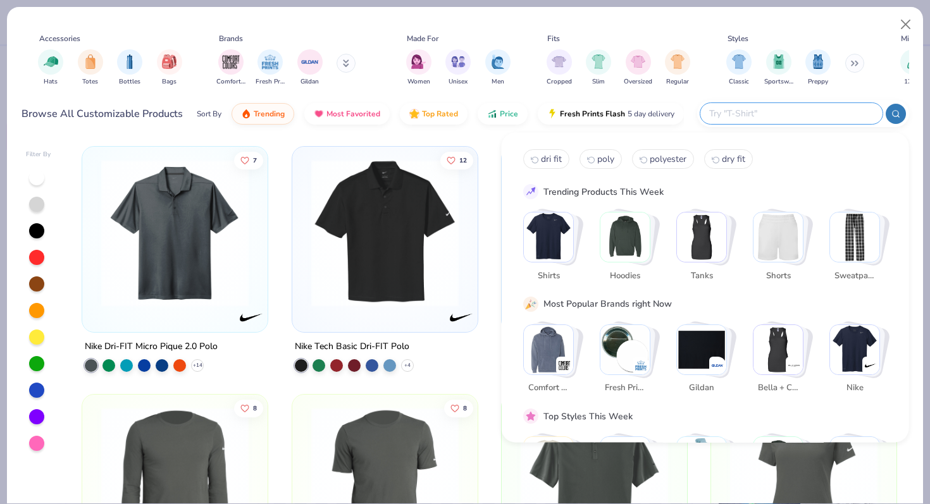
scroll to position [0, 302]
click at [851, 65] on button at bounding box center [854, 63] width 19 height 19
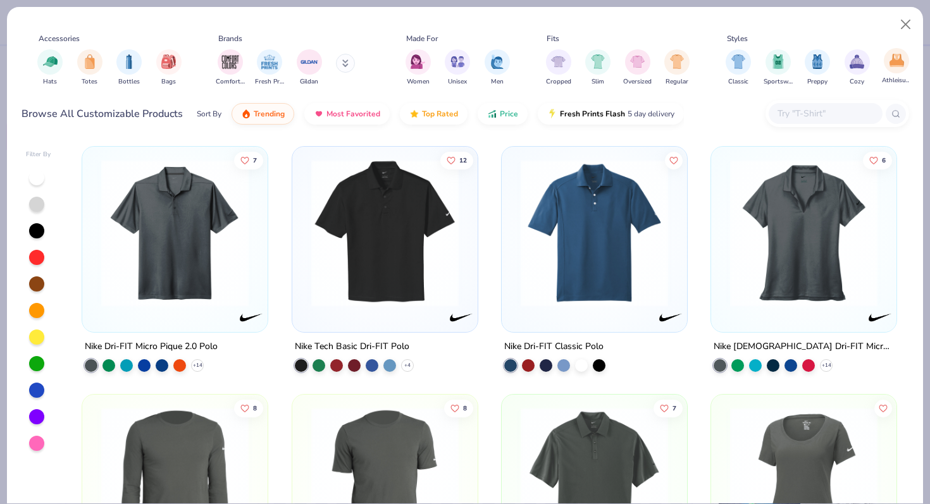
click at [891, 74] on div "Athleisure" at bounding box center [896, 66] width 29 height 37
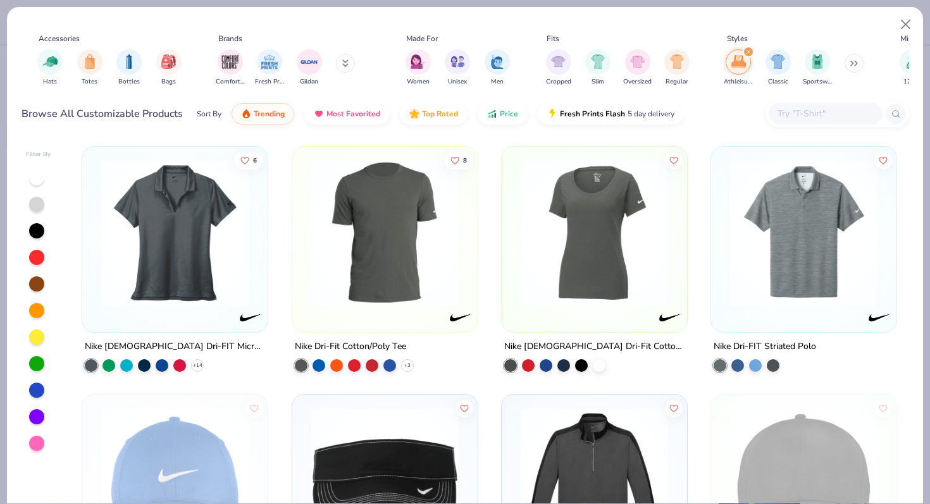
click at [749, 51] on icon "filter for Athleisure" at bounding box center [749, 52] width 4 height 4
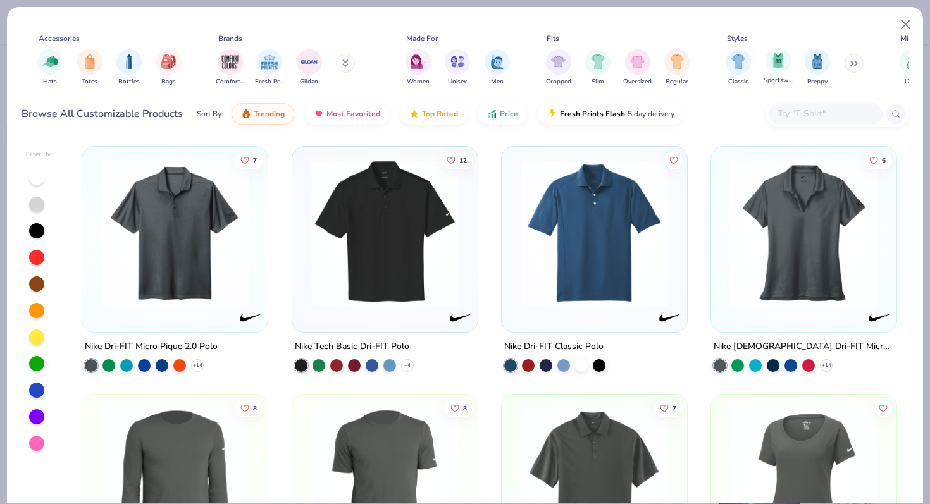
click at [782, 77] on span "Sportswear" at bounding box center [778, 80] width 29 height 9
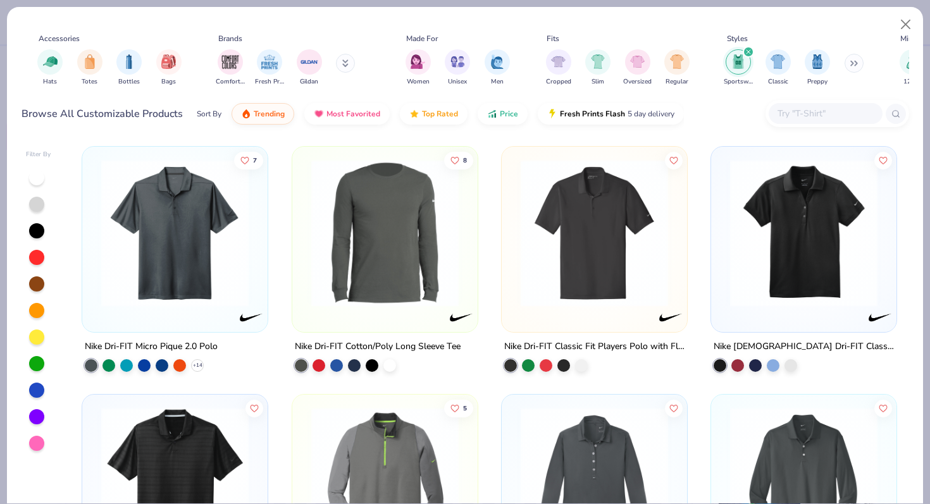
click at [750, 49] on div "filter for Sportswear" at bounding box center [748, 51] width 11 height 11
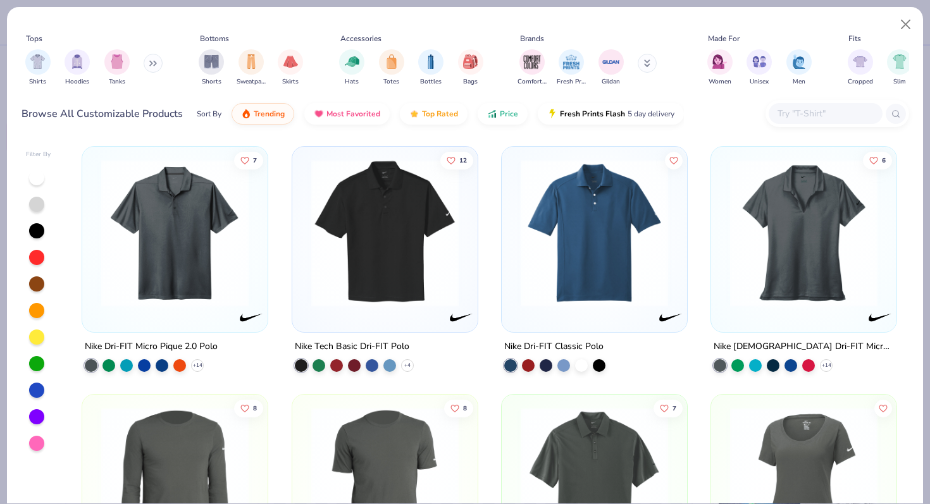
click at [792, 113] on input "text" at bounding box center [824, 113] width 97 height 15
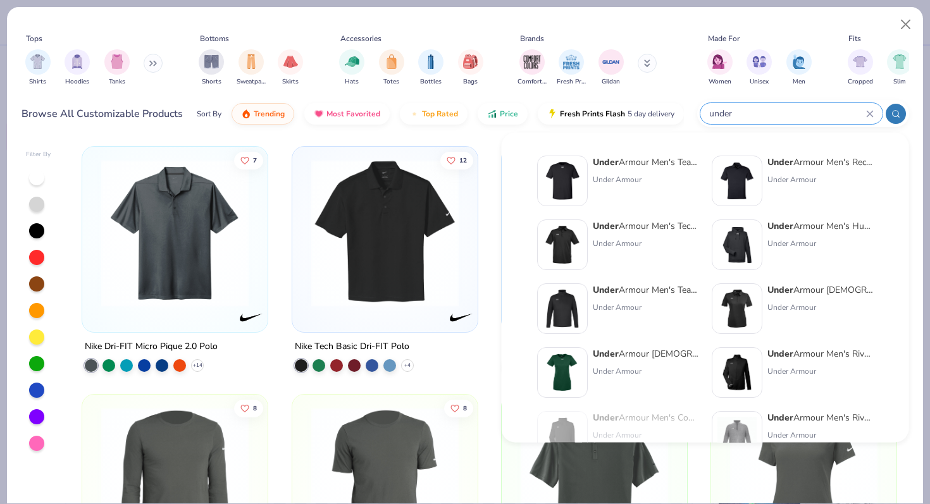
type input "under"
click at [652, 185] on div "Under Armour Men's Team Tech T-Shirt Under Armour" at bounding box center [646, 181] width 106 height 51
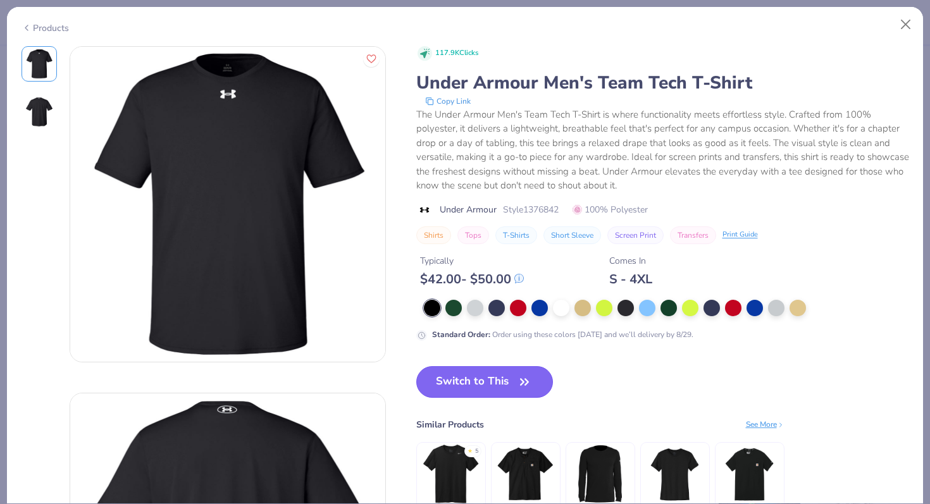
click at [486, 379] on button "Switch to This" at bounding box center [484, 382] width 137 height 32
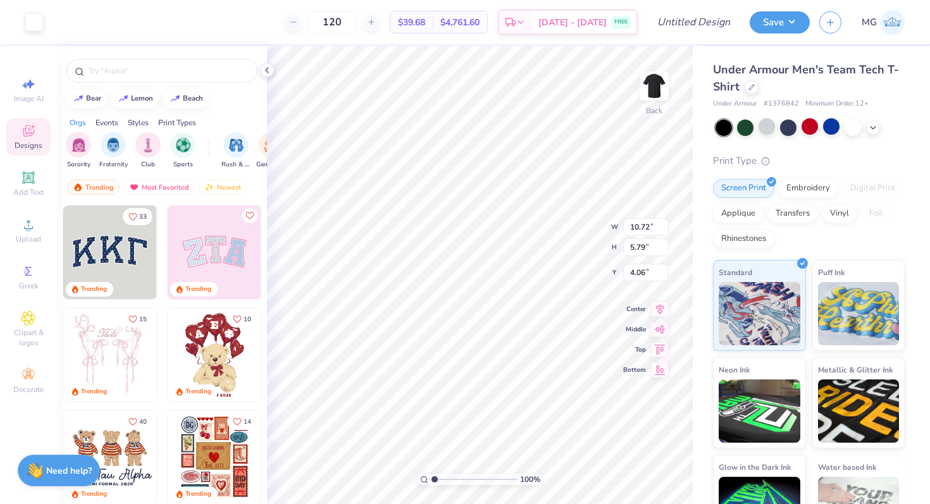
type input "3.00"
click at [809, 77] on span "Under Armour Men's Team Tech T-Shirt" at bounding box center [806, 78] width 186 height 32
click at [806, 89] on div "Under Armour Men's Team Tech T-Shirt" at bounding box center [809, 78] width 192 height 34
click at [786, 116] on div "Under Armour Men's Team Tech T-Shirt Under Armour # 1376842 Minimum Order: 12 +…" at bounding box center [809, 303] width 192 height 485
click at [813, 124] on div at bounding box center [810, 126] width 16 height 16
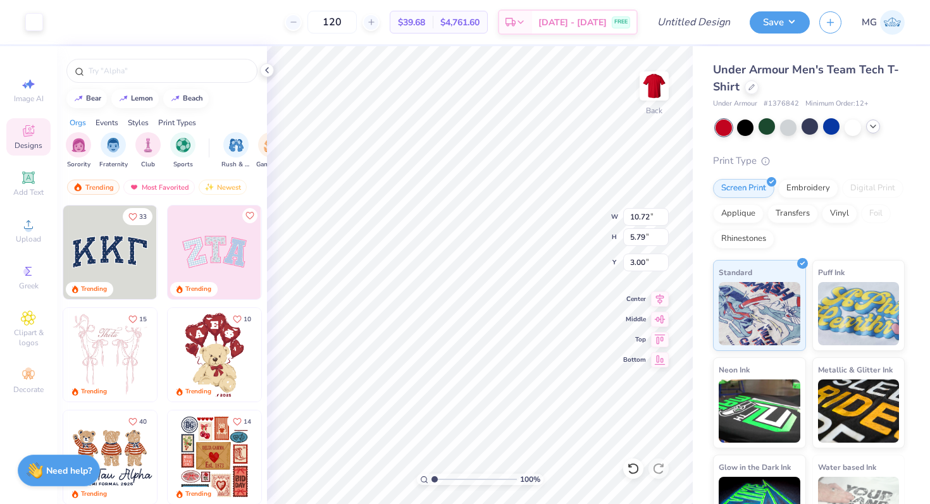
click at [874, 124] on icon at bounding box center [873, 126] width 10 height 10
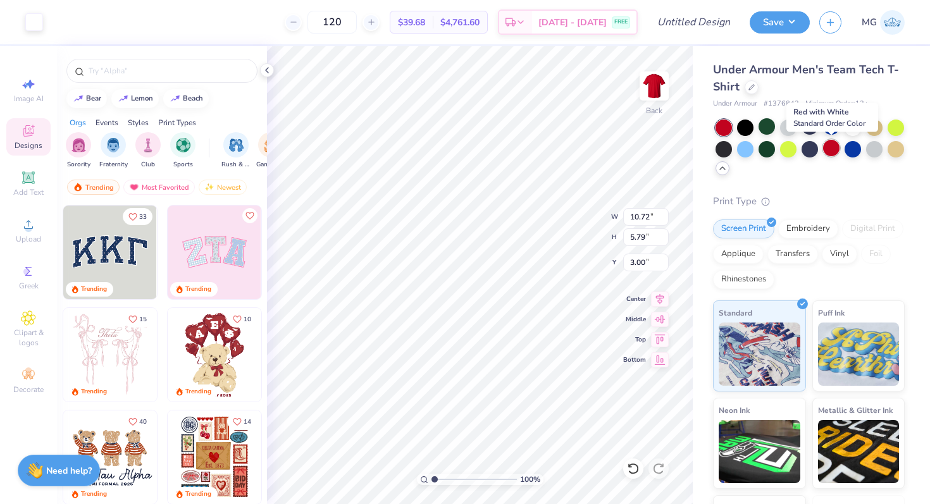
click at [825, 147] on div at bounding box center [831, 148] width 16 height 16
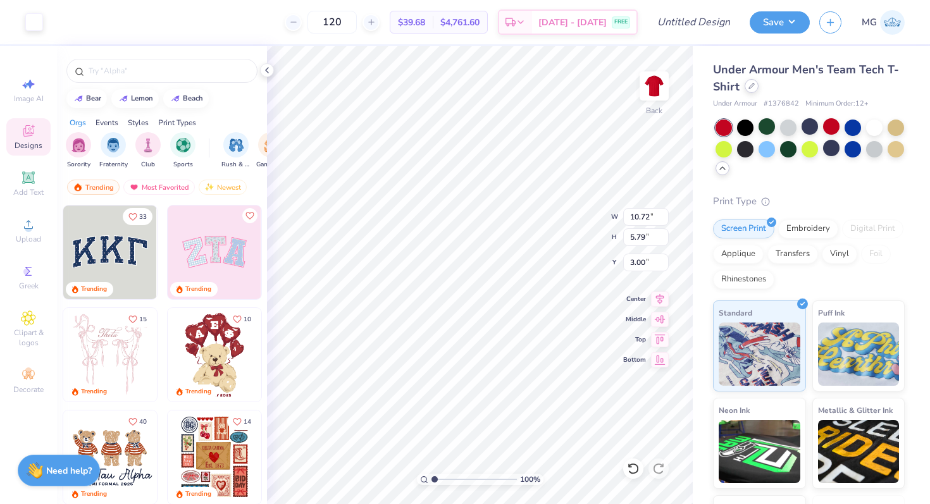
click at [757, 89] on div "Under Armour Men's Team Tech T-Shirt" at bounding box center [809, 78] width 192 height 34
click at [750, 87] on icon at bounding box center [752, 86] width 6 height 6
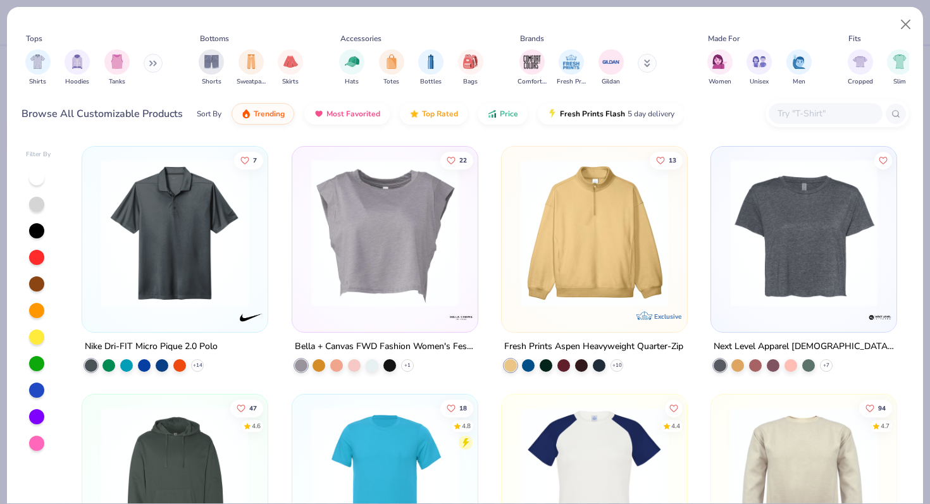
scroll to position [70, 0]
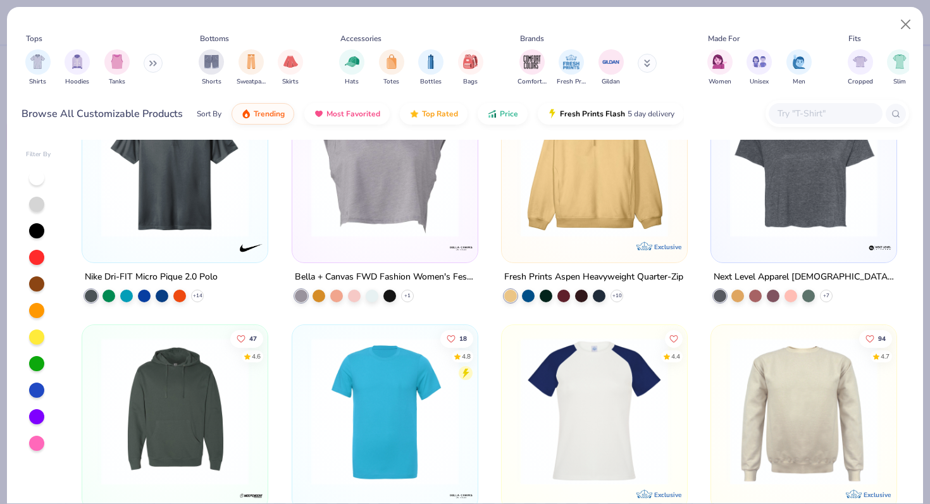
click at [785, 109] on input "text" at bounding box center [824, 113] width 97 height 15
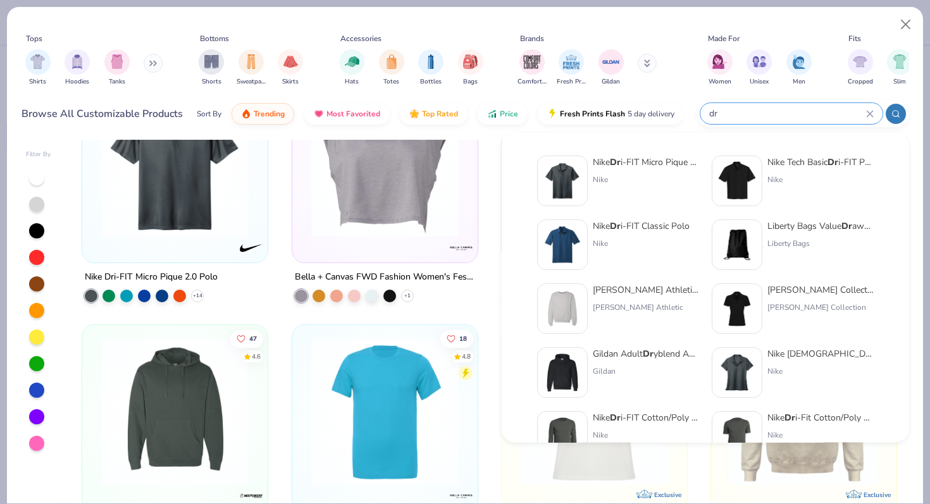
type input "d"
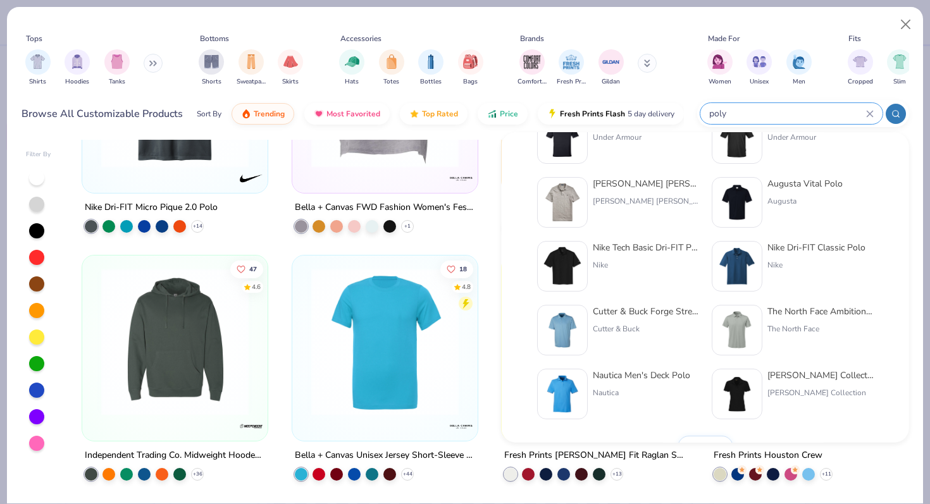
scroll to position [520, 0]
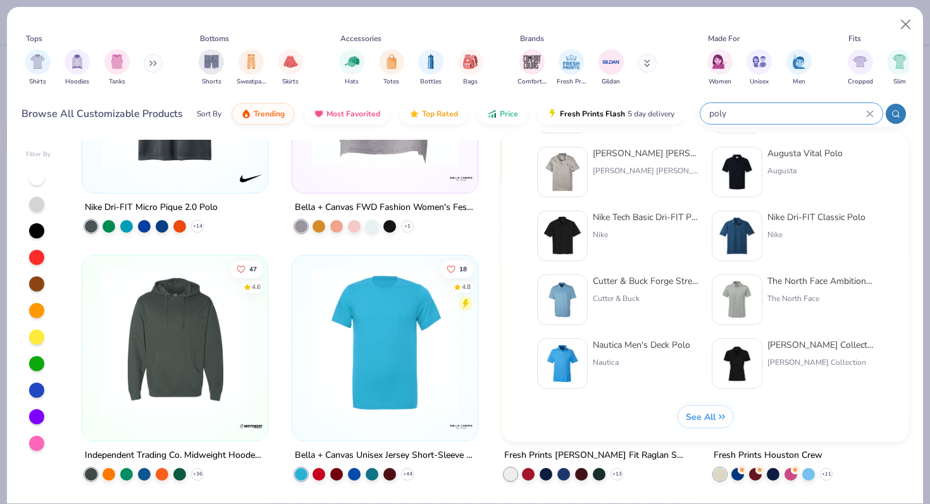
click at [720, 414] on div "See All" at bounding box center [705, 417] width 40 height 12
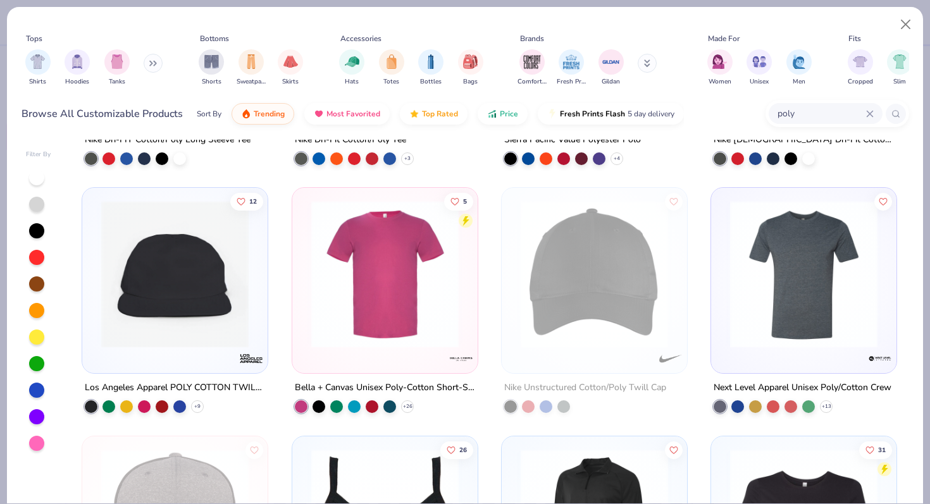
scroll to position [230, 0]
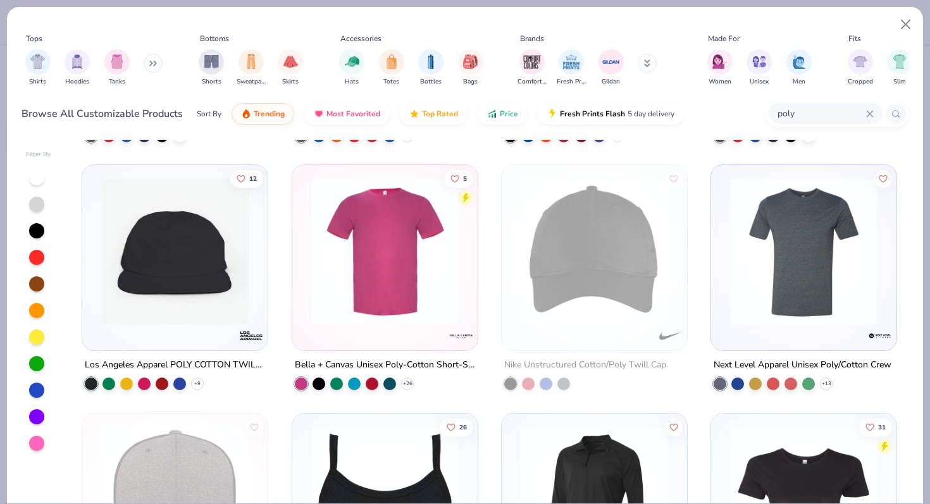
click at [325, 312] on img at bounding box center [385, 251] width 160 height 147
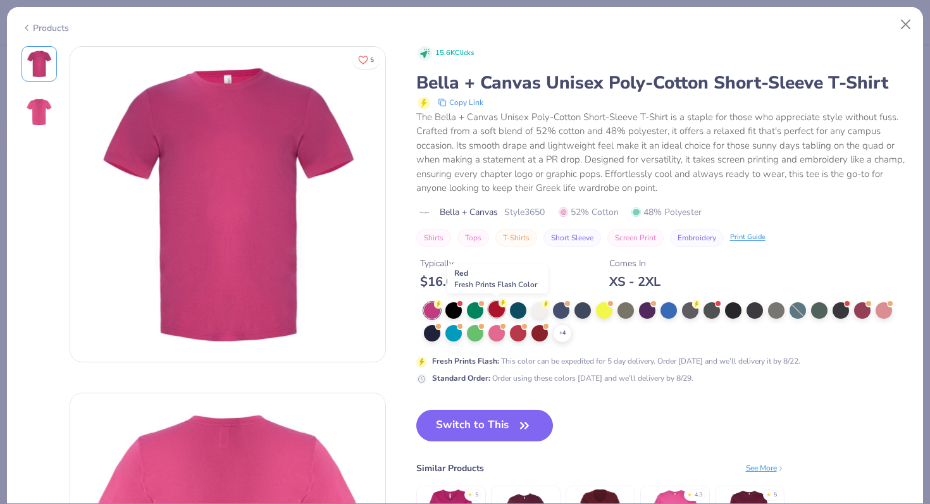
click at [494, 309] on div at bounding box center [496, 309] width 16 height 16
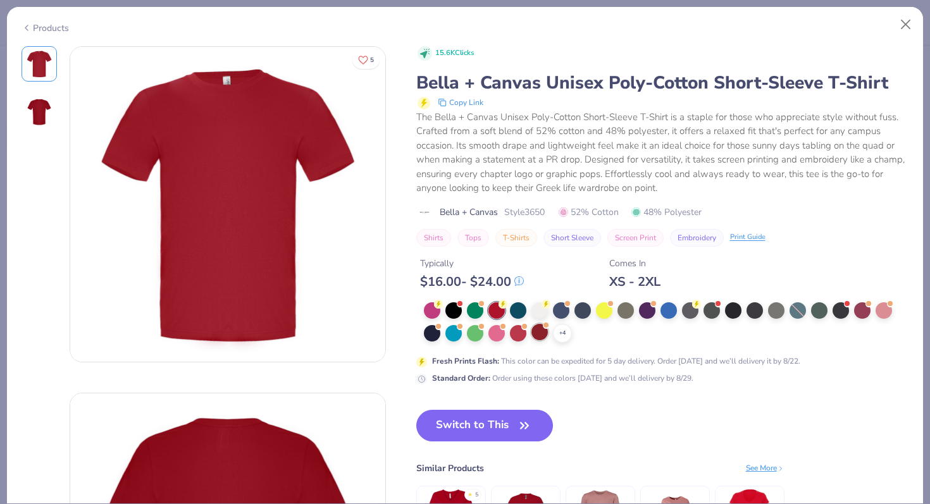
click at [537, 330] on div at bounding box center [540, 332] width 16 height 16
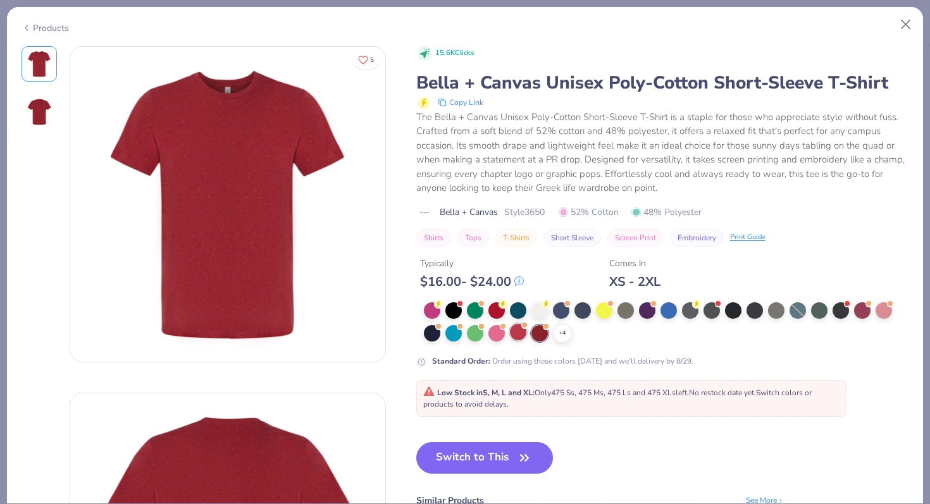
click at [514, 324] on div at bounding box center [518, 332] width 16 height 16
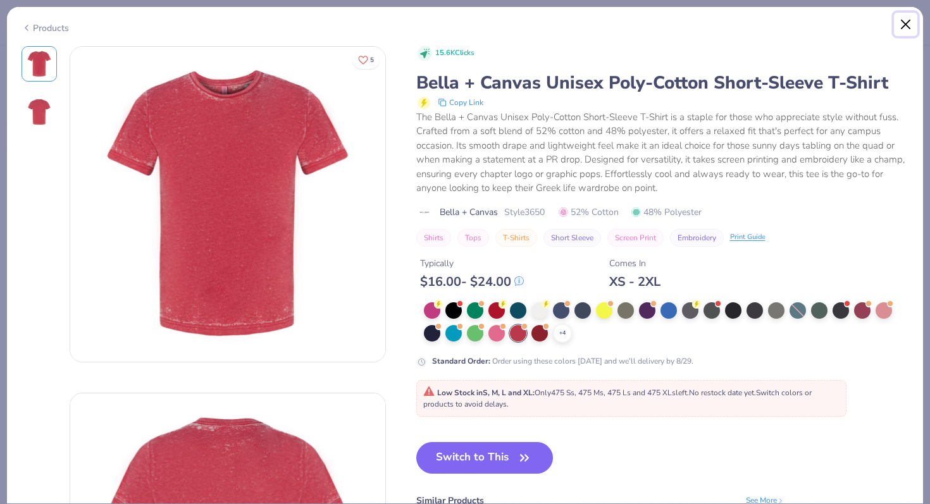
click at [904, 22] on button "Close" at bounding box center [906, 25] width 24 height 24
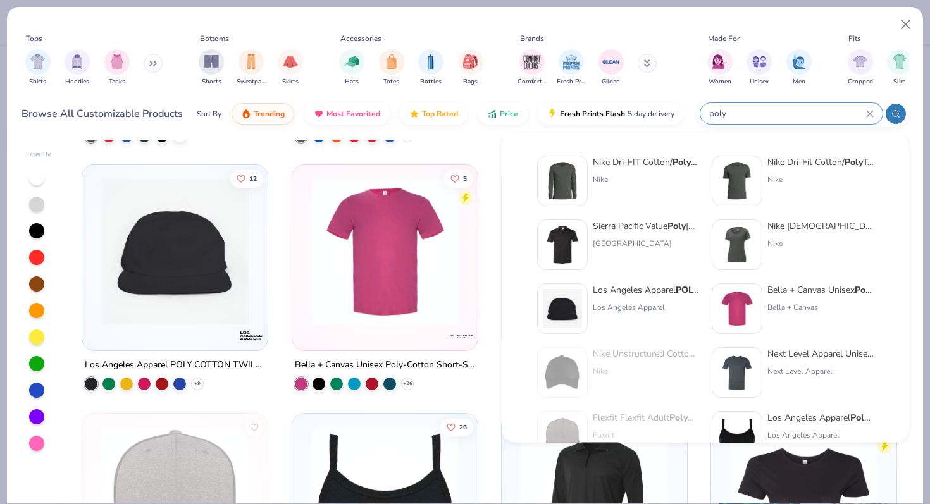
click at [802, 118] on input "poly" at bounding box center [787, 113] width 158 height 15
type input "p"
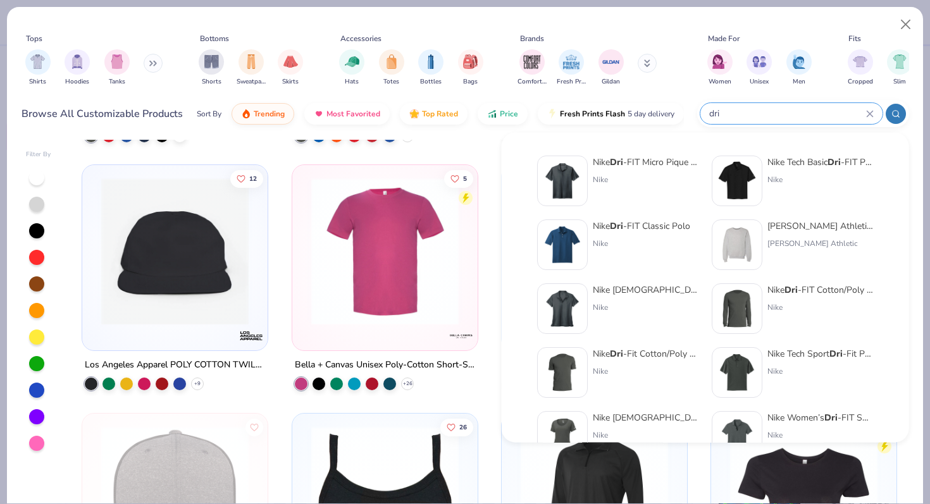
scroll to position [6, 0]
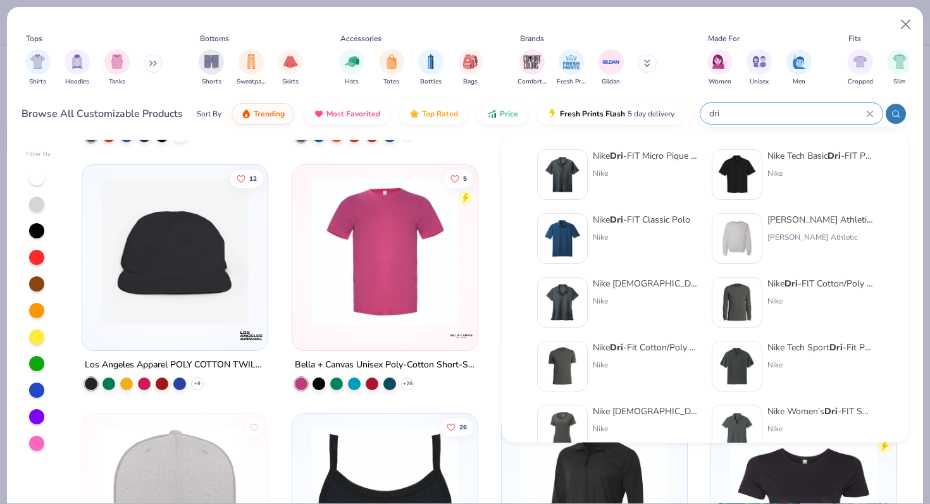
type input "dri"
click at [600, 351] on div "Nike Dri -Fit Cotton/Poly Tee" at bounding box center [646, 347] width 106 height 13
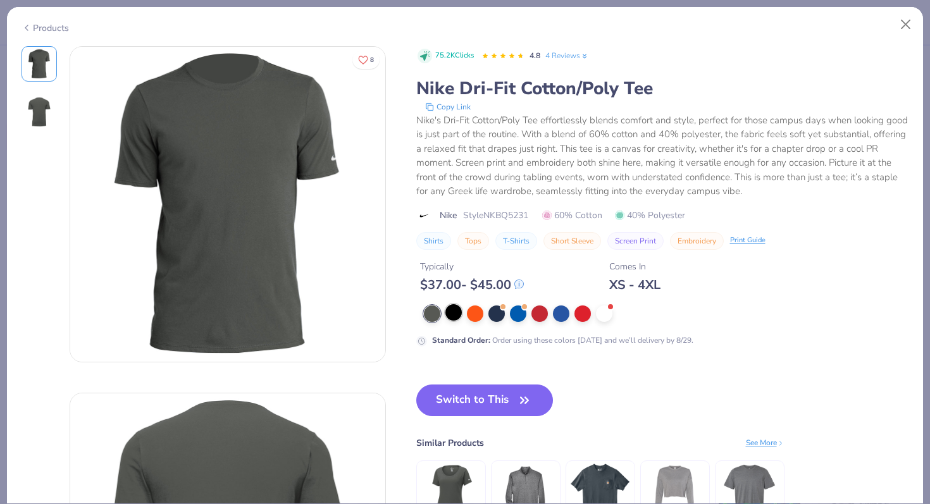
click at [447, 310] on div at bounding box center [453, 312] width 16 height 16
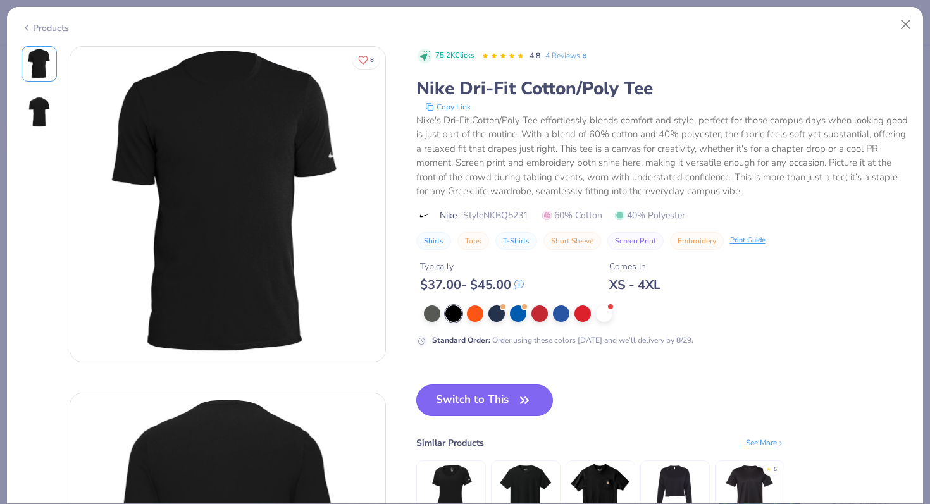
click at [471, 393] on button "Switch to This" at bounding box center [484, 401] width 137 height 32
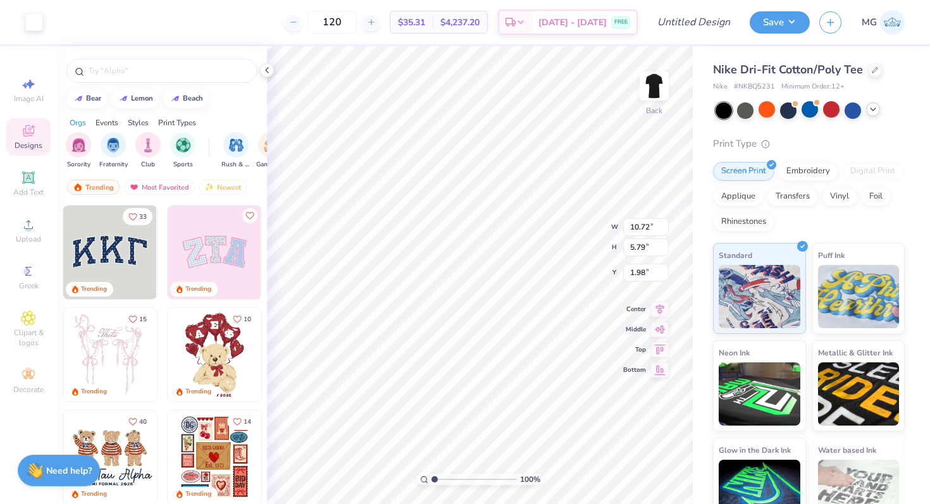
type input "3.00"
click at [869, 70] on div at bounding box center [875, 69] width 14 height 14
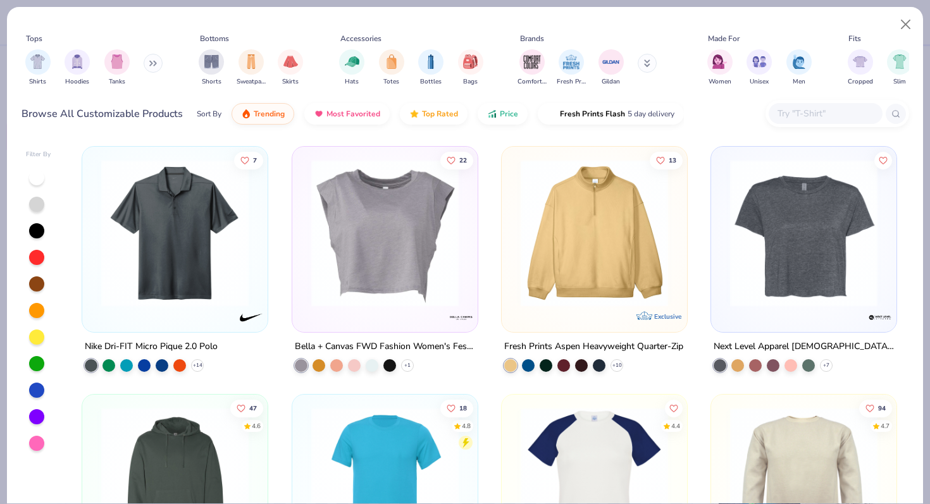
click at [791, 117] on input "text" at bounding box center [824, 113] width 97 height 15
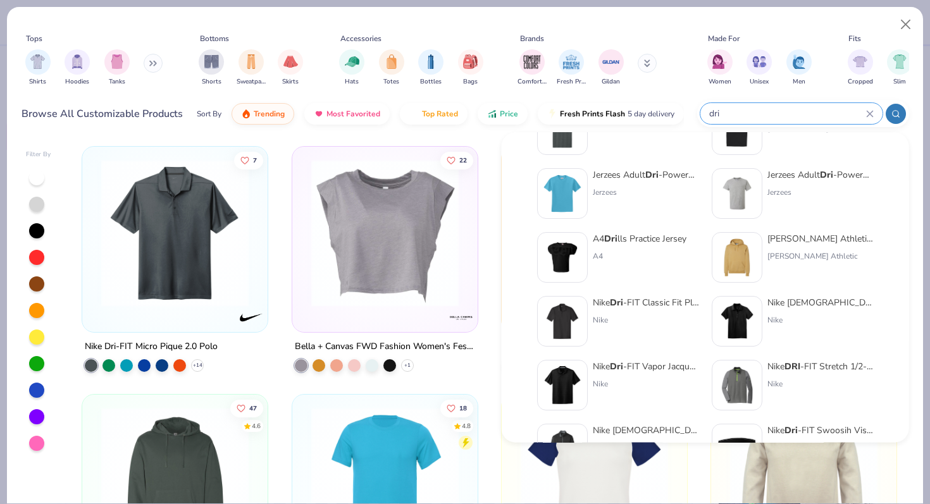
scroll to position [520, 0]
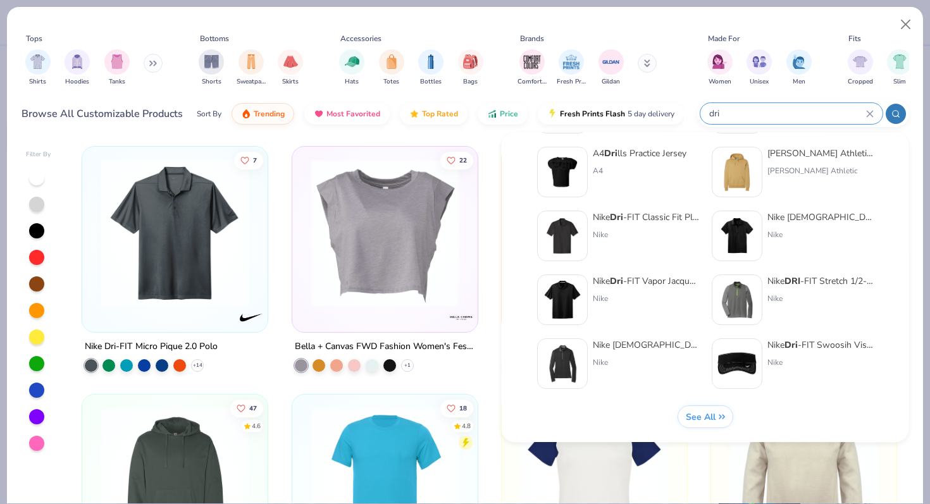
click at [749, 116] on input "dri" at bounding box center [787, 113] width 158 height 15
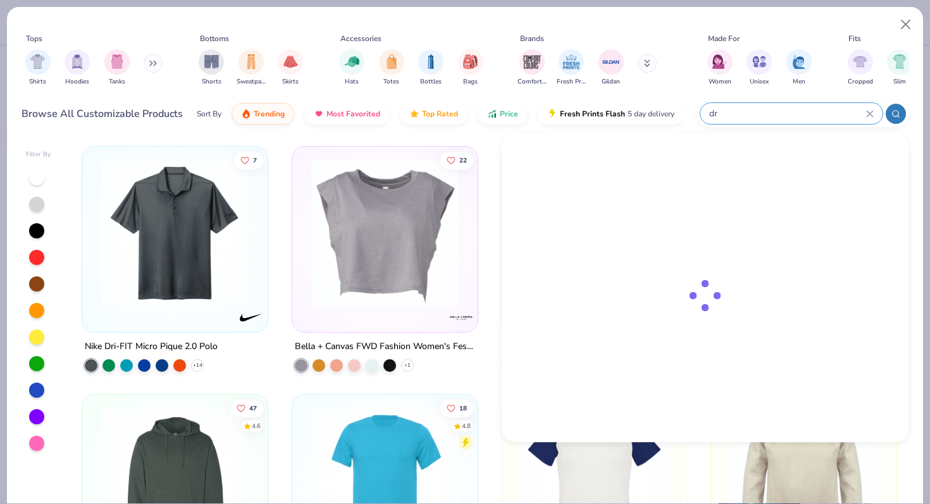
type input "d"
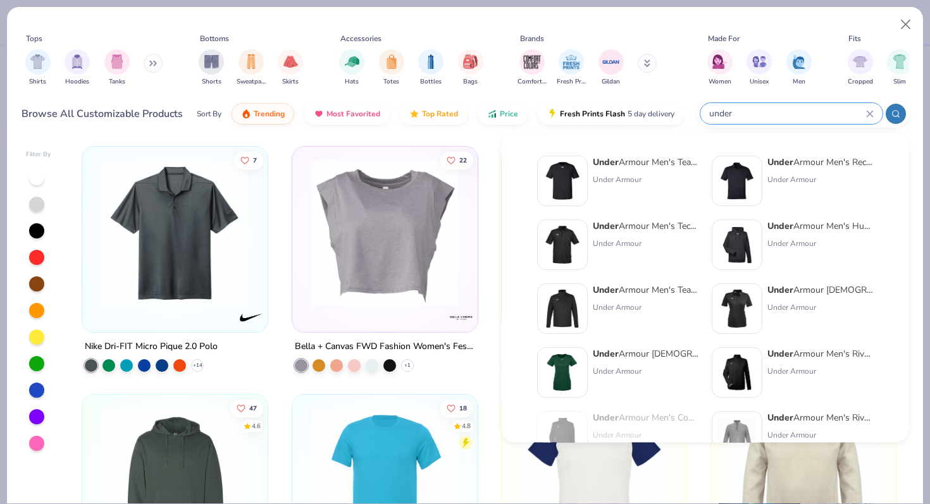
type input "under"
click at [614, 165] on strong "Under" at bounding box center [606, 162] width 26 height 12
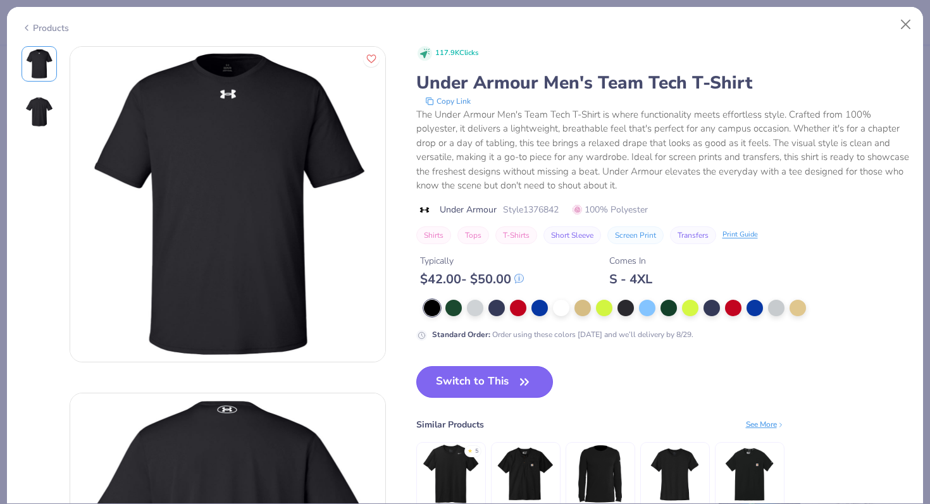
click at [490, 383] on button "Switch to This" at bounding box center [484, 382] width 137 height 32
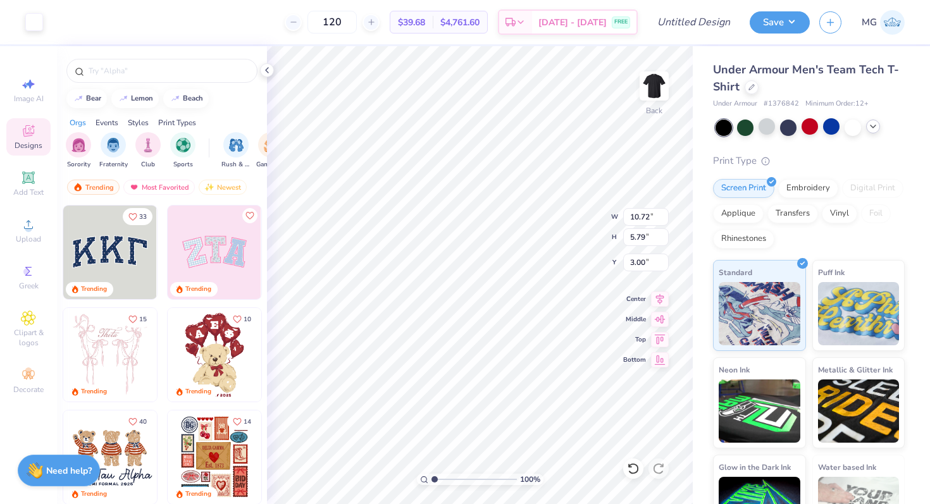
type input "3.00"
drag, startPoint x: 460, startPoint y: 22, endPoint x: 516, endPoint y: 23, distance: 55.7
click at [516, 23] on div "120 $39.68 Per Item $4,761.60 Total Est. Delivery Aug 26 - 29 FREE" at bounding box center [345, 22] width 585 height 44
copy div "4,761.60 Total Est. Delivery"
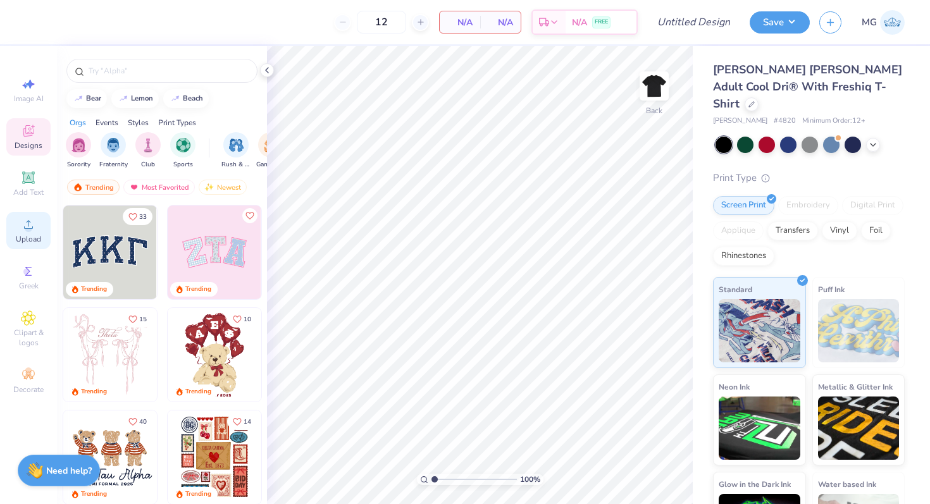
click at [30, 233] on div "Upload" at bounding box center [28, 230] width 44 height 37
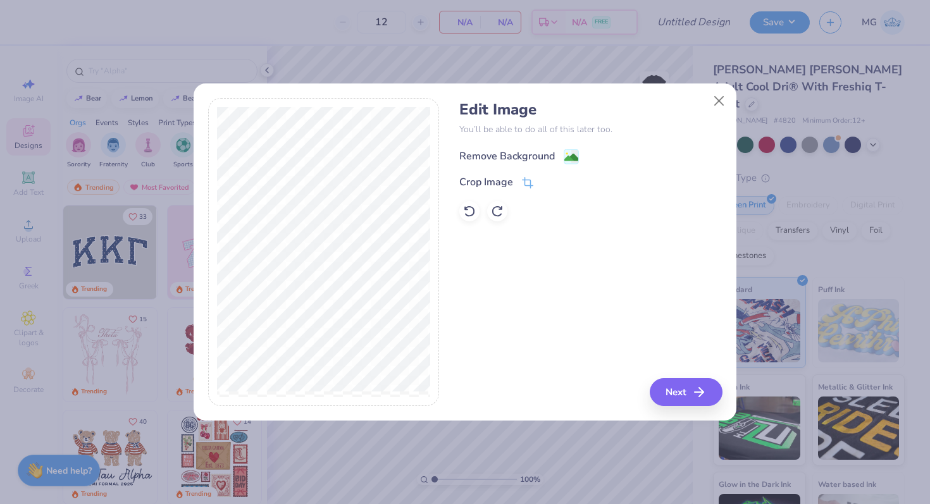
click at [513, 153] on div "Remove Background" at bounding box center [507, 156] width 96 height 15
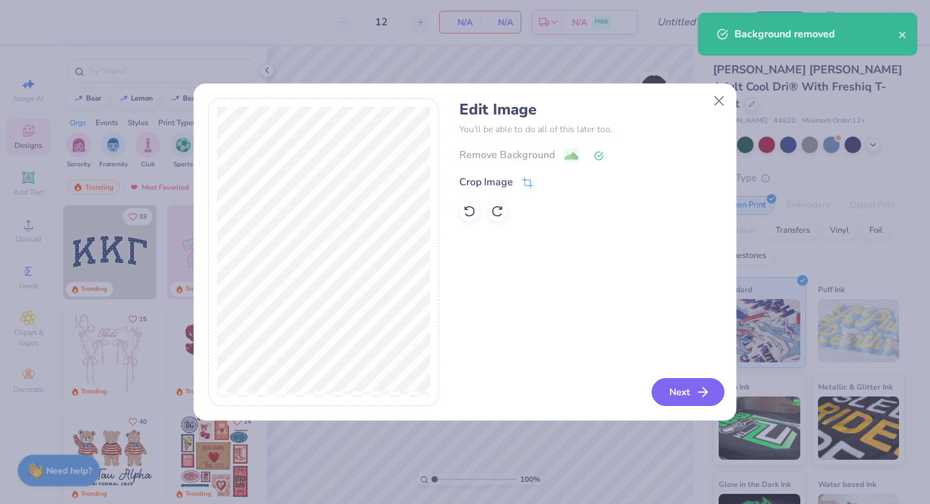
click at [686, 387] on button "Next" at bounding box center [688, 392] width 73 height 28
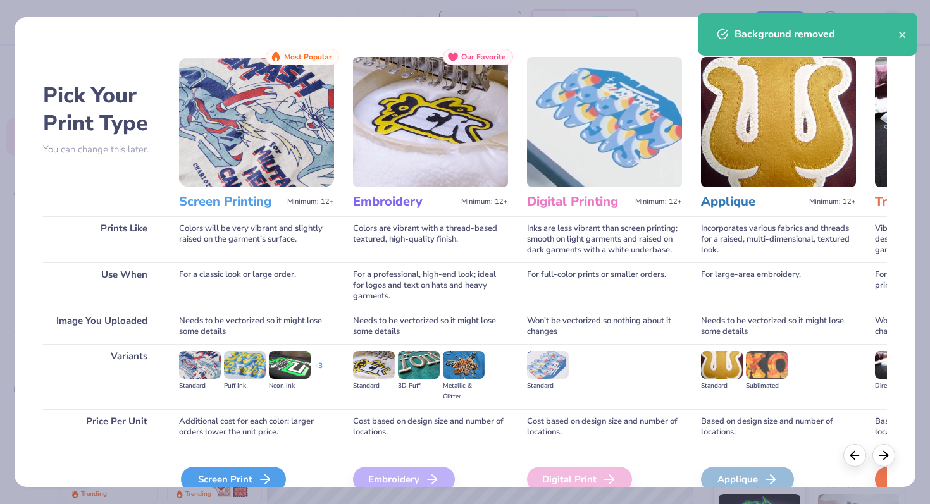
click at [249, 486] on div "Screen Print" at bounding box center [233, 479] width 105 height 25
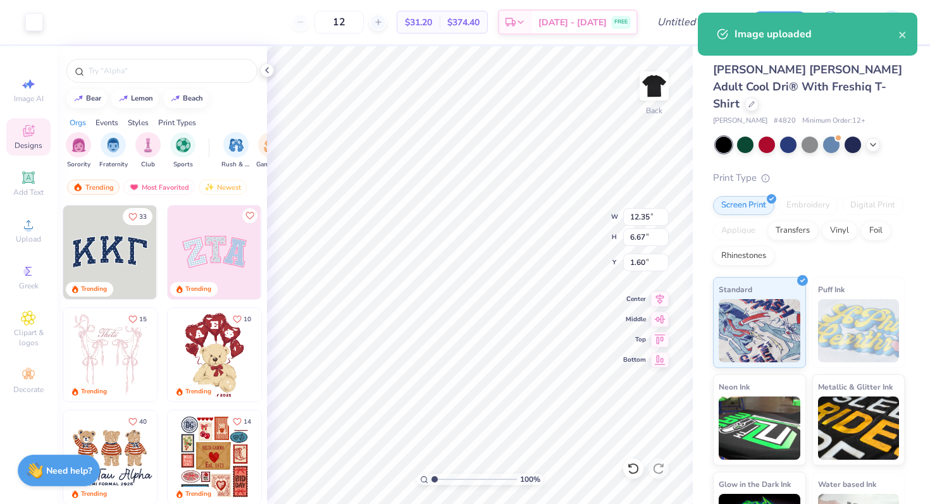
type input "1.60"
type input "11.09"
type input "5.99"
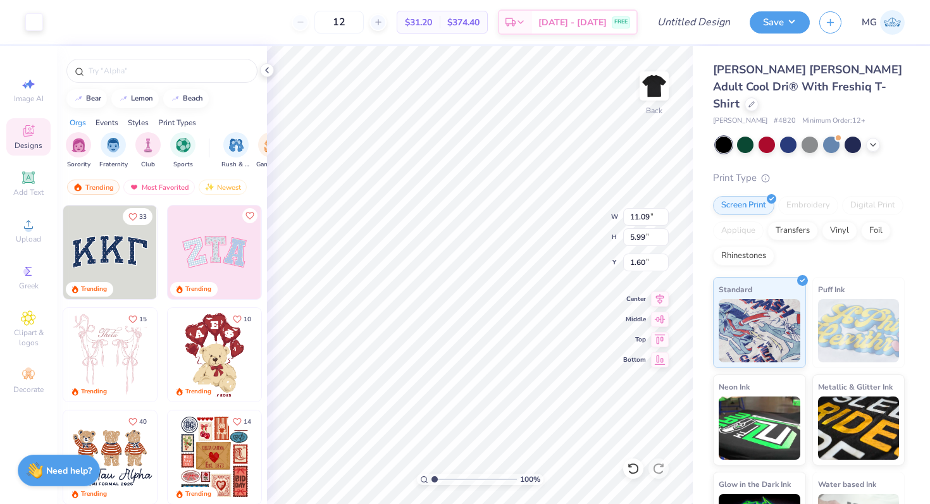
type input "3.00"
click at [363, 11] on input "12" at bounding box center [338, 22] width 49 height 23
click at [363, 18] on input "12" at bounding box center [338, 22] width 49 height 23
type input "120"
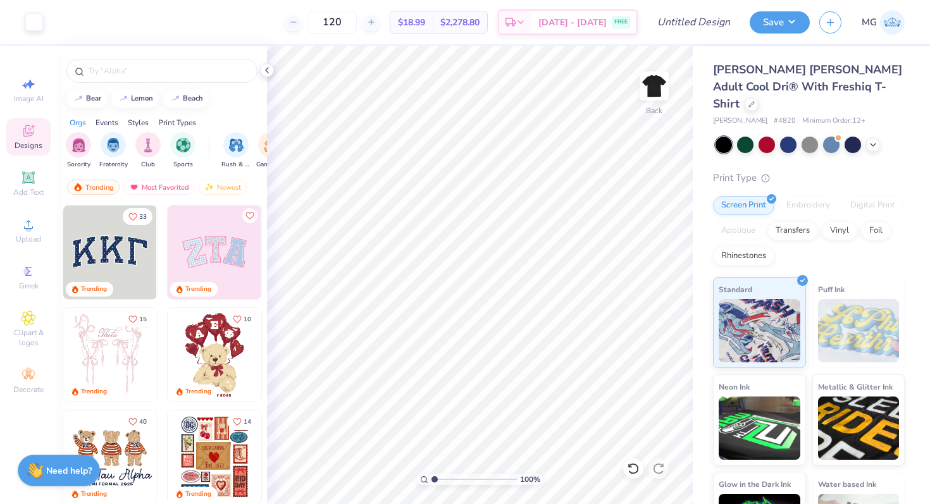
click at [761, 136] on div "Hanes Hanes Adult Cool Dri® With Freshiq T-Shirt Hanes # 4820 Minimum Order: 12…" at bounding box center [809, 312] width 192 height 502
click at [770, 135] on div at bounding box center [767, 143] width 16 height 16
click at [873, 139] on icon at bounding box center [873, 144] width 10 height 10
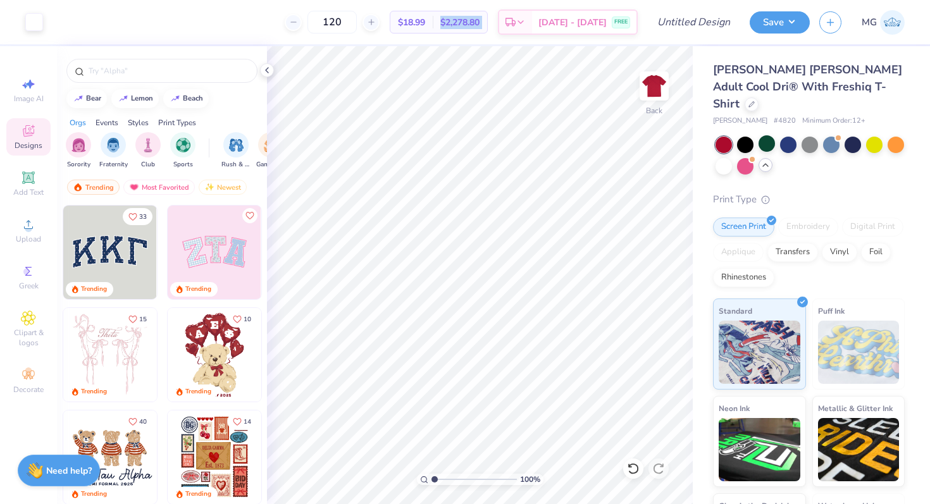
drag, startPoint x: 458, startPoint y: 23, endPoint x: 513, endPoint y: 23, distance: 54.4
click at [513, 23] on div "120 $18.99 Per Item $2,278.80 Total Est. Delivery Aug 26 - 29 FREE" at bounding box center [345, 22] width 585 height 44
copy div "$2,278.80 Total Est. Delivery"
click at [694, 20] on input "Design Title" at bounding box center [709, 21] width 62 height 25
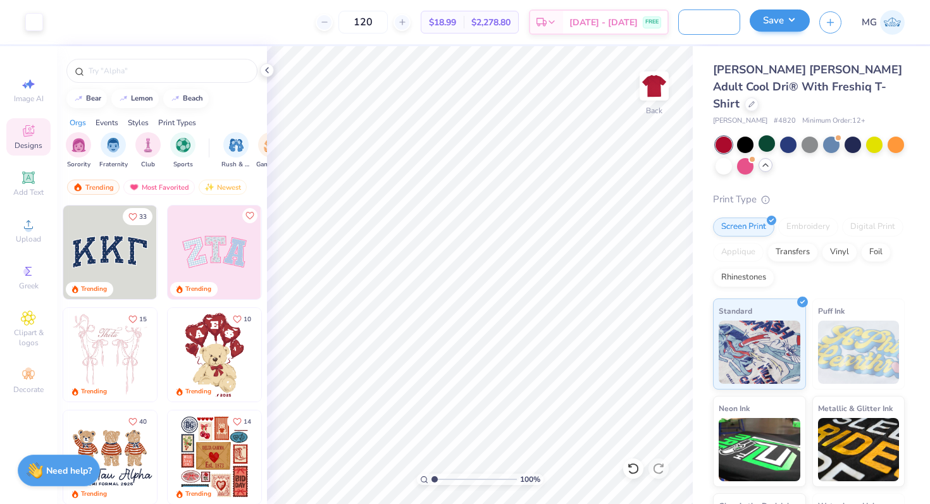
type input "Mens Soccer Club"
click at [773, 23] on button "Save" at bounding box center [780, 20] width 60 height 22
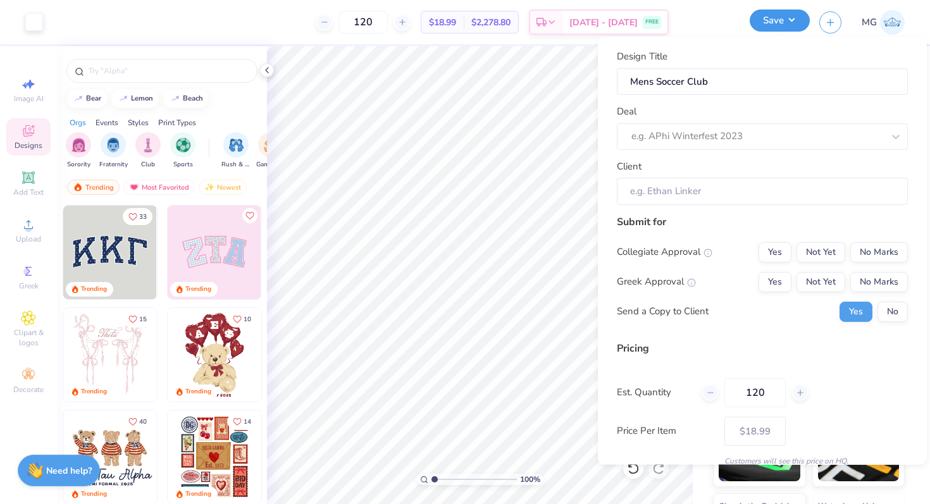
scroll to position [0, 0]
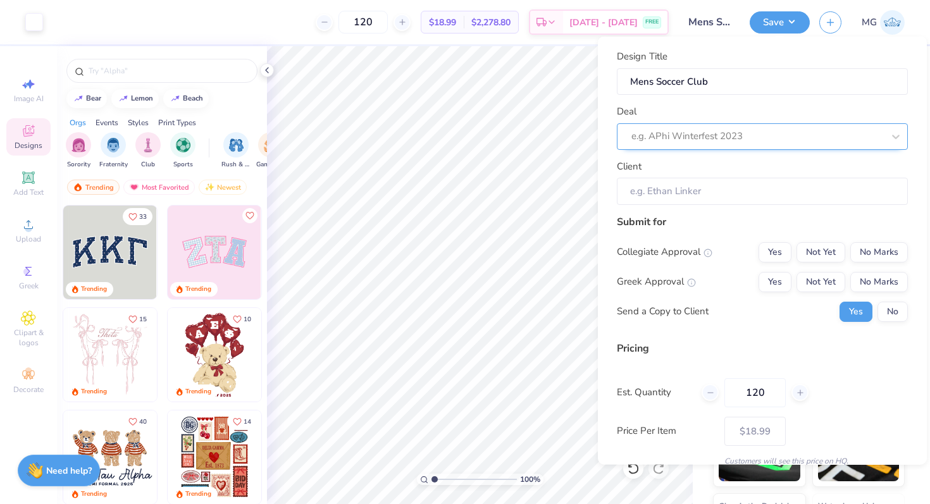
click at [707, 137] on div at bounding box center [758, 136] width 252 height 17
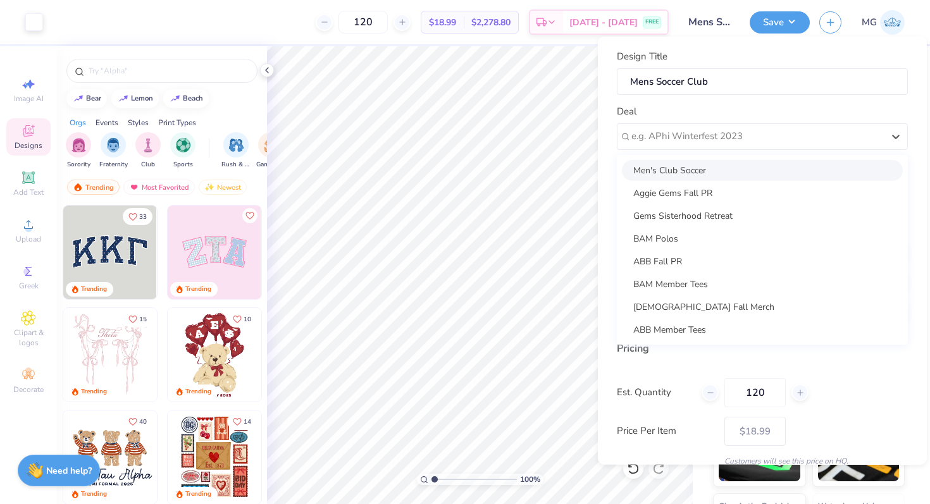
click at [671, 163] on div "Men's Club Soccer" at bounding box center [762, 169] width 281 height 21
type input "Jackson Ward"
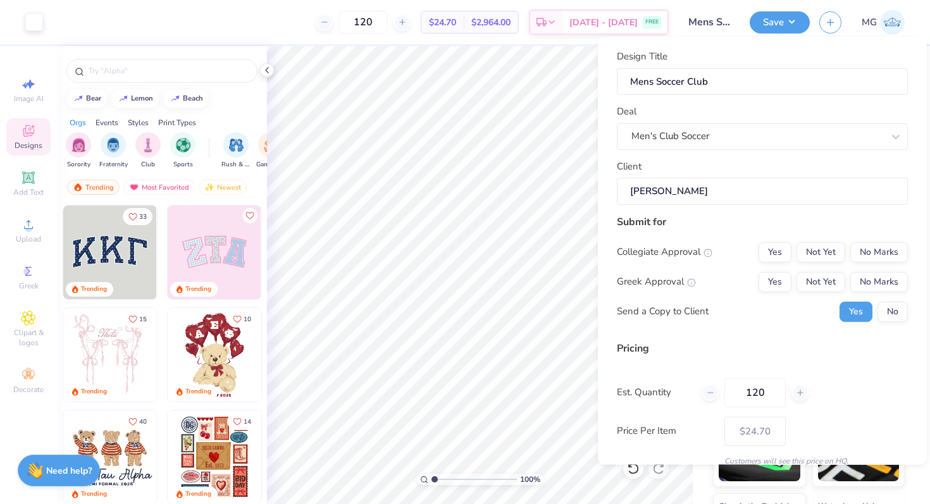
click at [697, 180] on input "Jackson Ward" at bounding box center [762, 191] width 291 height 27
click at [879, 252] on button "No Marks" at bounding box center [879, 252] width 58 height 20
click at [831, 252] on button "Not Yet" at bounding box center [821, 252] width 49 height 20
click at [885, 281] on button "No Marks" at bounding box center [879, 281] width 58 height 20
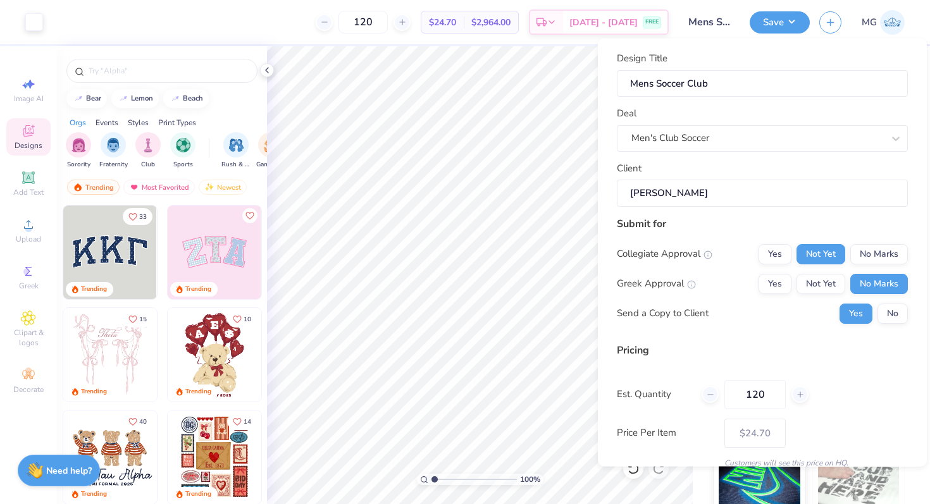
scroll to position [54, 0]
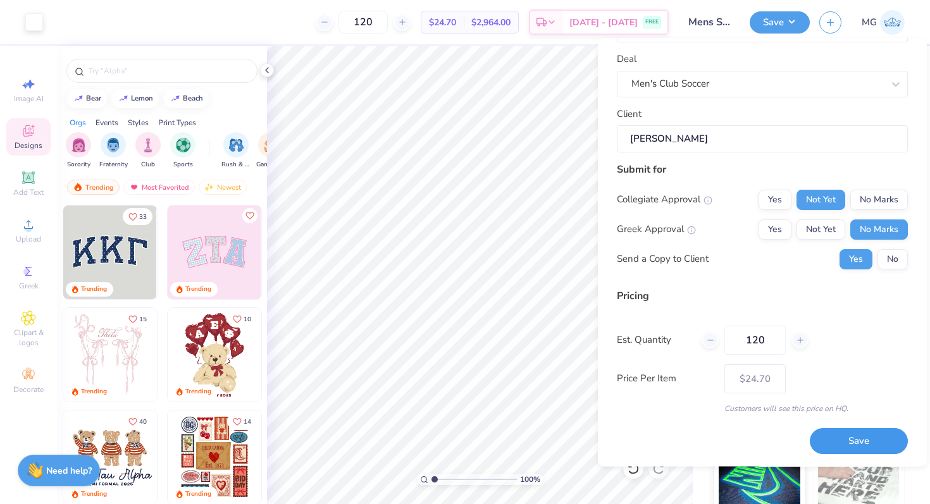
click at [860, 436] on button "Save" at bounding box center [859, 442] width 98 height 26
type input "$24.70"
drag, startPoint x: 495, startPoint y: 22, endPoint x: 525, endPoint y: 21, distance: 29.7
click at [511, 22] on span "$2,964.00" at bounding box center [490, 22] width 39 height 13
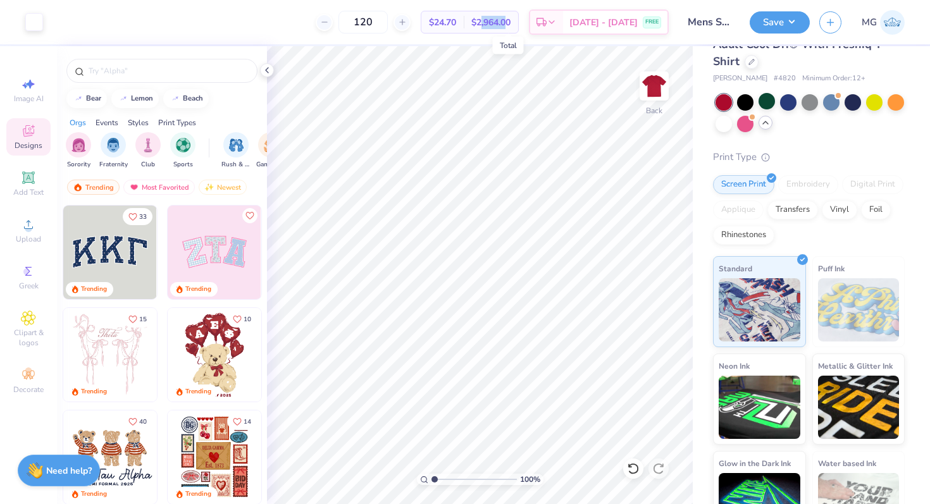
scroll to position [84, 0]
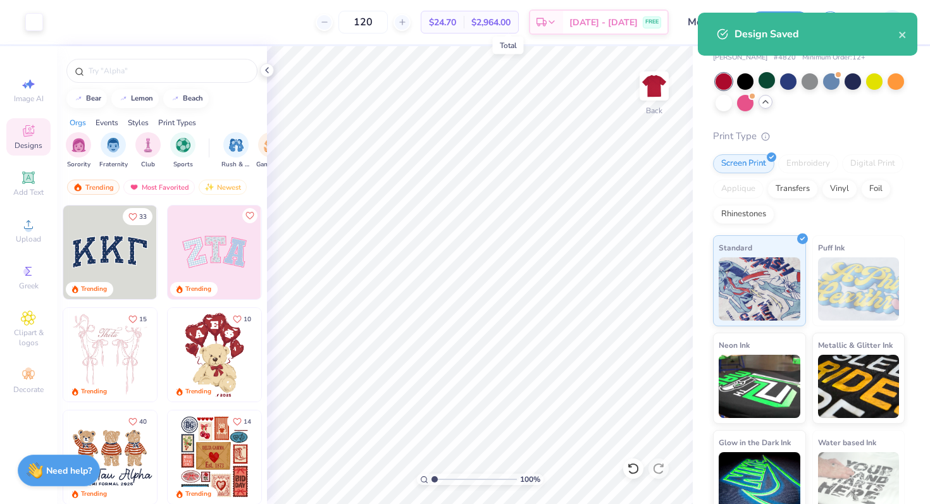
click at [511, 21] on span "$2,964.00" at bounding box center [490, 22] width 39 height 13
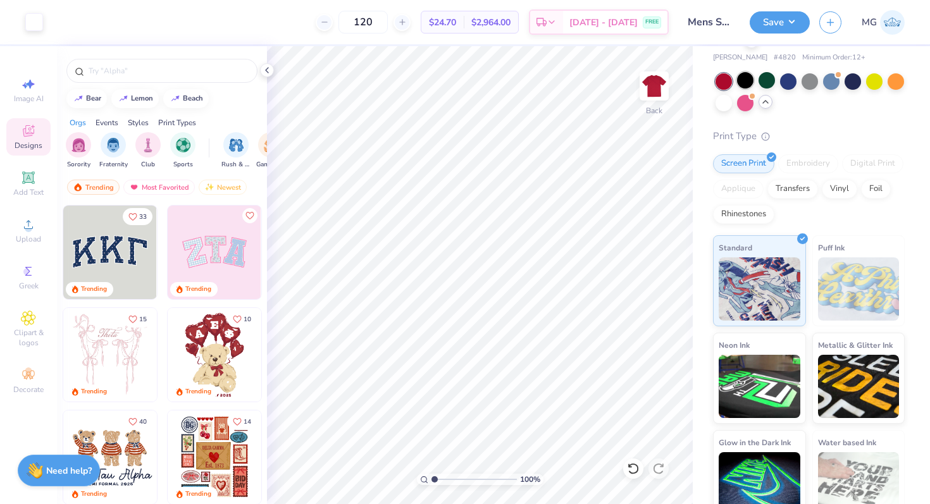
click at [750, 72] on div at bounding box center [745, 80] width 16 height 16
click at [768, 24] on button "Save" at bounding box center [780, 20] width 60 height 22
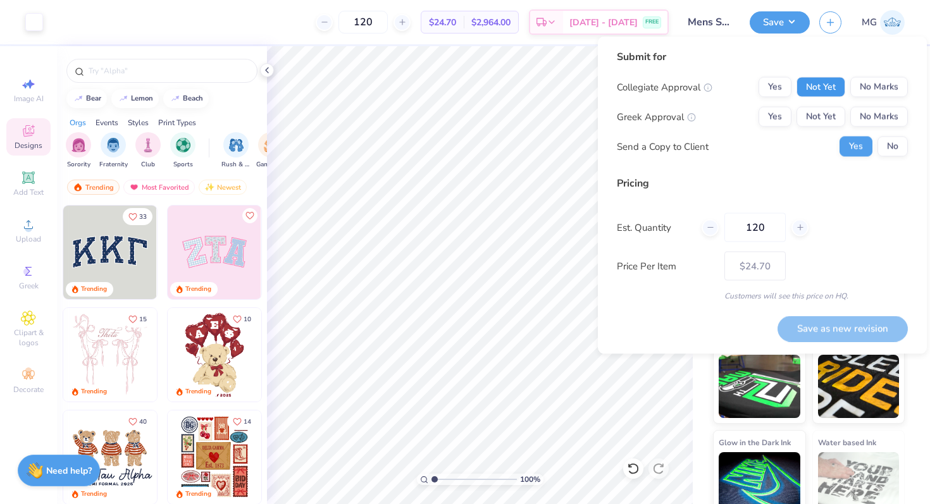
click at [816, 94] on button "Not Yet" at bounding box center [821, 87] width 49 height 20
click at [870, 119] on button "No Marks" at bounding box center [879, 117] width 58 height 20
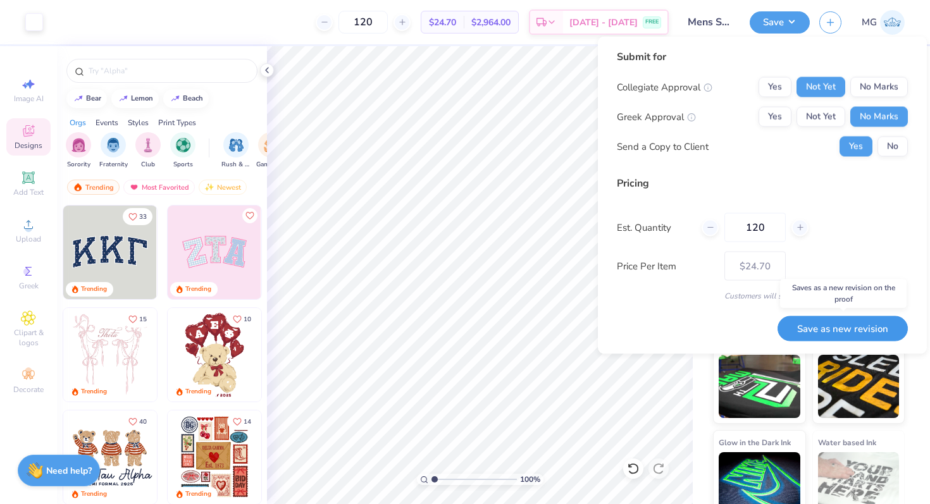
click at [821, 339] on button "Save as new revision" at bounding box center [843, 329] width 130 height 26
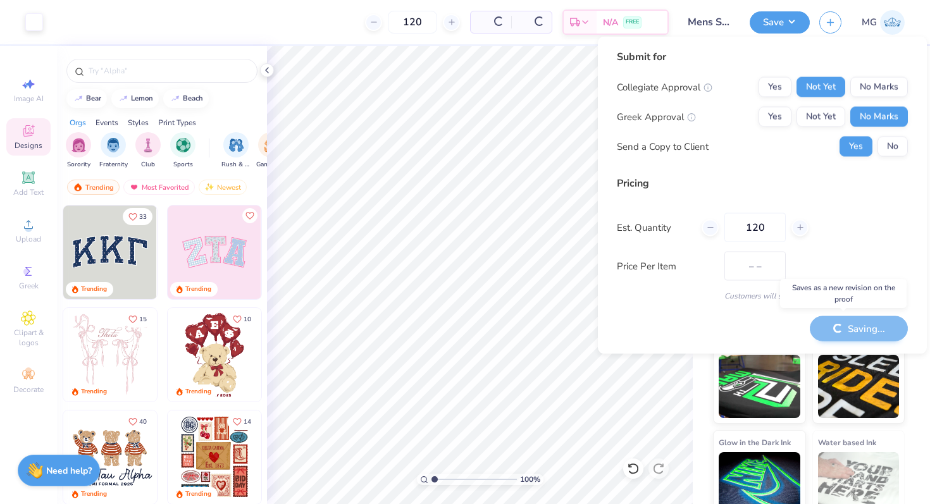
type input "$24.70"
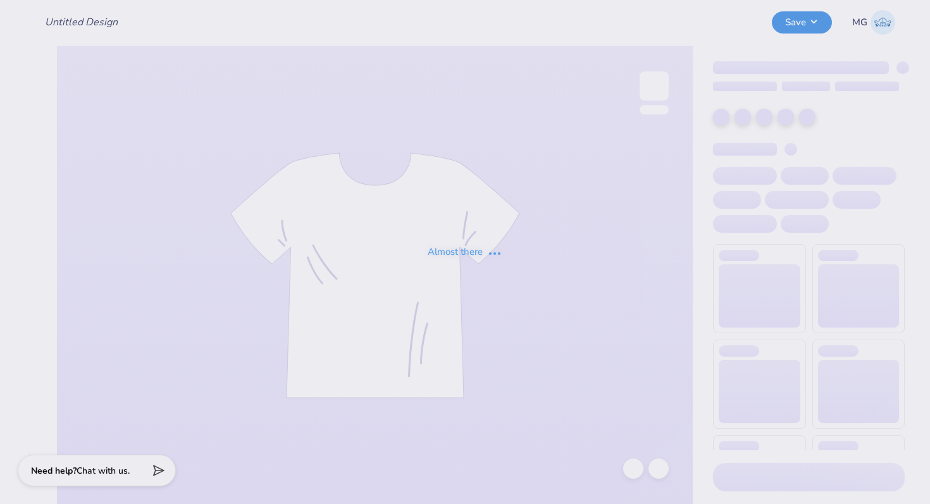
type input "Mens Soccer Club"
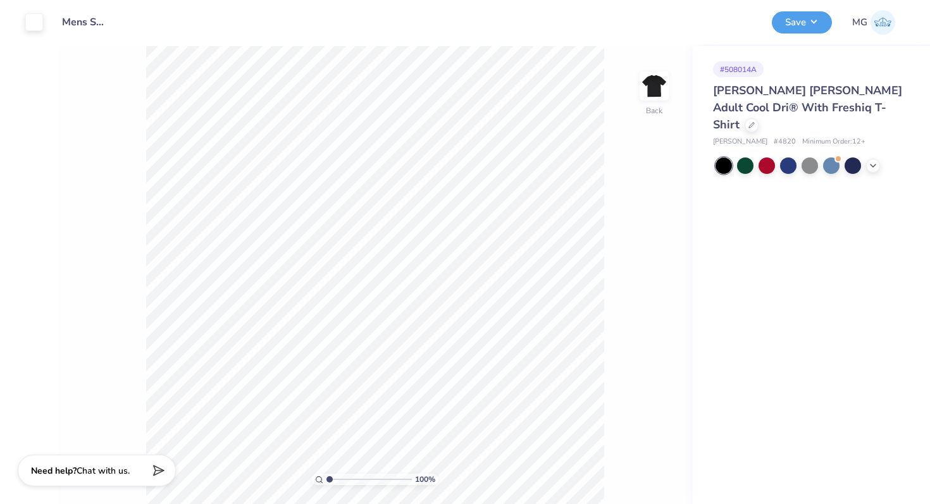
click at [748, 98] on div "[PERSON_NAME] [PERSON_NAME] Adult Cool Dri® With Freshiq T-Shirt" at bounding box center [809, 107] width 192 height 51
click at [800, 99] on div "[PERSON_NAME] [PERSON_NAME] Adult Cool Dri® With Freshiq T-Shirt" at bounding box center [809, 107] width 192 height 51
click at [809, 113] on div "[PERSON_NAME] [PERSON_NAME] Adult Cool Dri® With Freshiq T-Shirt" at bounding box center [809, 107] width 192 height 51
click at [759, 117] on div at bounding box center [752, 124] width 14 height 14
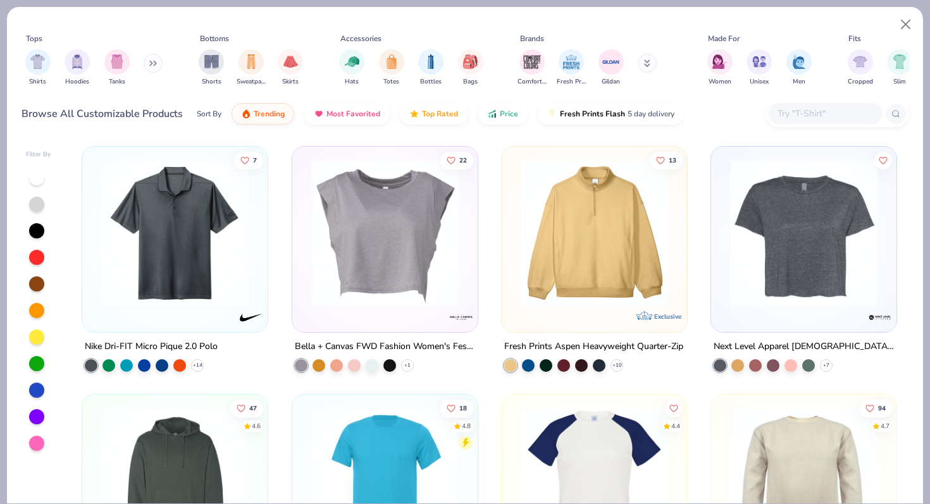
click at [799, 114] on input "text" at bounding box center [824, 113] width 97 height 15
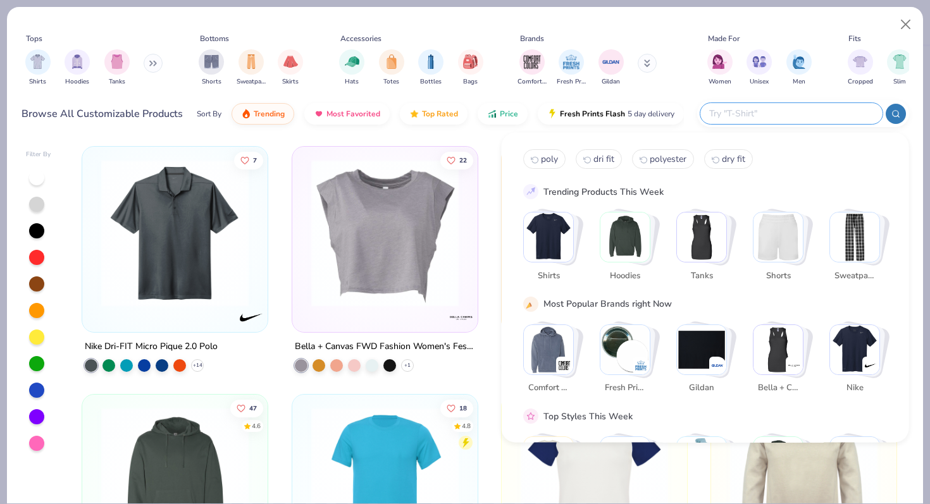
paste input "ST320"
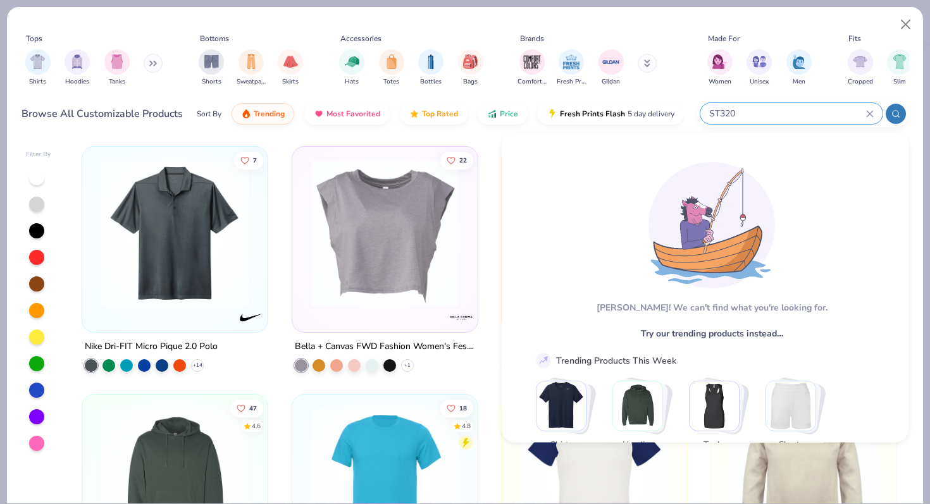
type input "ST320"
click at [94, 10] on div "Tops Shirts Hoodies Tanks Bottoms Shorts Sweatpants Skirts Accessories Hats Tot…" at bounding box center [465, 72] width 916 height 130
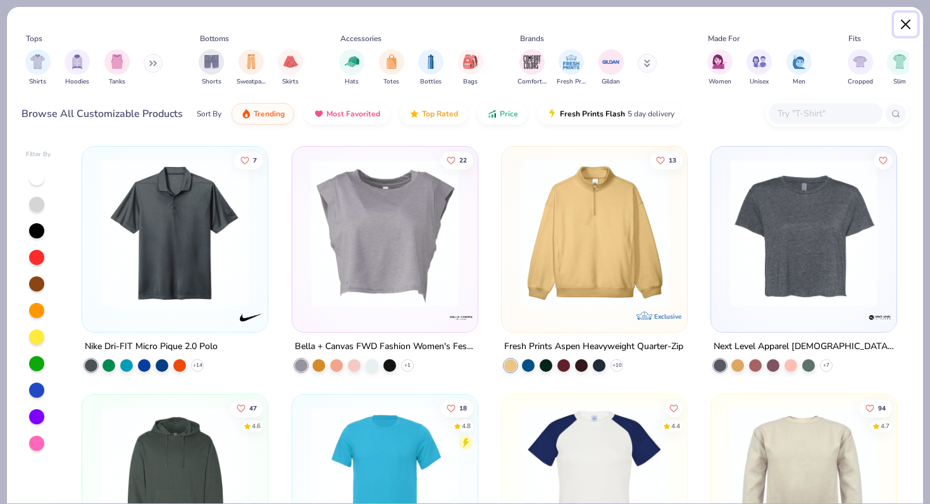
click at [900, 20] on button "Close" at bounding box center [906, 25] width 24 height 24
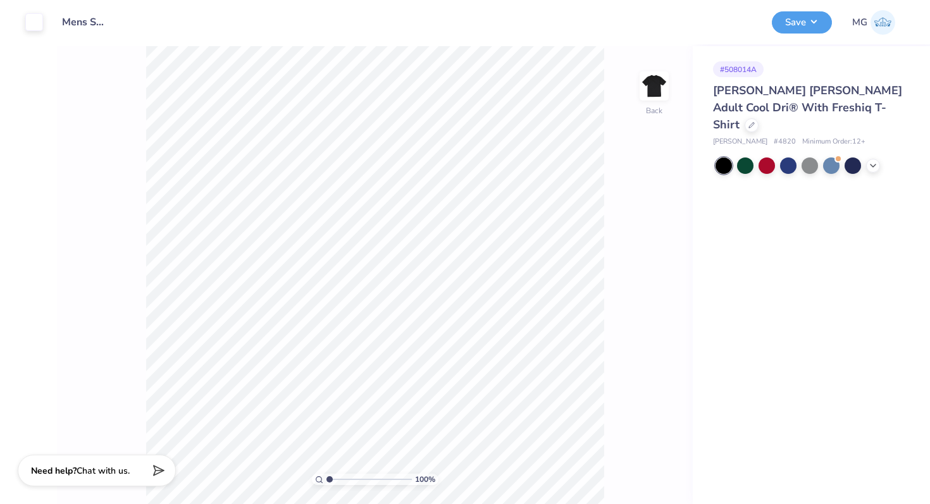
click at [888, 20] on img at bounding box center [883, 22] width 25 height 25
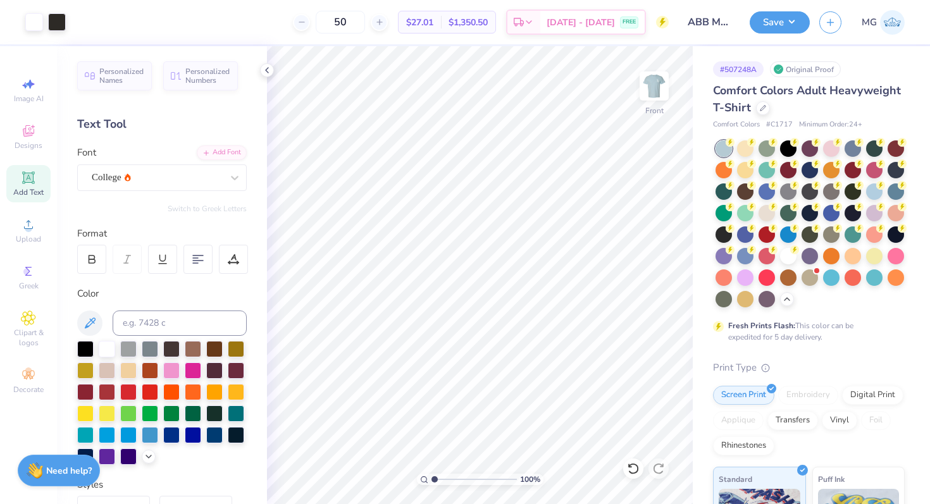
scroll to position [73, 0]
